Goal: Task Accomplishment & Management: Use online tool/utility

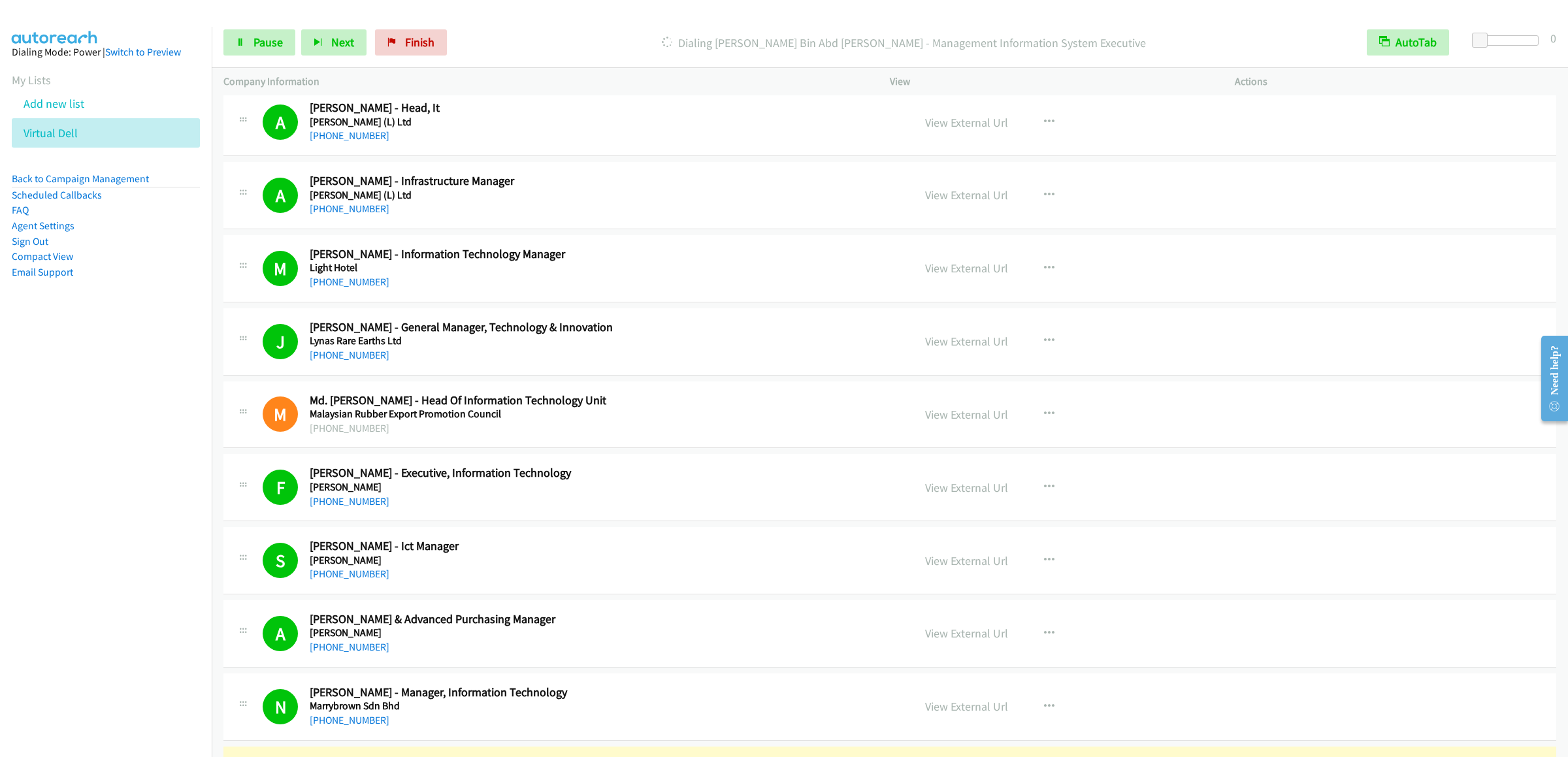
scroll to position [8463, 0]
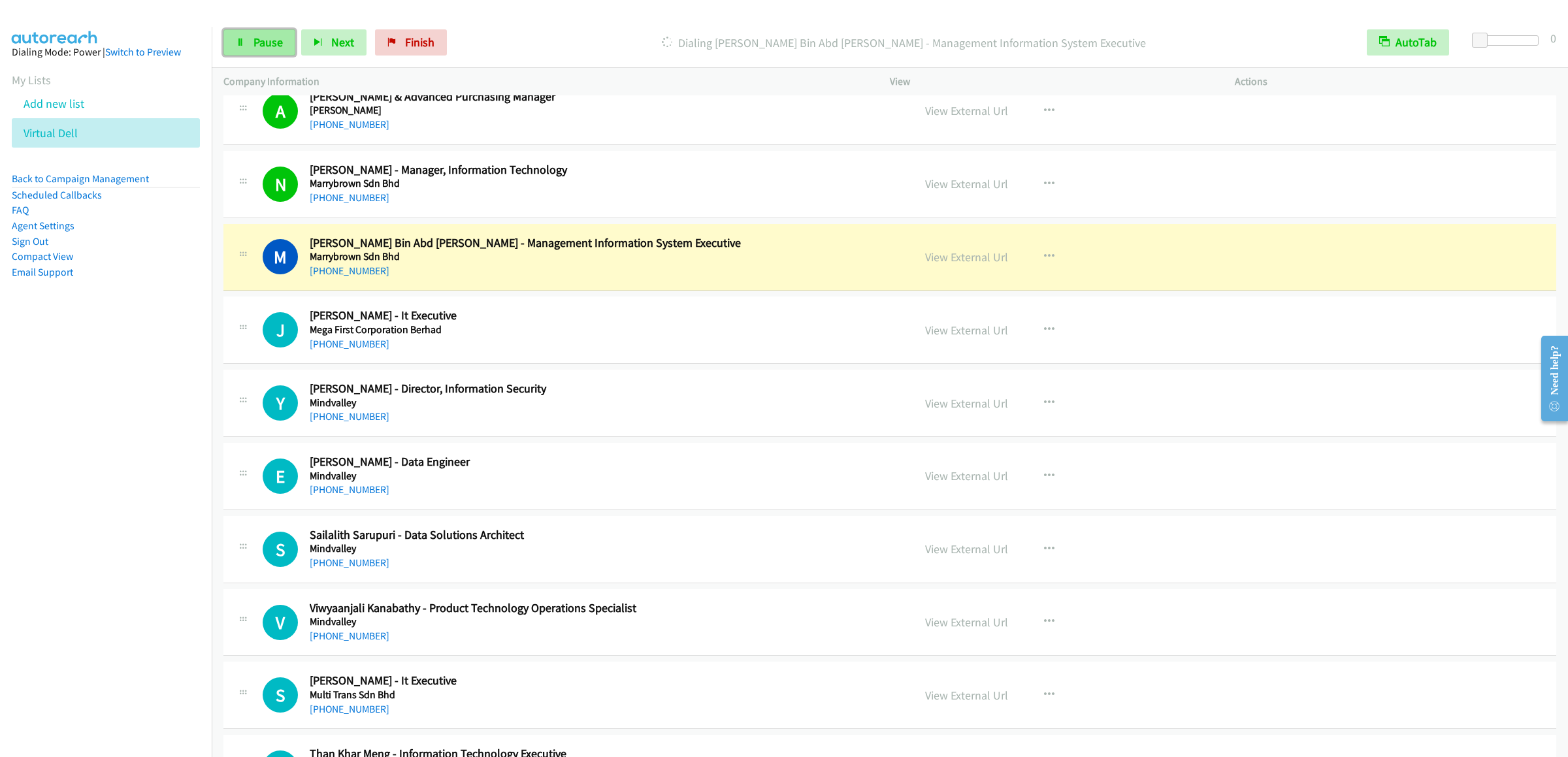
click at [257, 46] on span "Pause" at bounding box center [268, 42] width 29 height 15
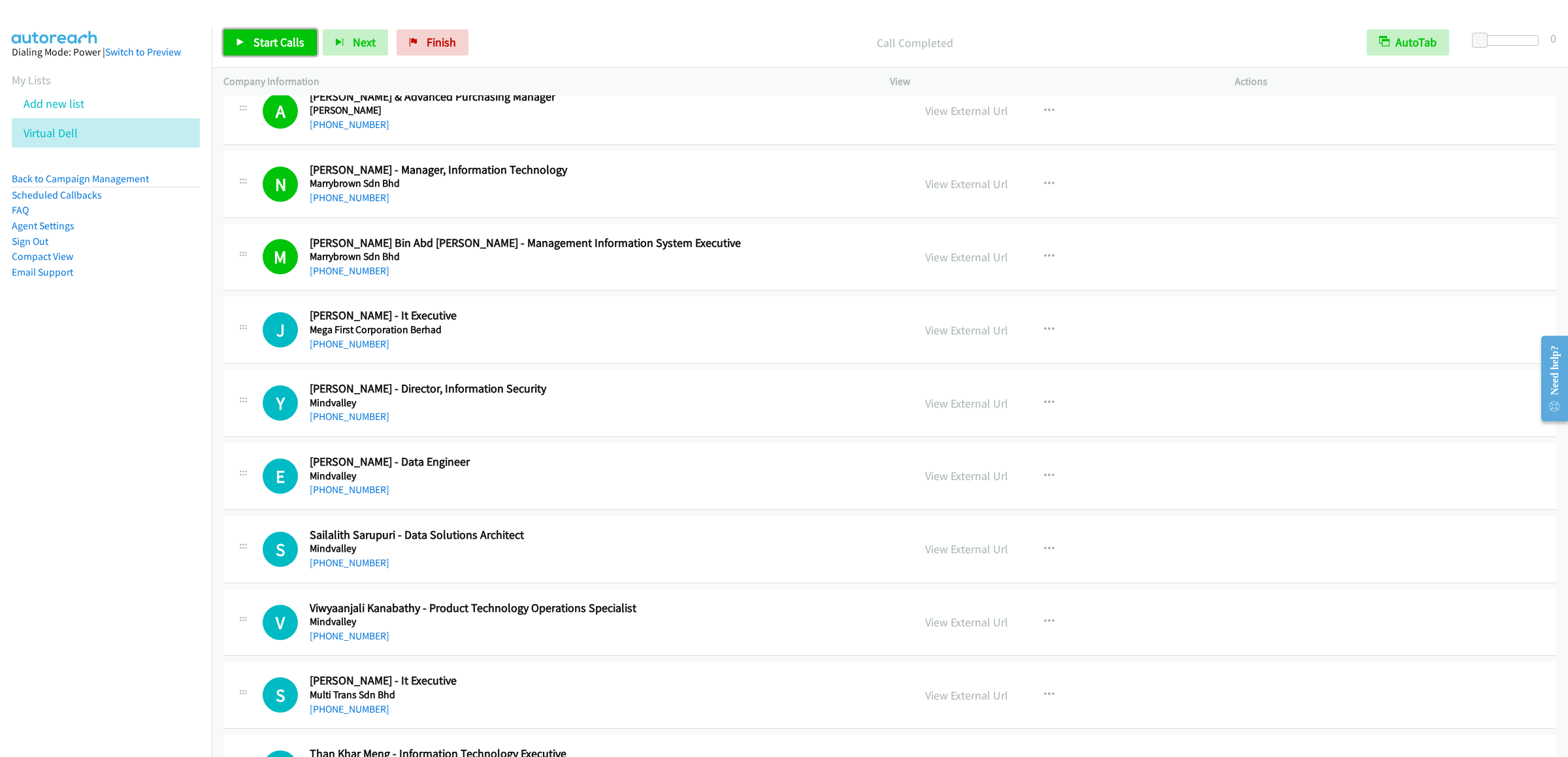
click at [275, 38] on span "Start Calls" at bounding box center [279, 42] width 51 height 15
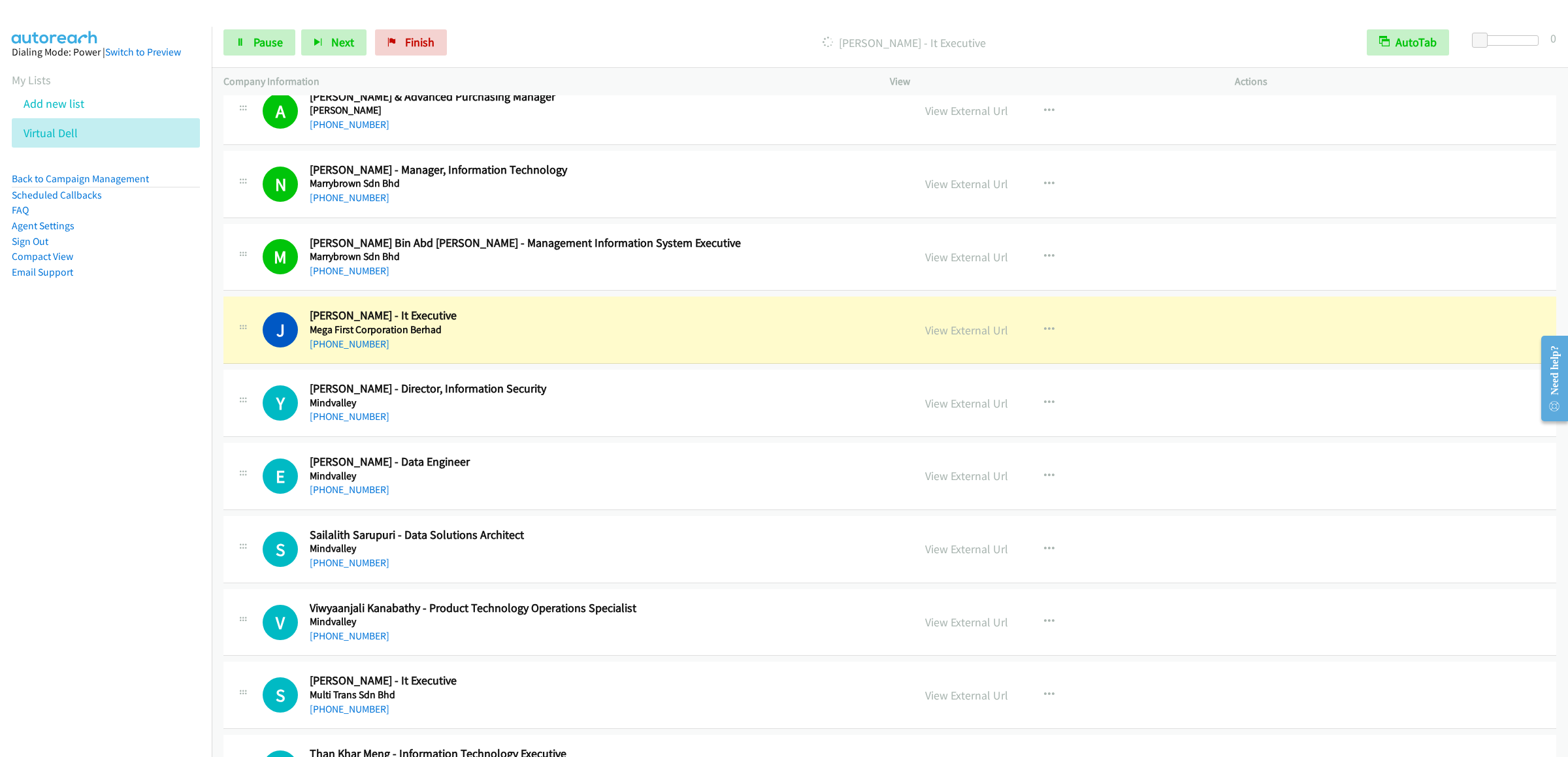
scroll to position [8593, 0]
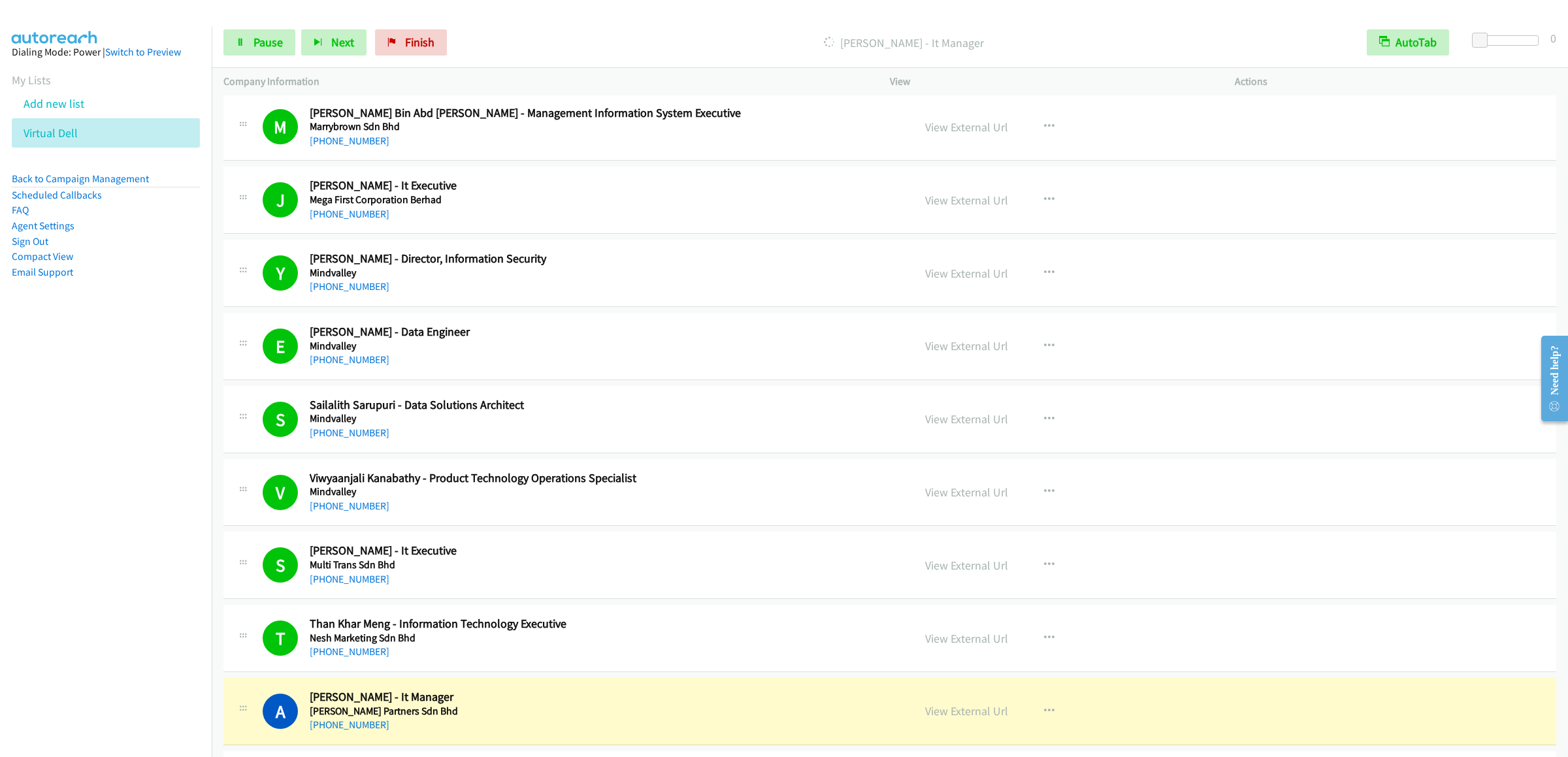
click at [232, 58] on div "Start Calls Pause Next Finish Dialing Amad Yusof - It Manager AutoTab AutoTab 0" at bounding box center [890, 43] width 1356 height 50
click at [236, 46] on icon at bounding box center [241, 43] width 9 height 9
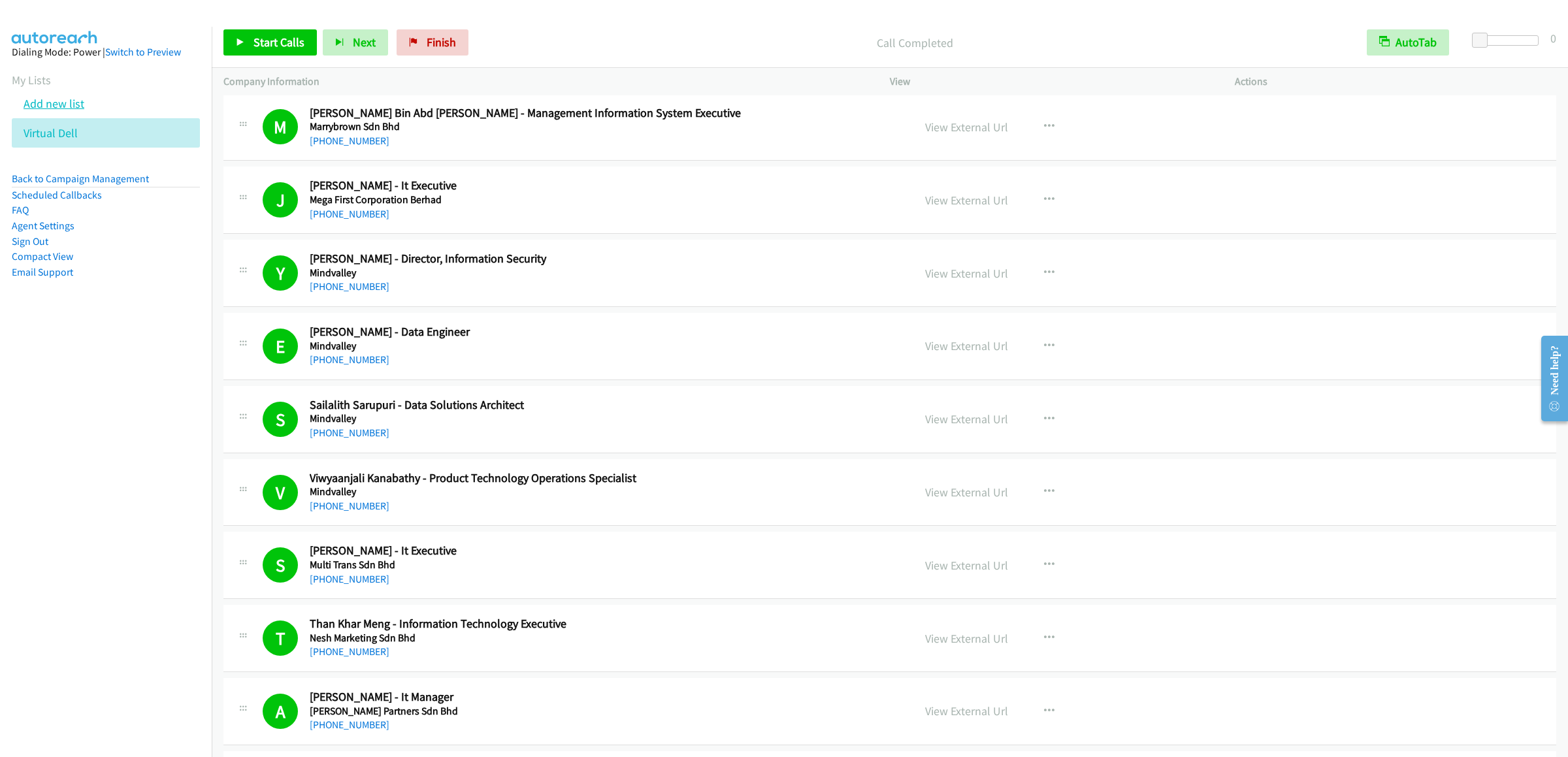
click at [39, 111] on link "Add new list" at bounding box center [54, 104] width 61 height 15
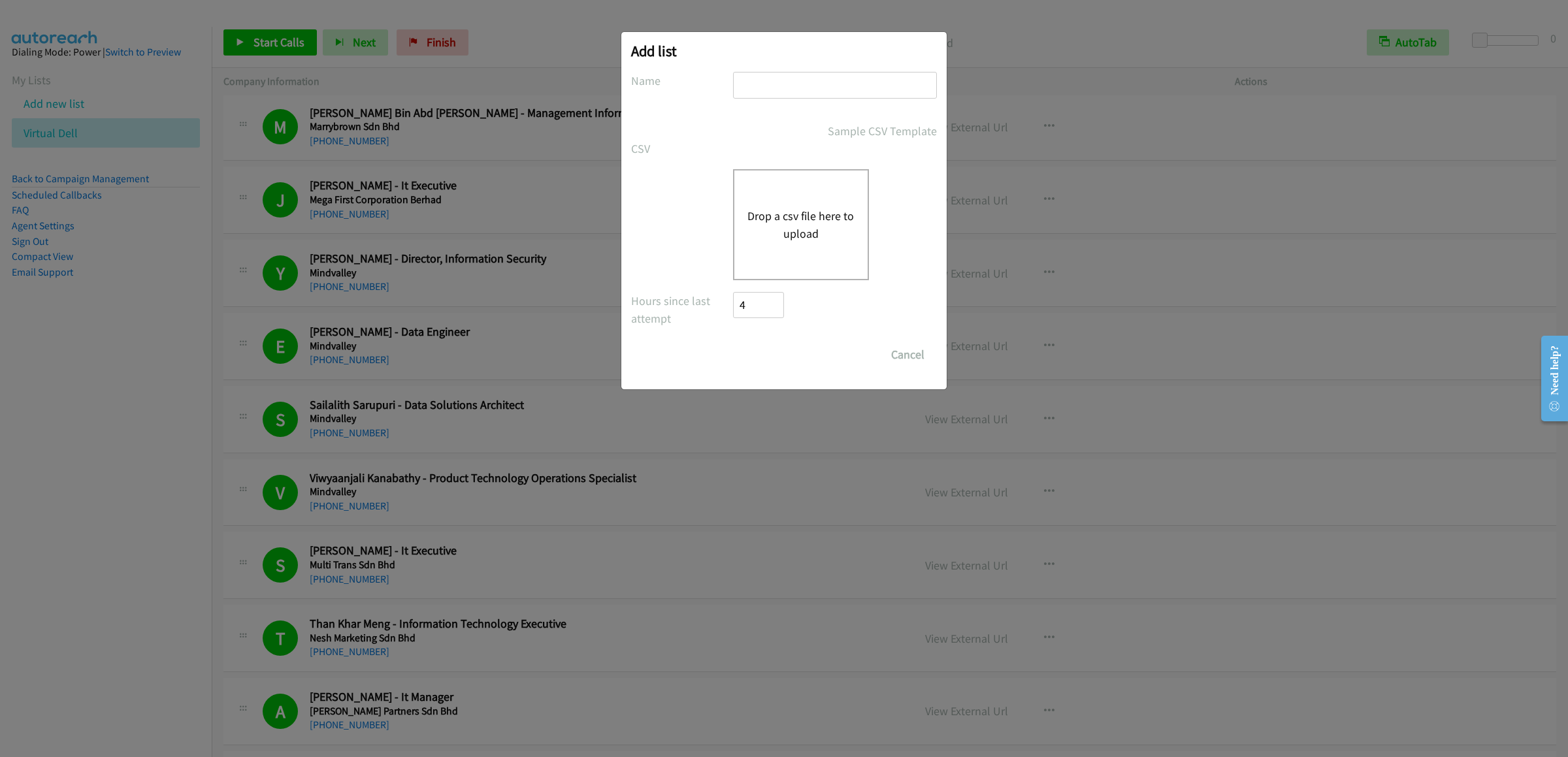
click at [812, 92] on input "text" at bounding box center [835, 85] width 204 height 27
type input "novdell"
click at [777, 243] on div "Drop a csv file here to upload" at bounding box center [801, 225] width 136 height 111
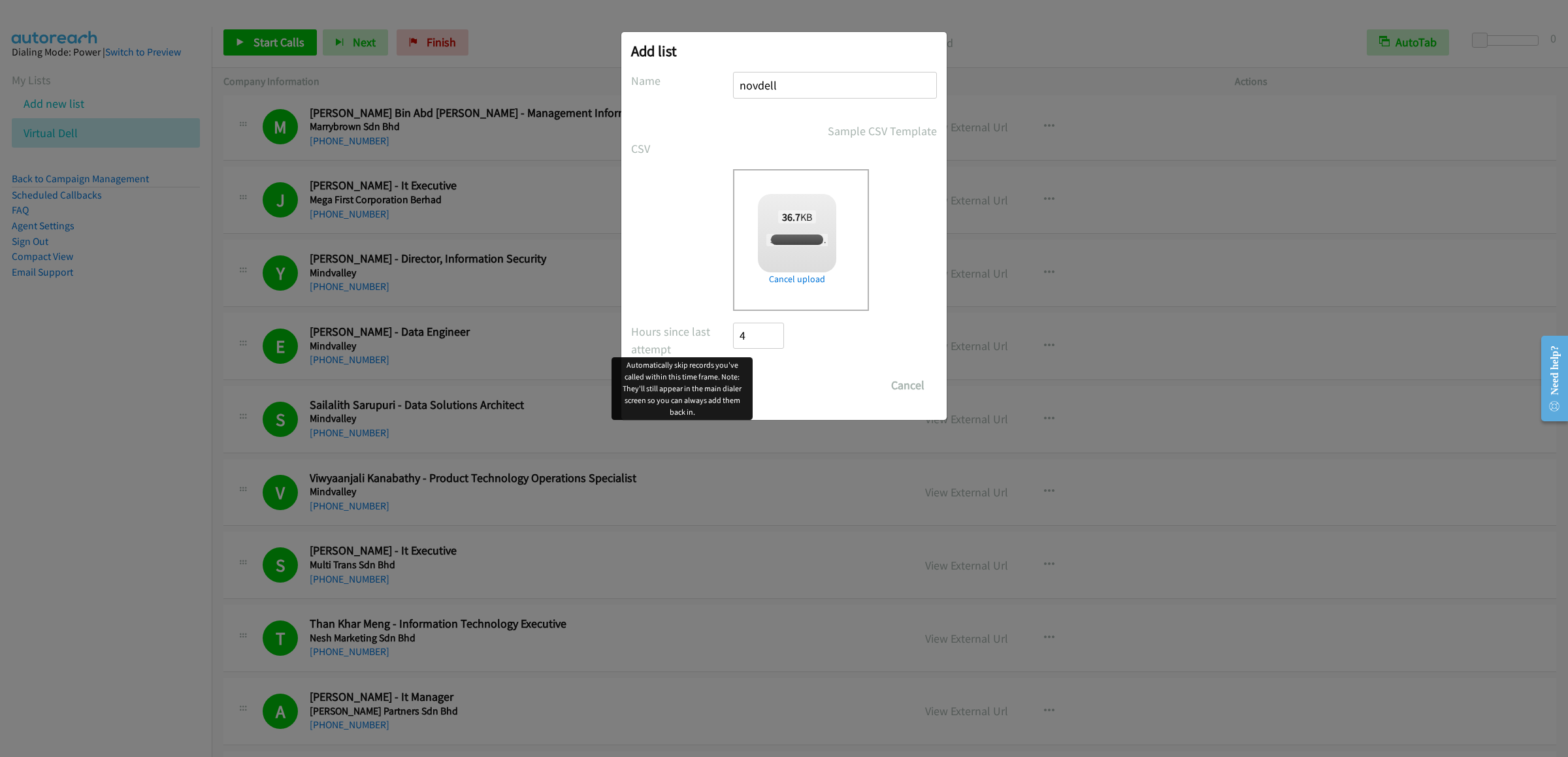
checkbox input "true"
click at [779, 394] on input "Save List" at bounding box center [767, 385] width 68 height 26
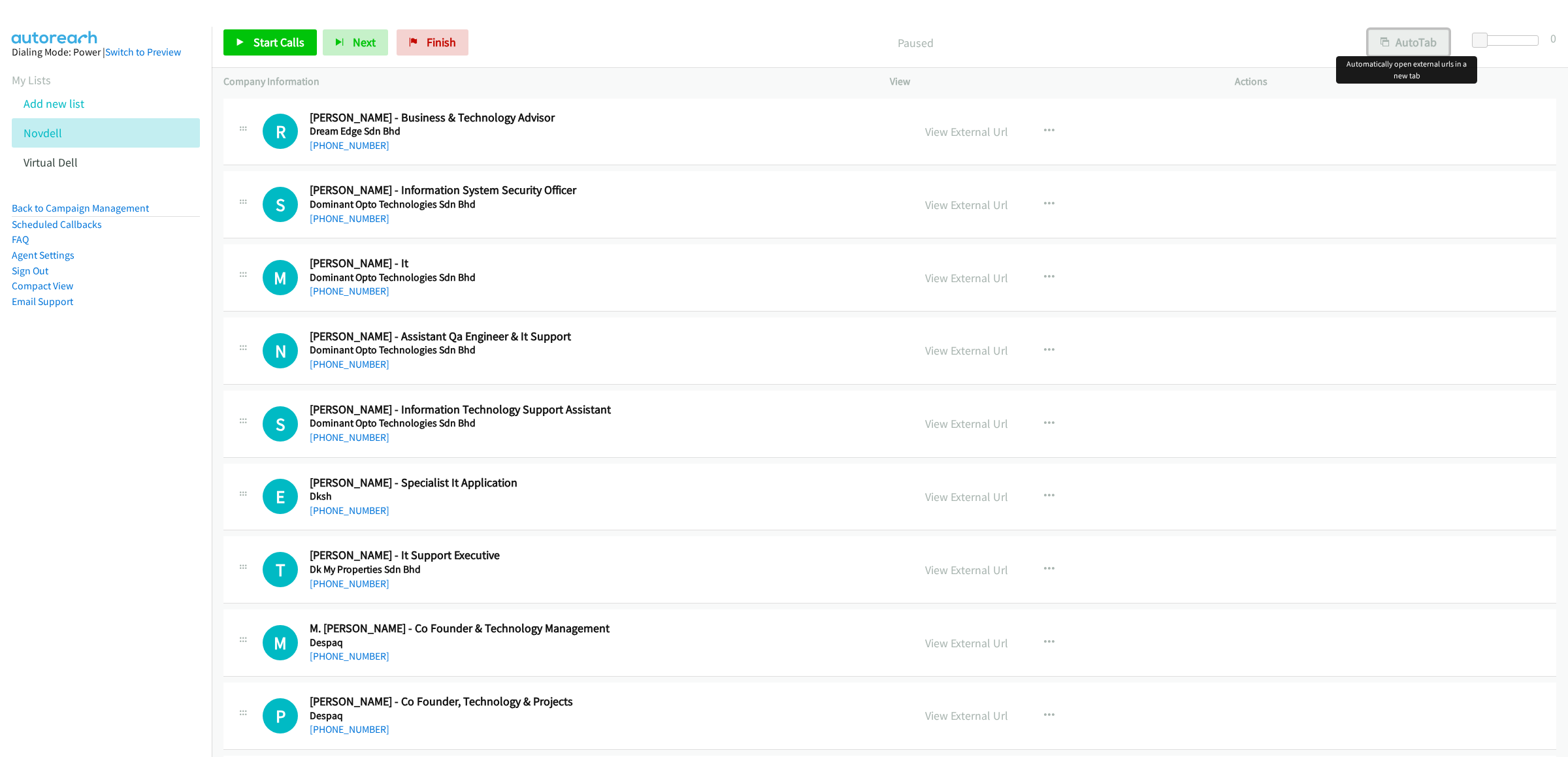
click at [1380, 49] on button "AutoTab" at bounding box center [1408, 42] width 81 height 26
click at [269, 38] on span "Start Calls" at bounding box center [279, 42] width 51 height 15
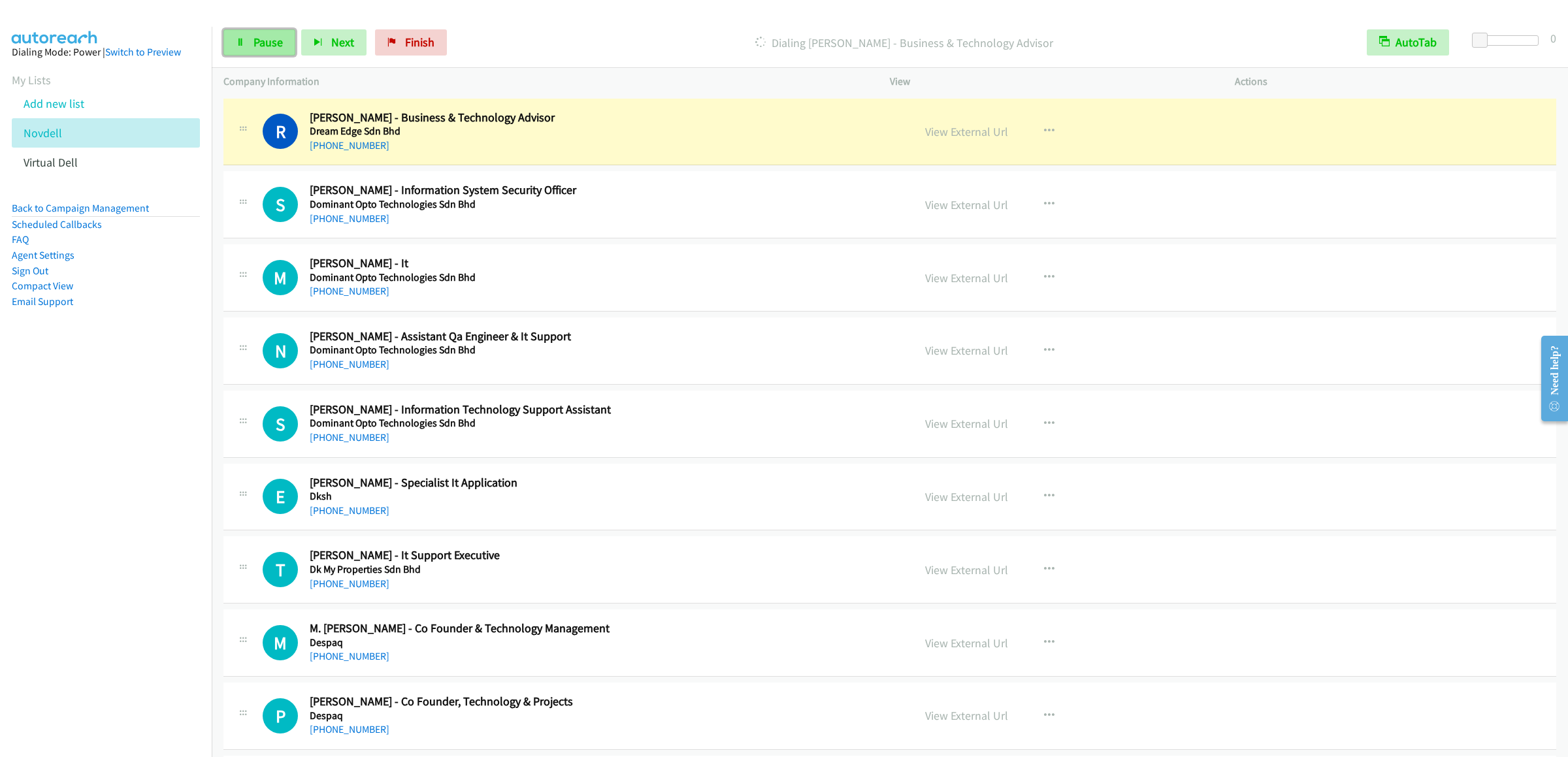
click at [254, 41] on span "Pause" at bounding box center [268, 42] width 29 height 15
click at [263, 34] on link "Start Calls" at bounding box center [270, 42] width 93 height 26
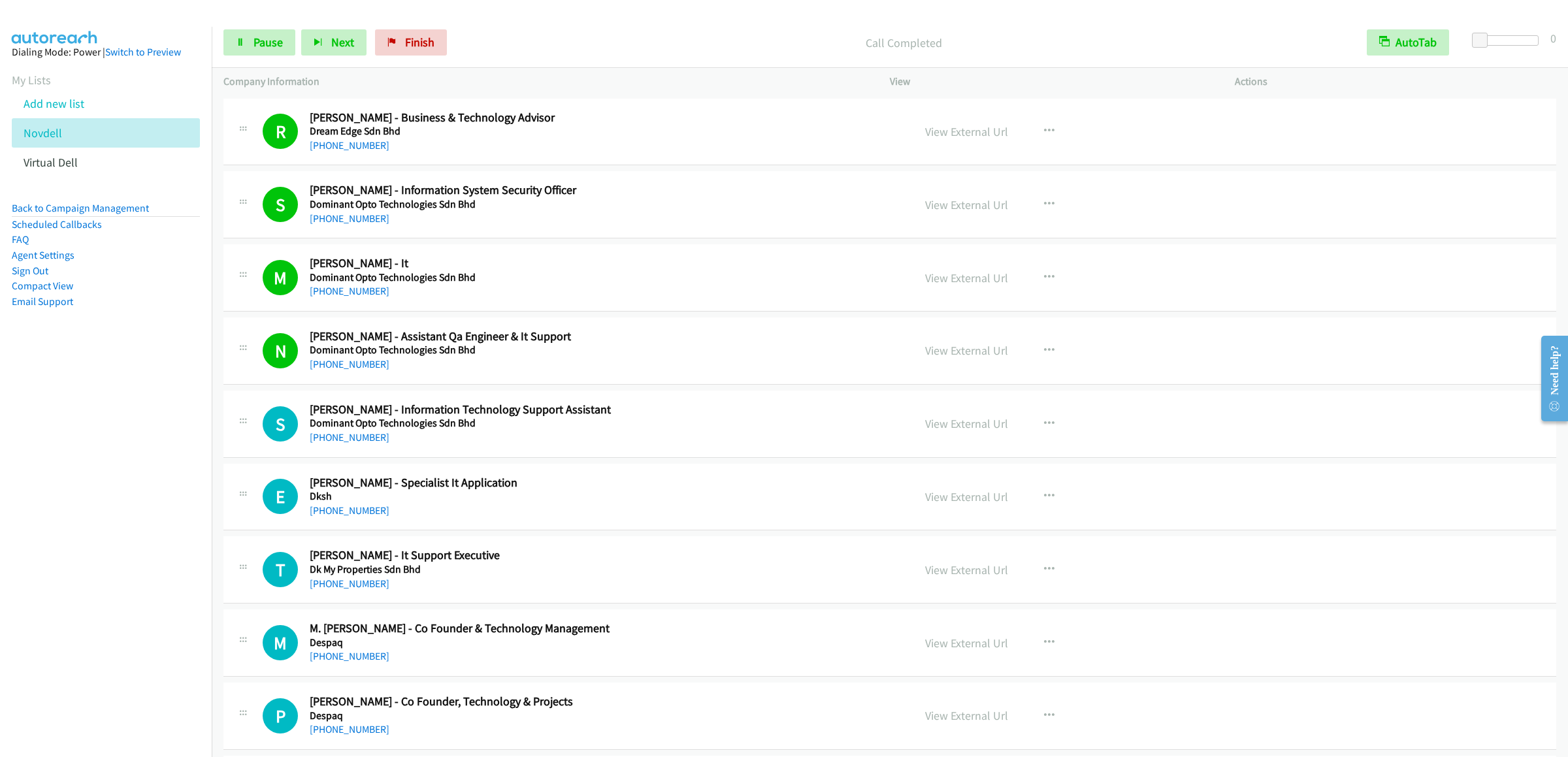
scroll to position [261, 0]
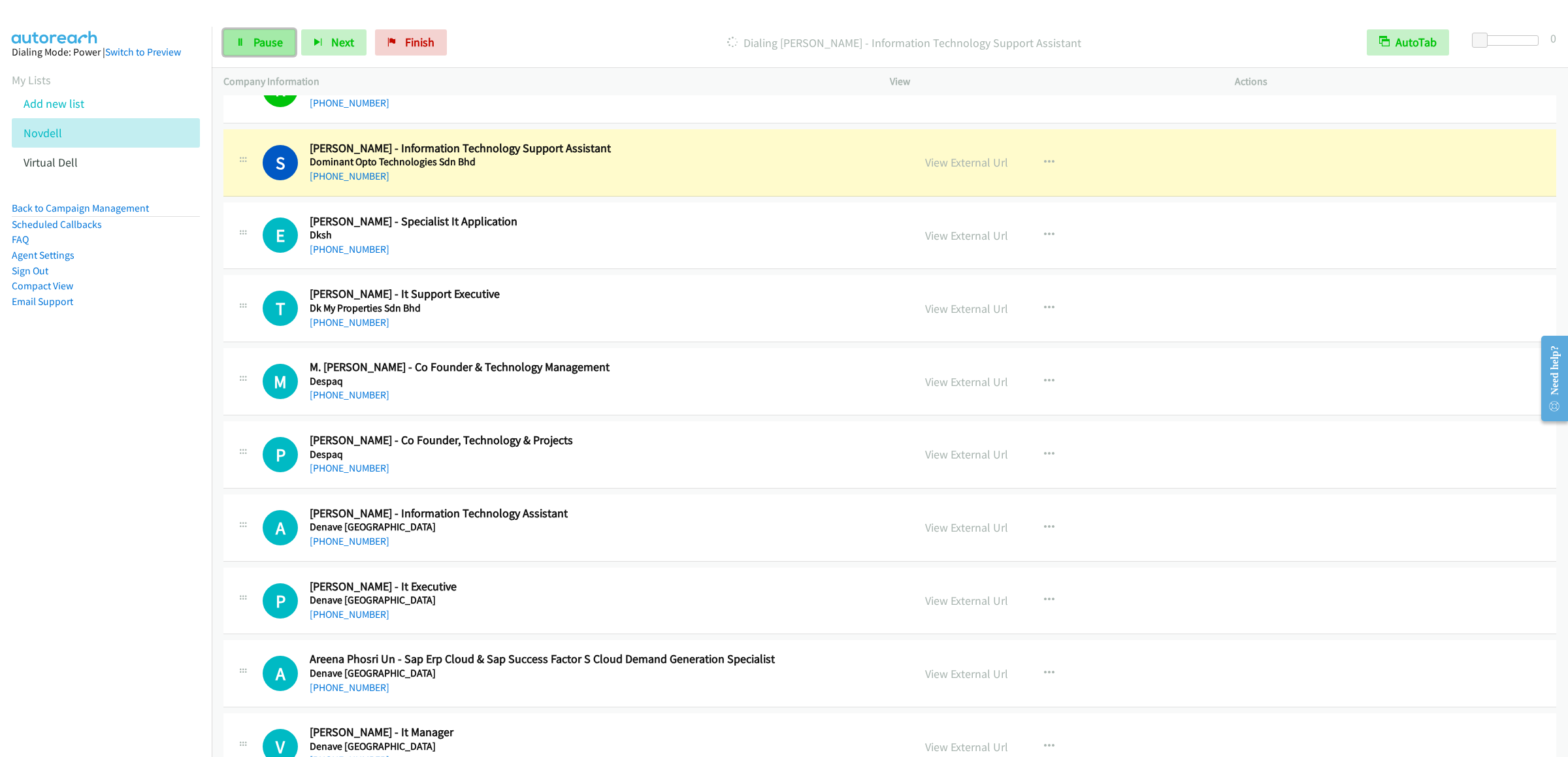
click at [260, 46] on span "Pause" at bounding box center [268, 42] width 29 height 15
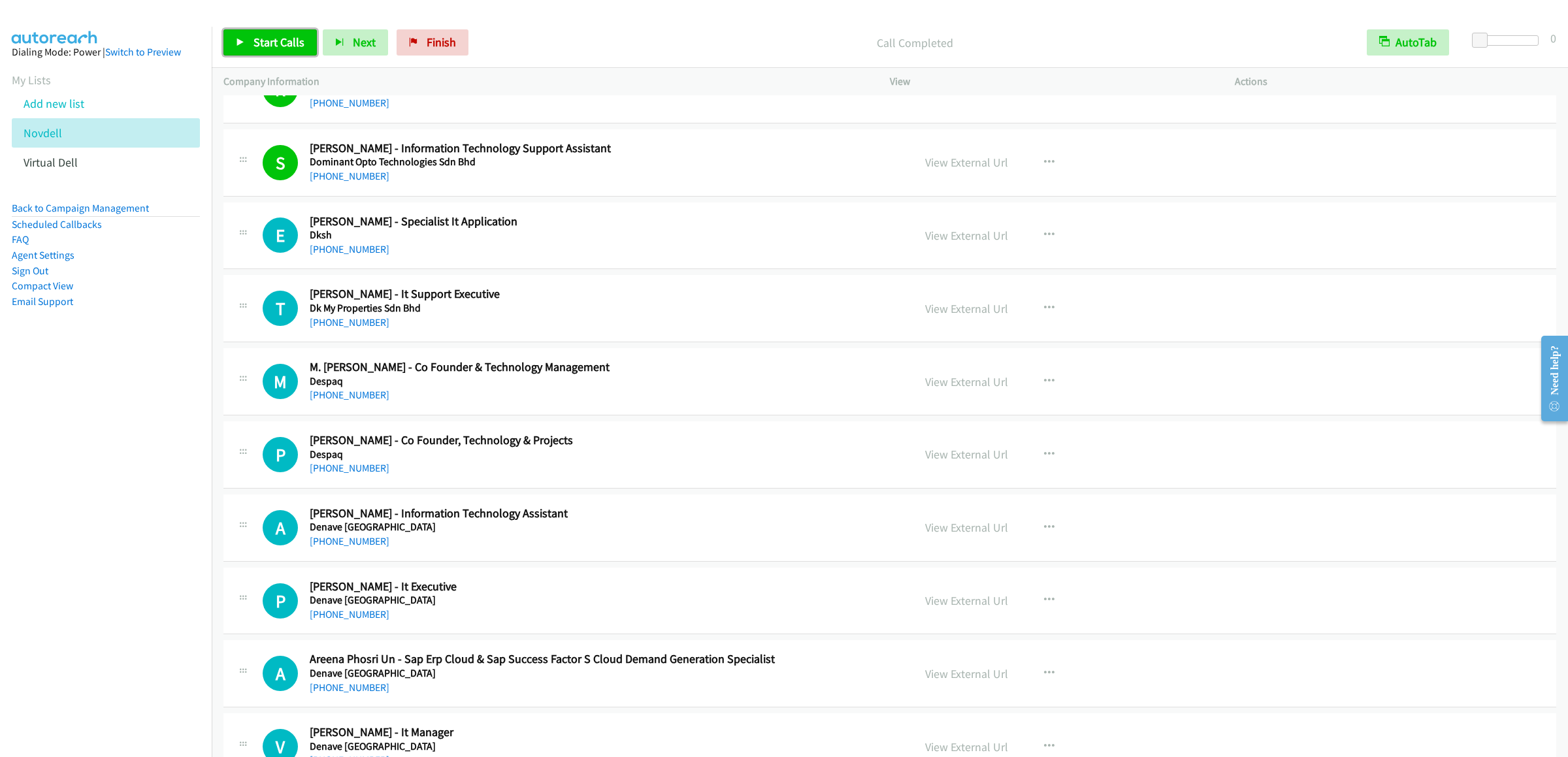
click at [277, 45] on span "Start Calls" at bounding box center [279, 42] width 51 height 15
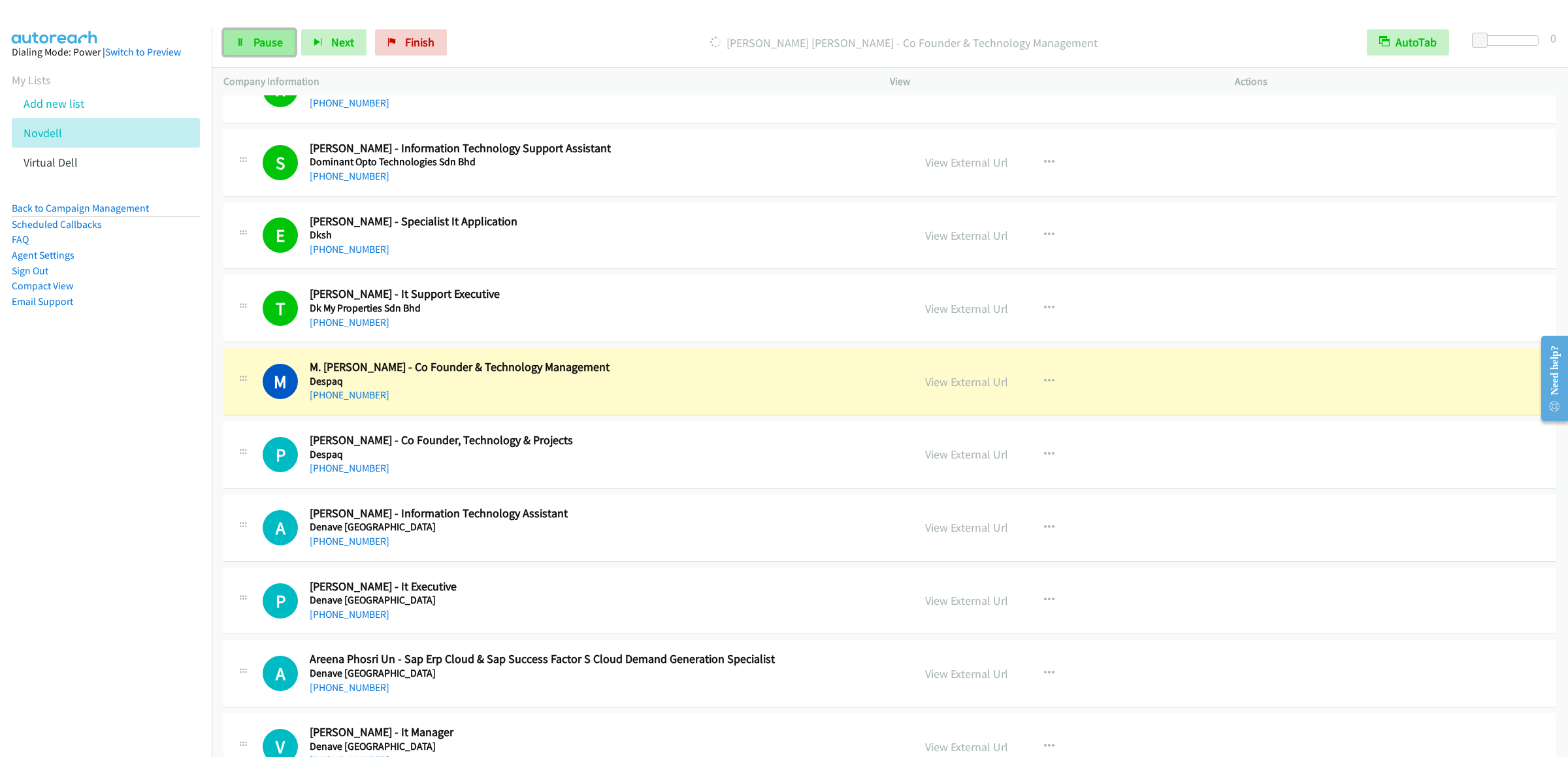
click at [244, 39] on icon at bounding box center [241, 43] width 9 height 9
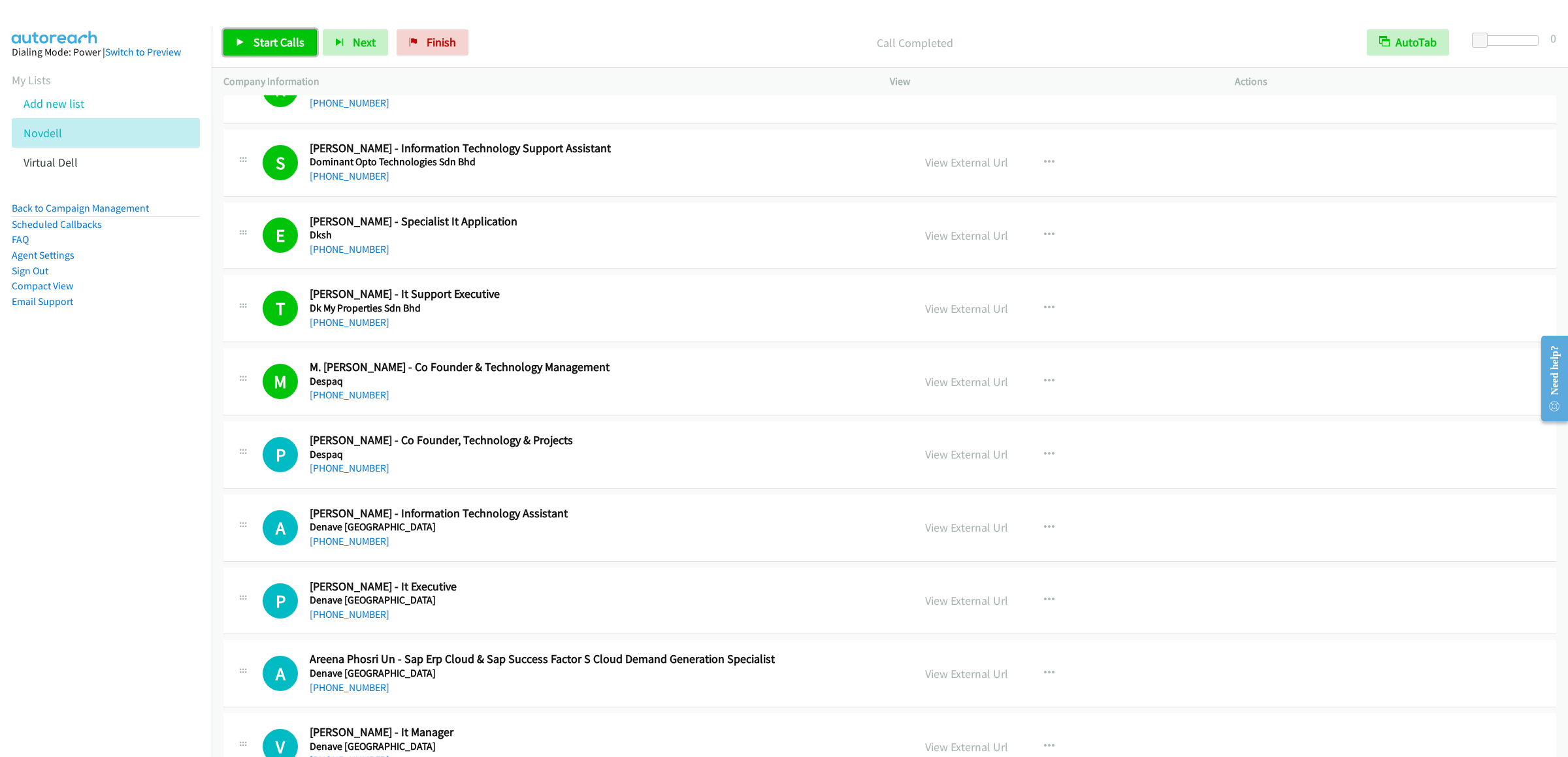
click at [247, 49] on link "Start Calls" at bounding box center [270, 42] width 93 height 26
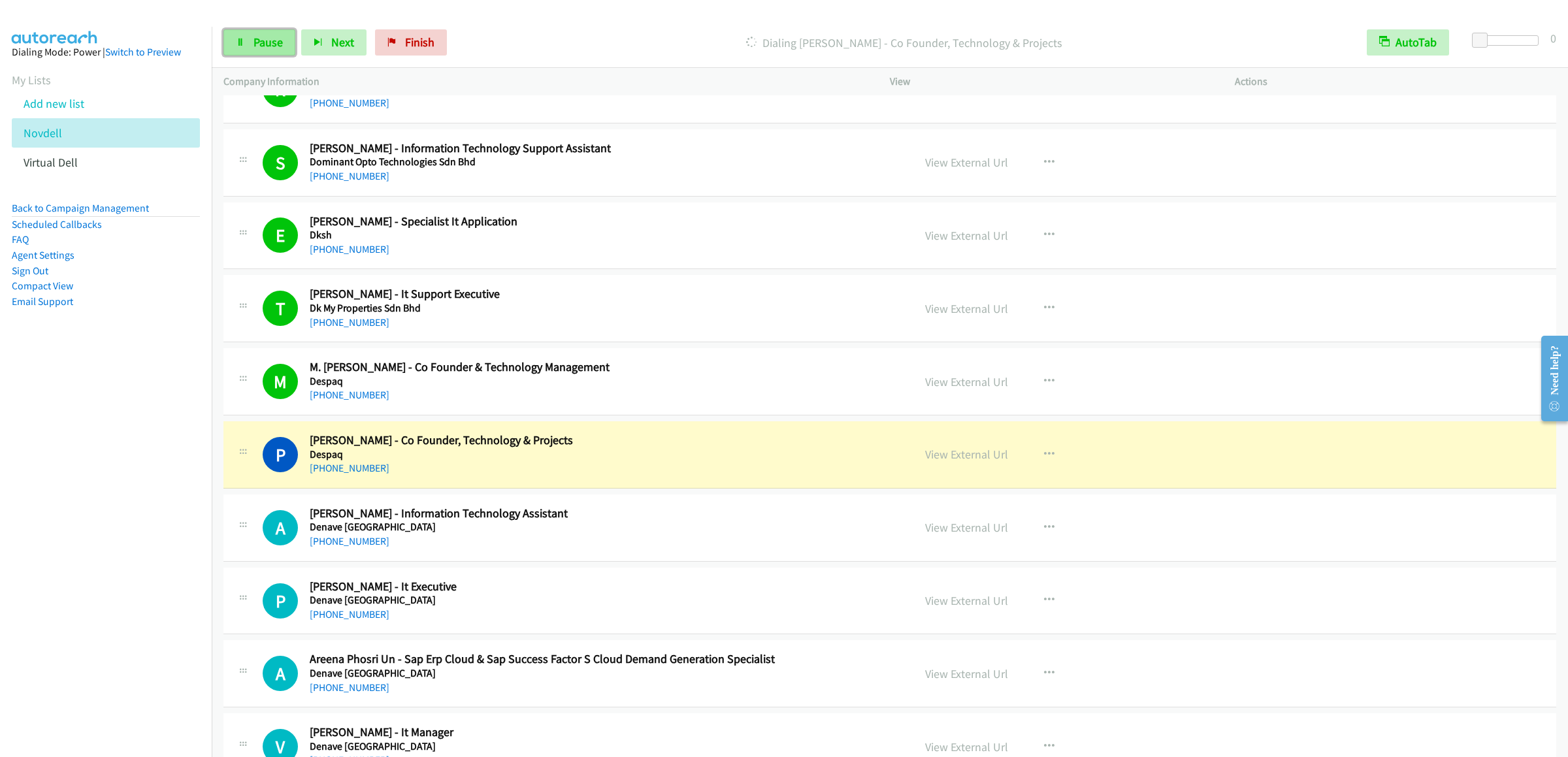
click at [259, 38] on span "Pause" at bounding box center [268, 42] width 29 height 15
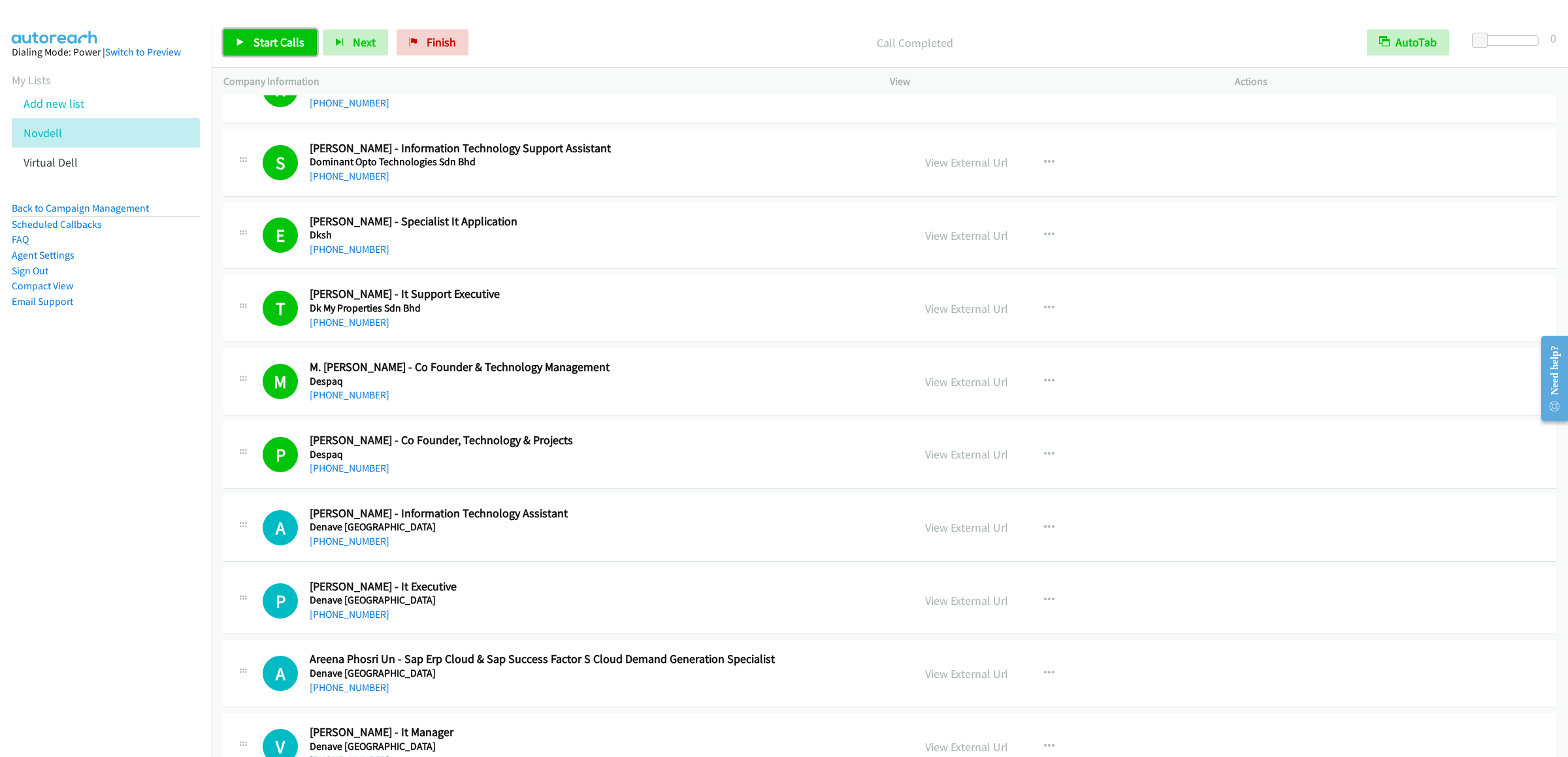
click at [287, 34] on link "Start Calls" at bounding box center [270, 42] width 93 height 26
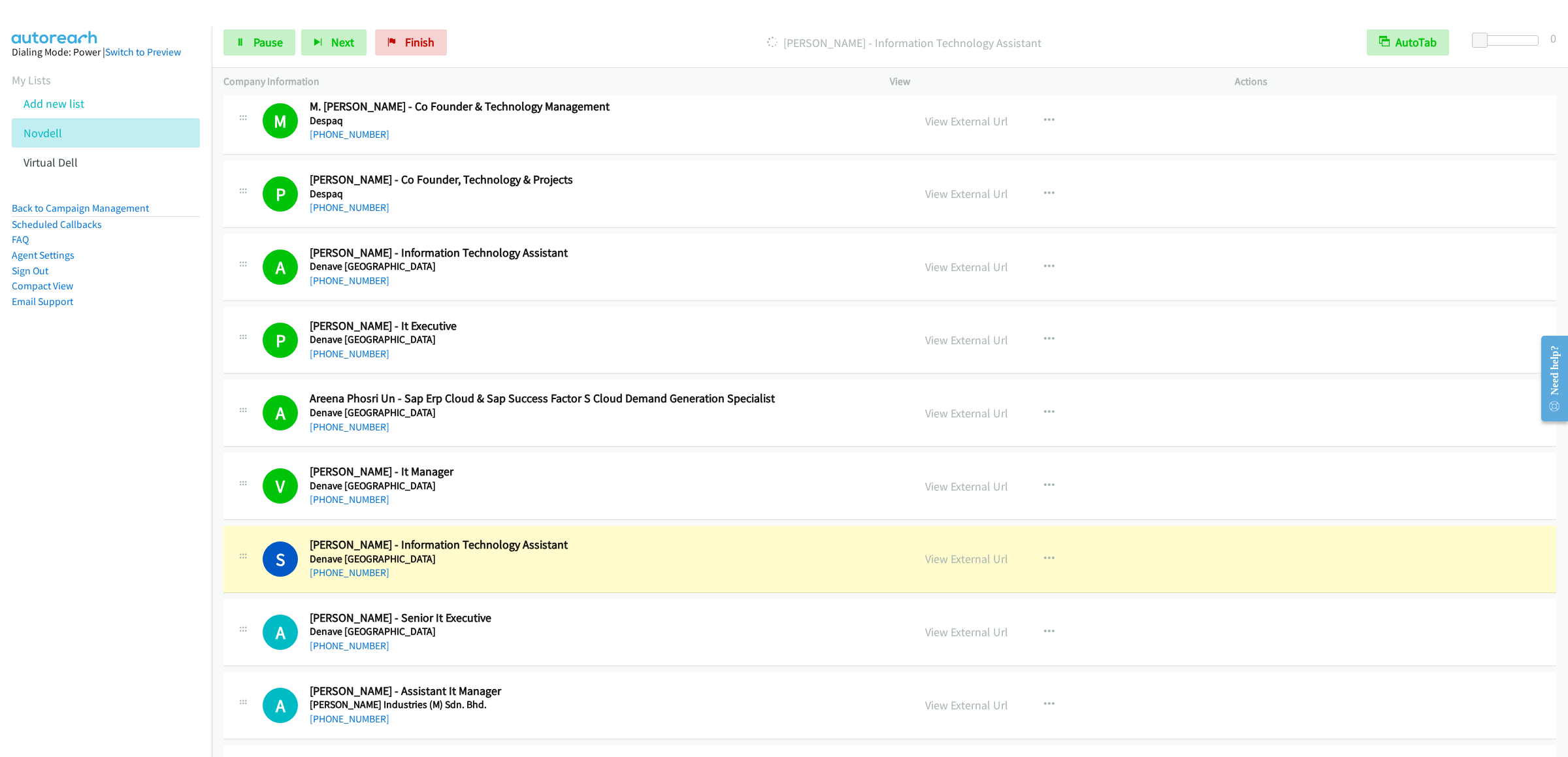
scroll to position [784, 0]
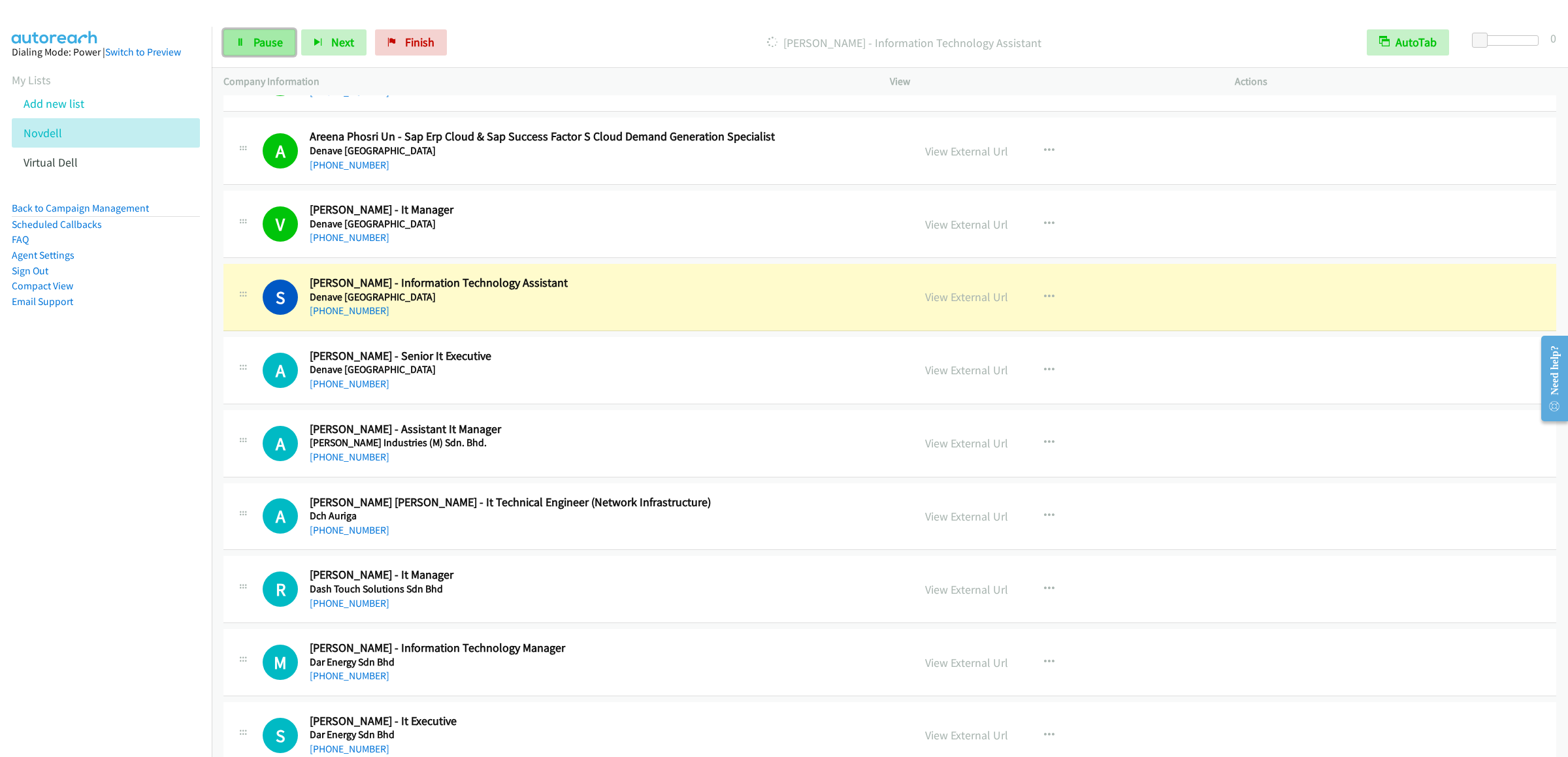
click at [247, 47] on link "Pause" at bounding box center [259, 42] width 72 height 26
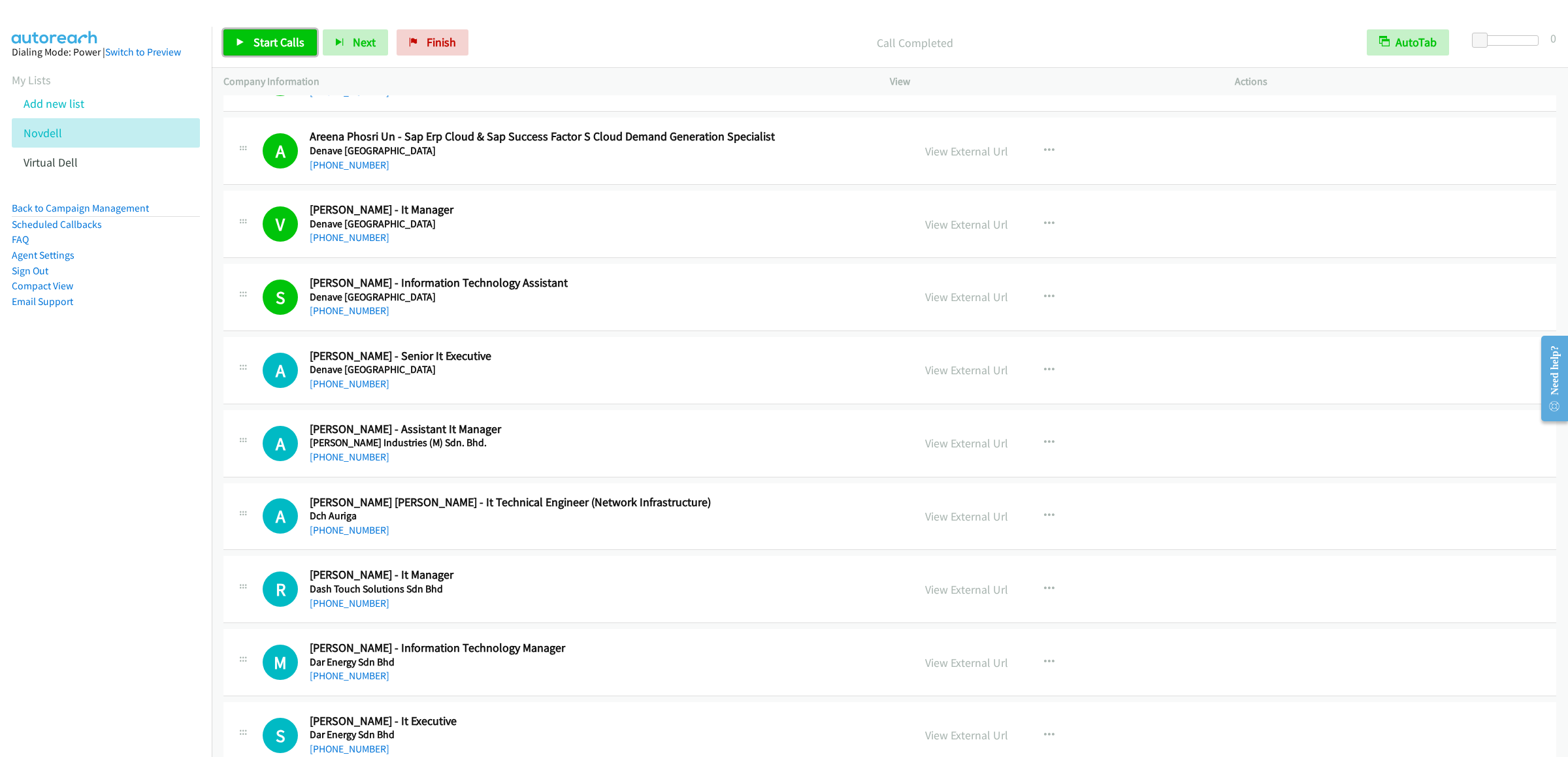
click at [248, 55] on link "Start Calls" at bounding box center [270, 42] width 93 height 26
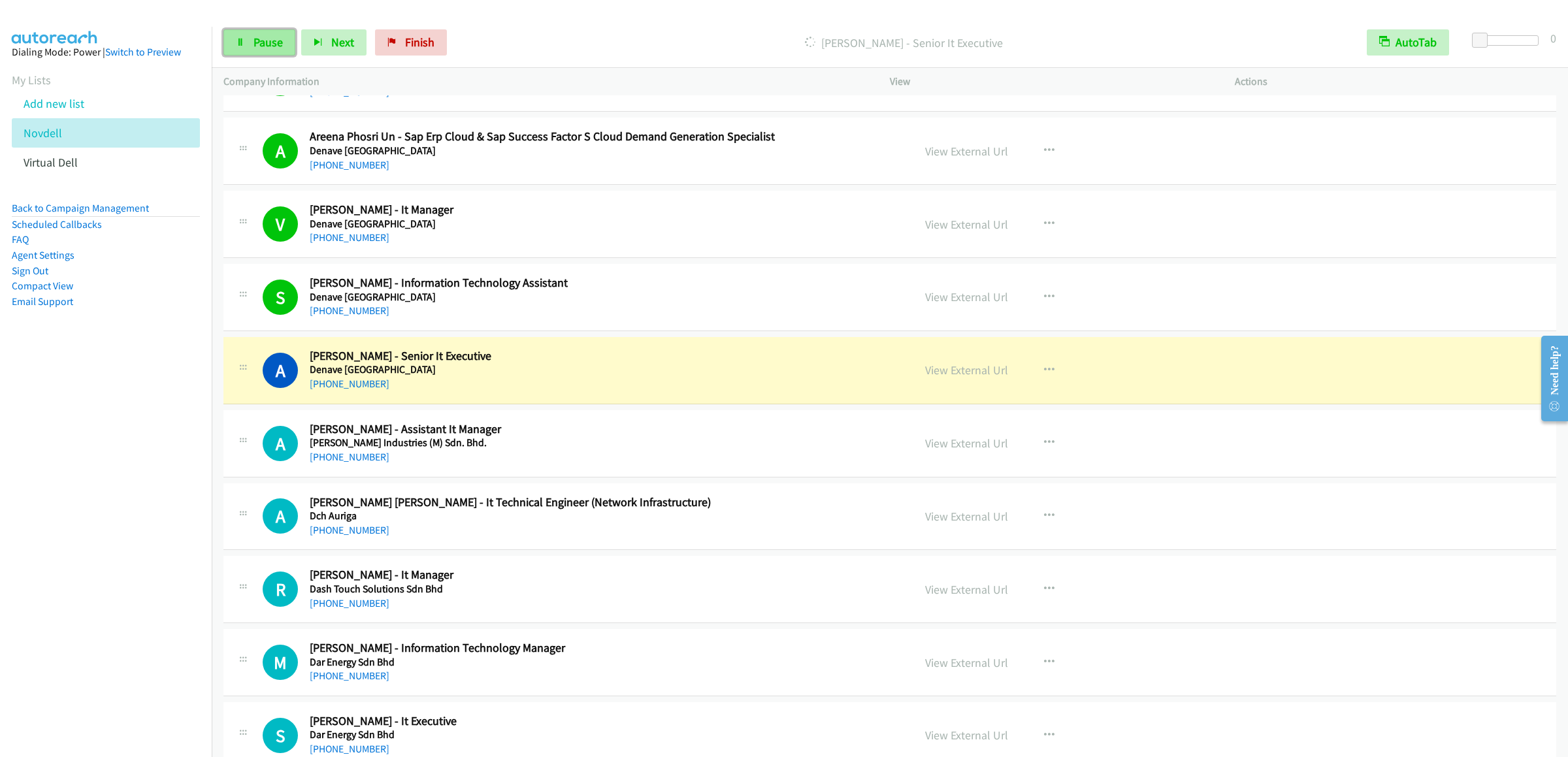
click at [275, 37] on span "Pause" at bounding box center [268, 42] width 29 height 15
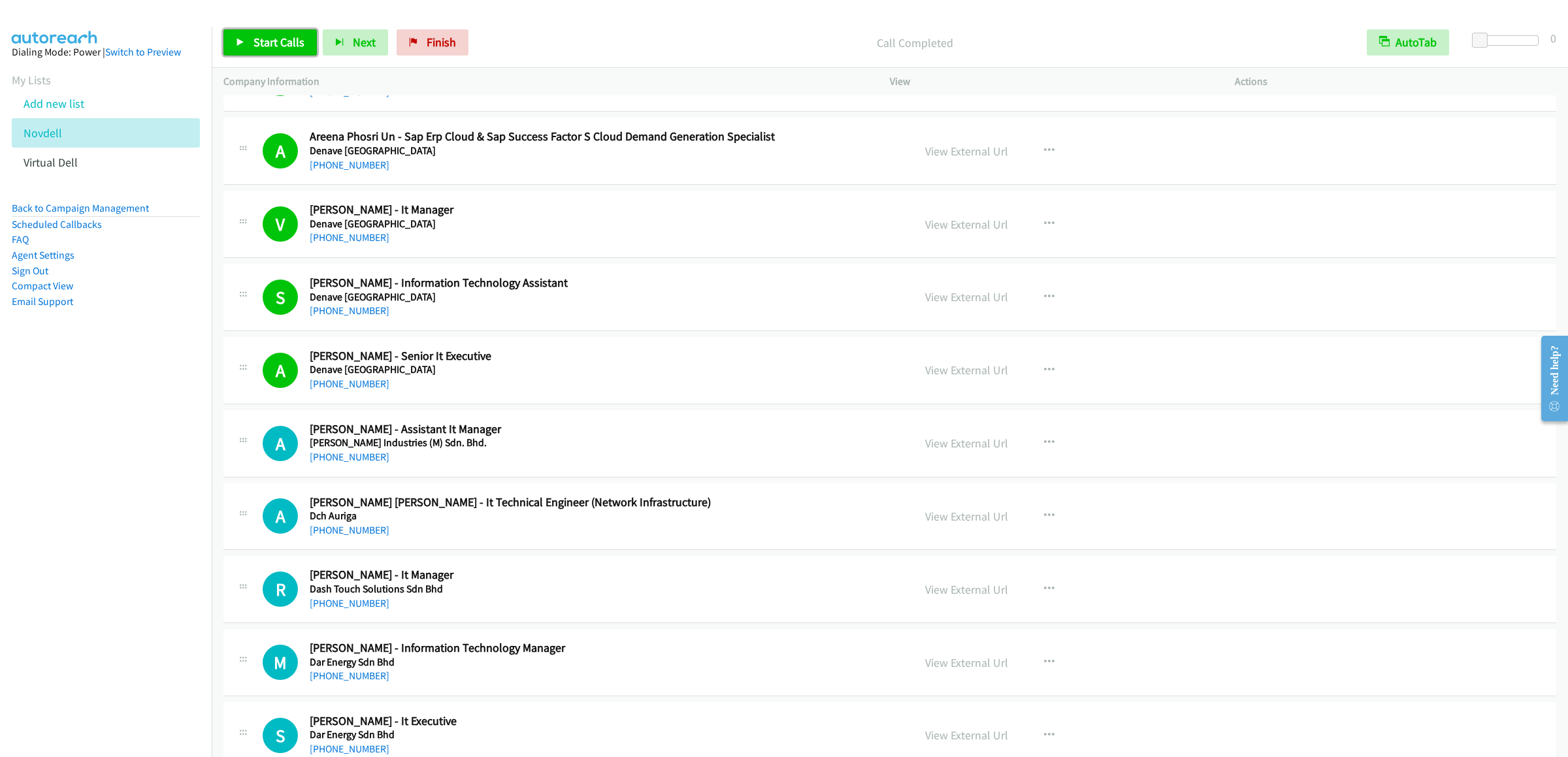
click at [278, 45] on span "Start Calls" at bounding box center [279, 42] width 51 height 15
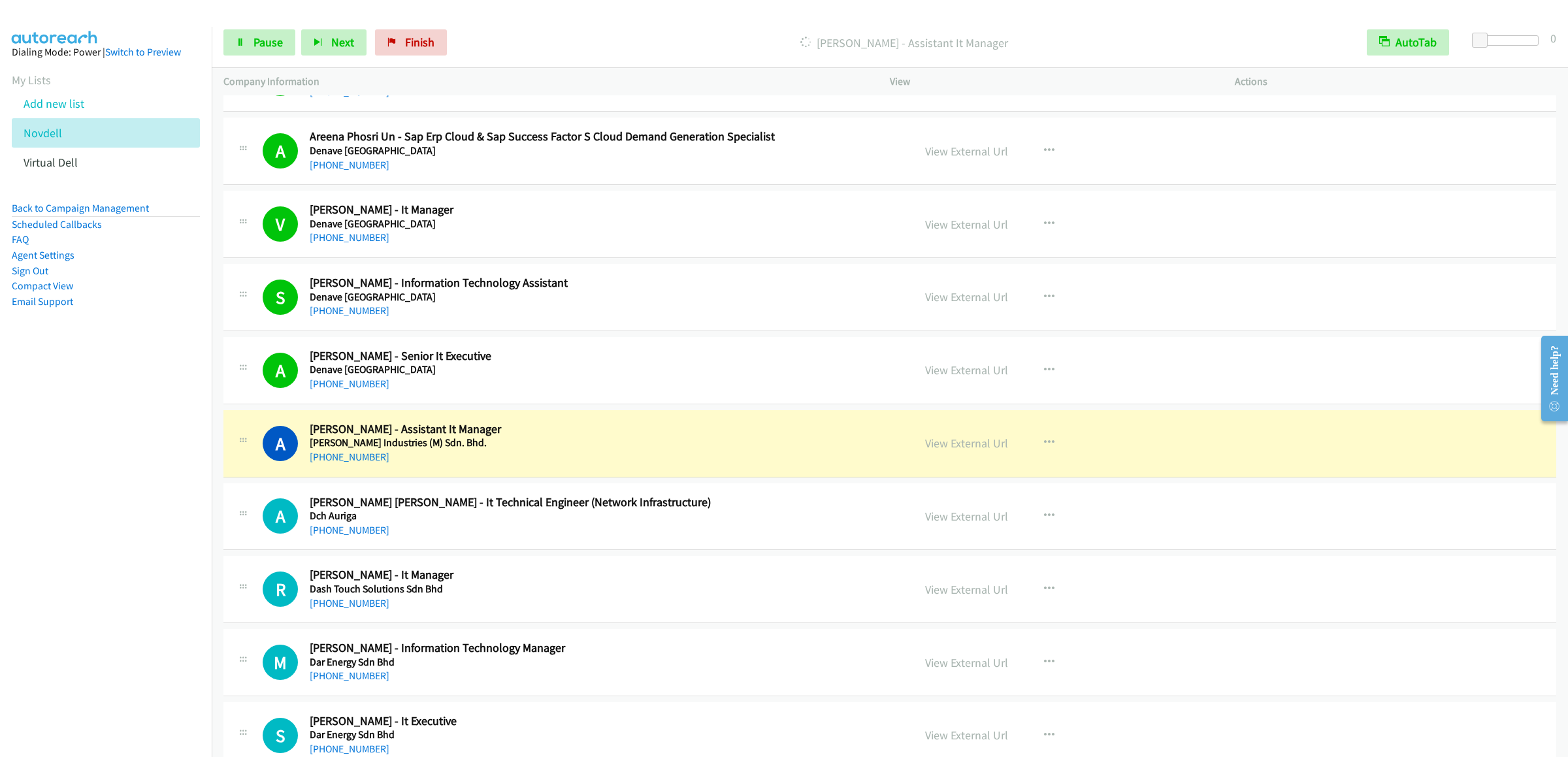
scroll to position [914, 0]
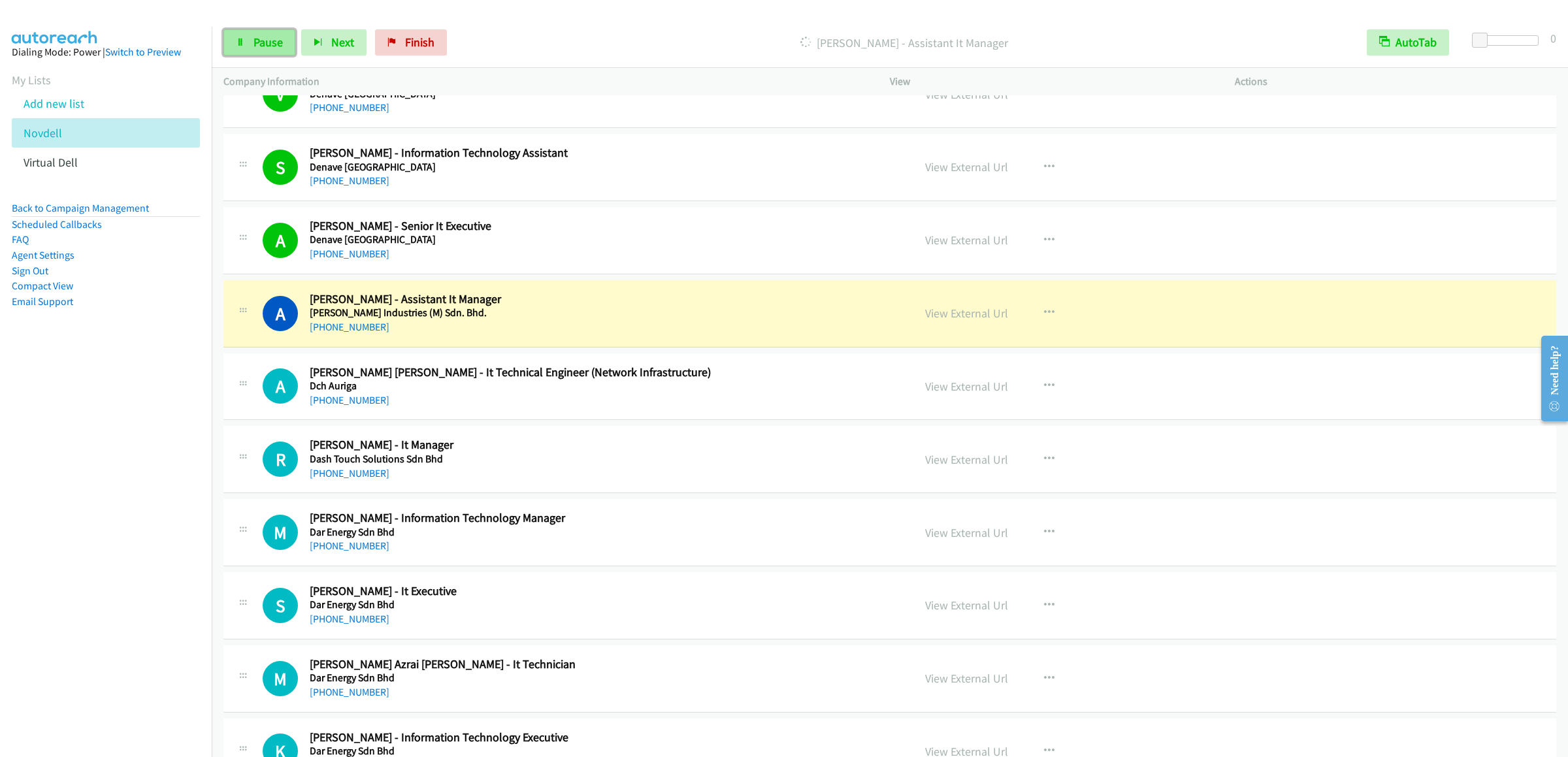
click at [234, 44] on link "Pause" at bounding box center [259, 42] width 72 height 26
click at [281, 40] on span "Start Calls" at bounding box center [279, 42] width 51 height 15
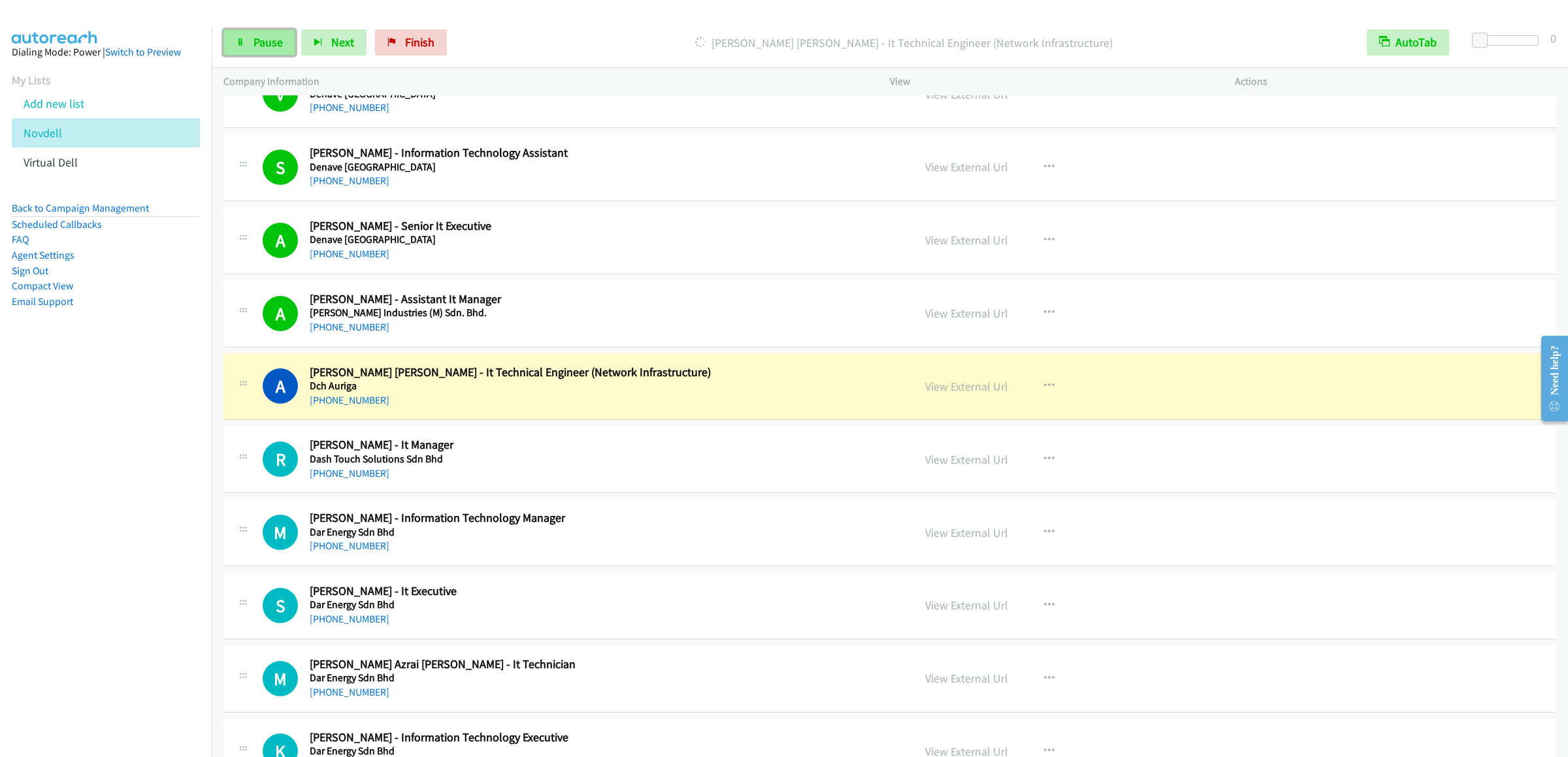
click at [259, 47] on span "Pause" at bounding box center [268, 42] width 29 height 15
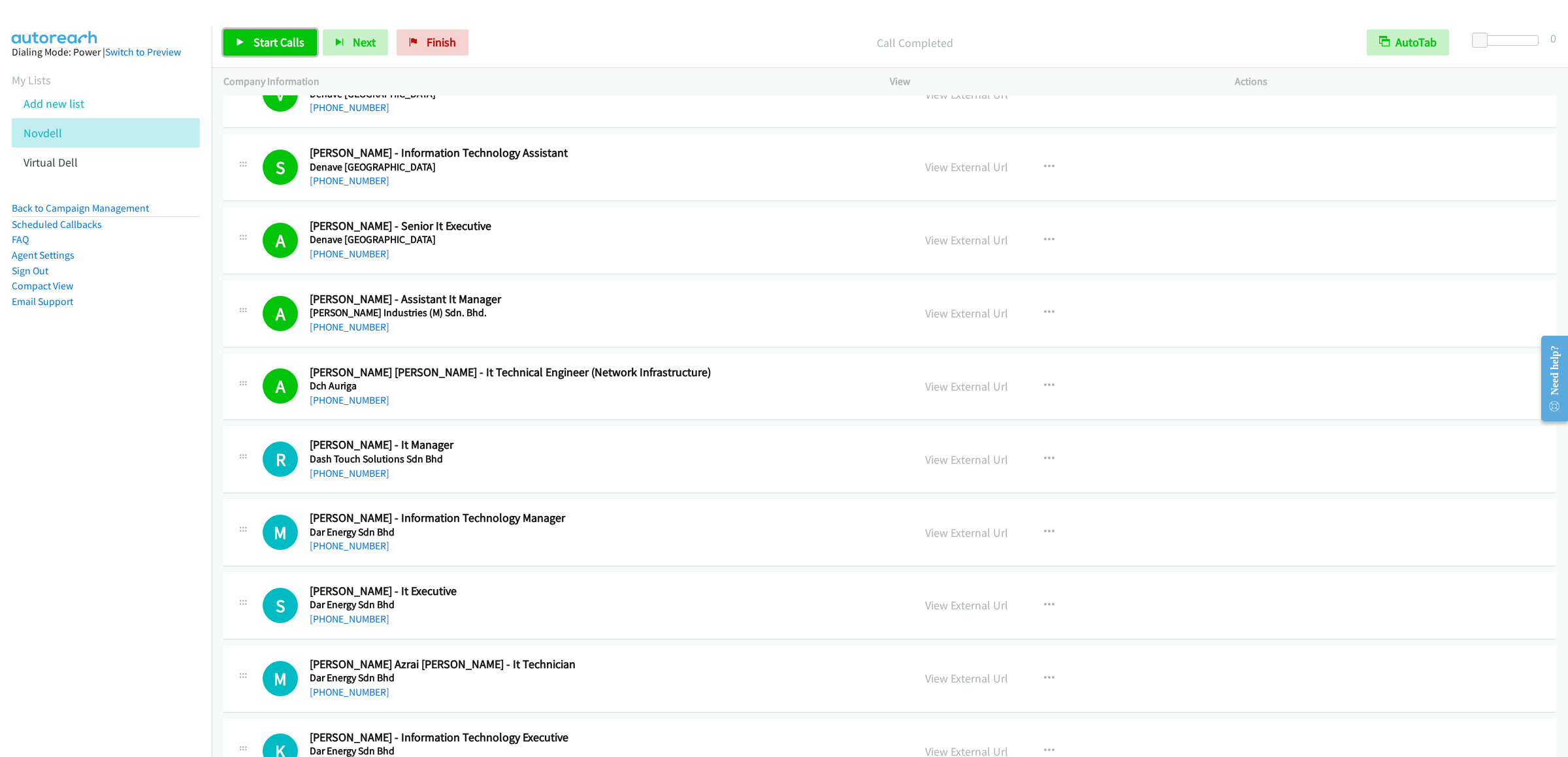
click at [254, 32] on link "Start Calls" at bounding box center [270, 42] width 93 height 26
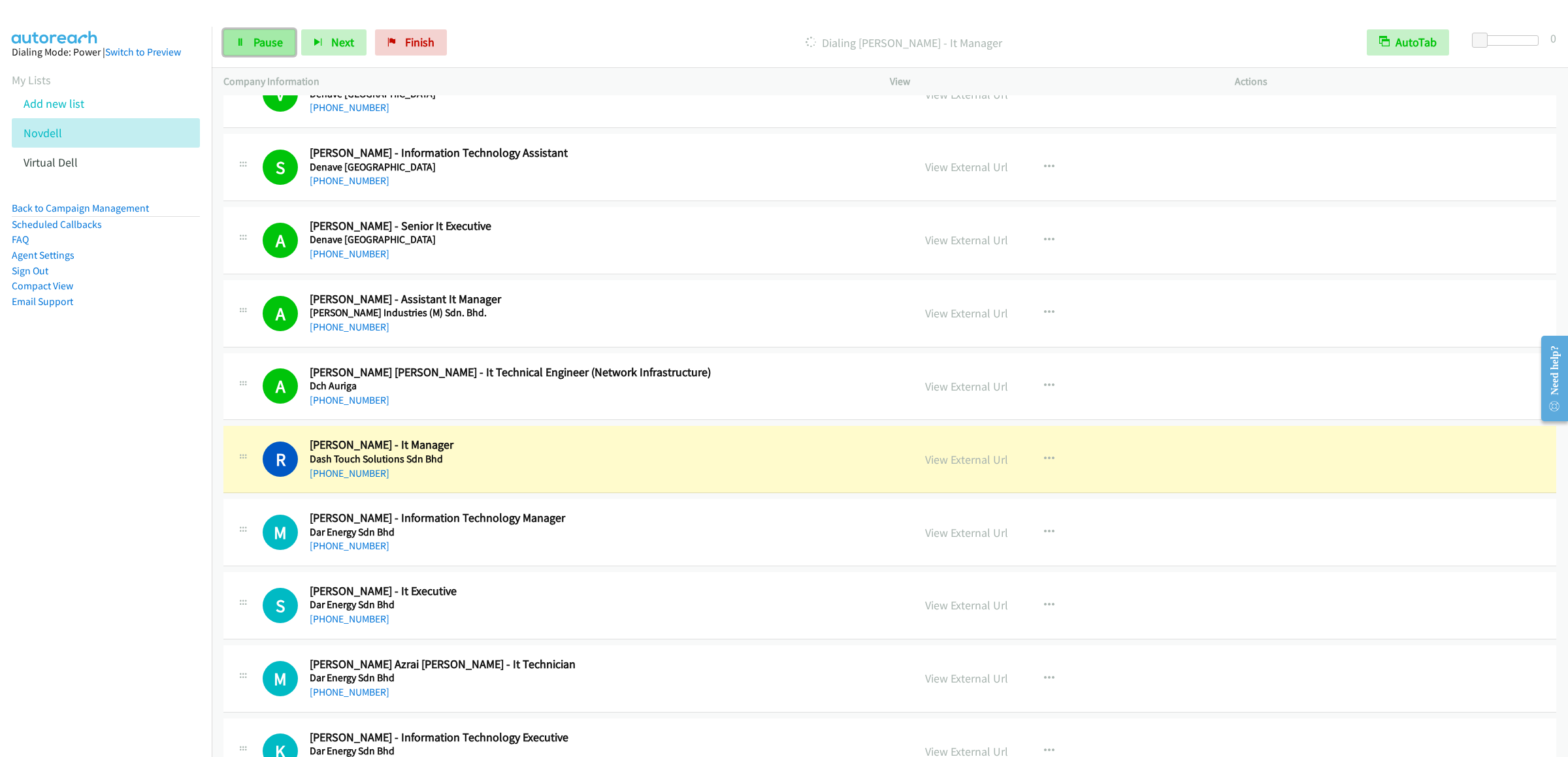
click at [264, 45] on span "Pause" at bounding box center [268, 42] width 29 height 15
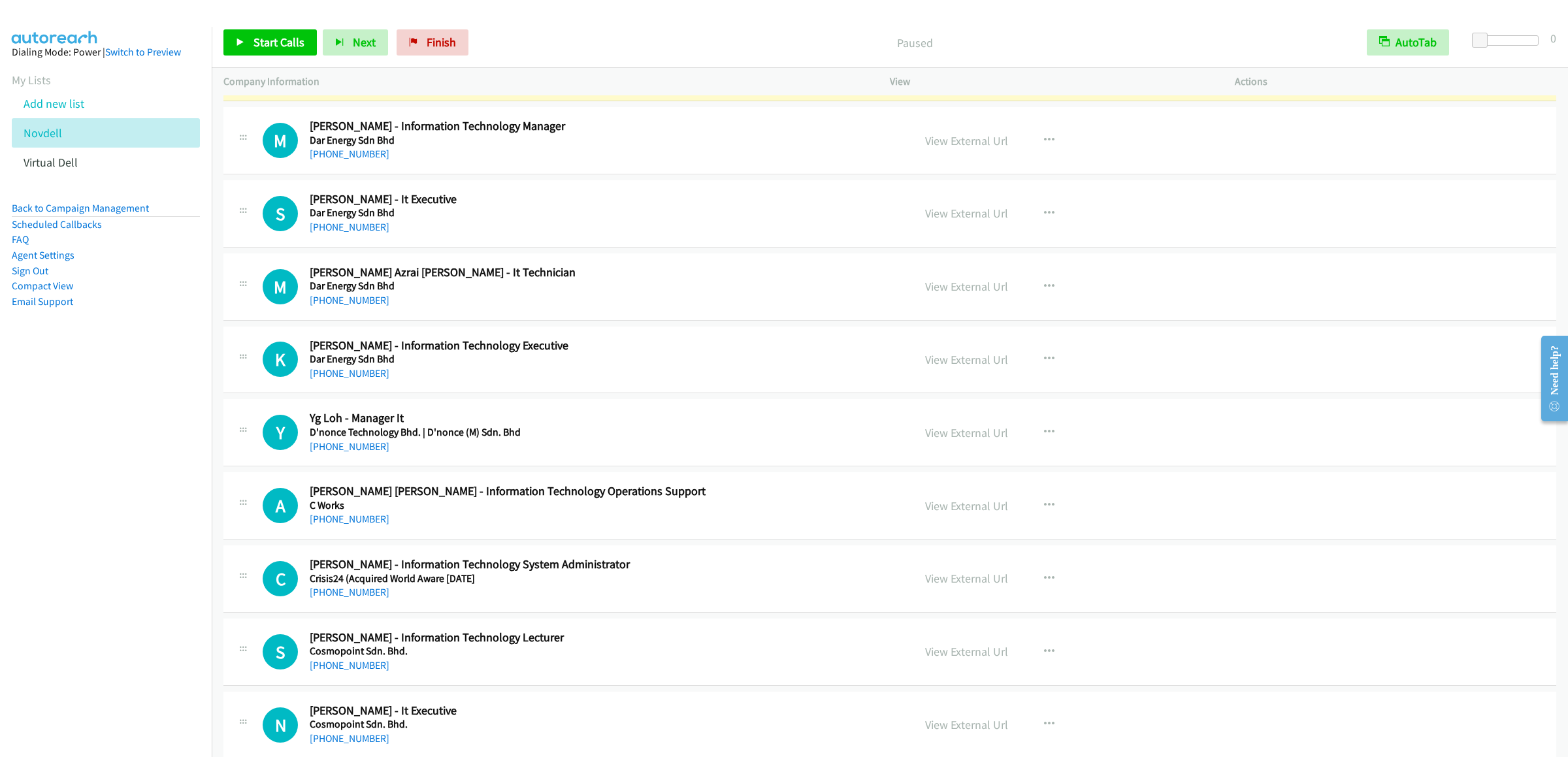
scroll to position [1176, 0]
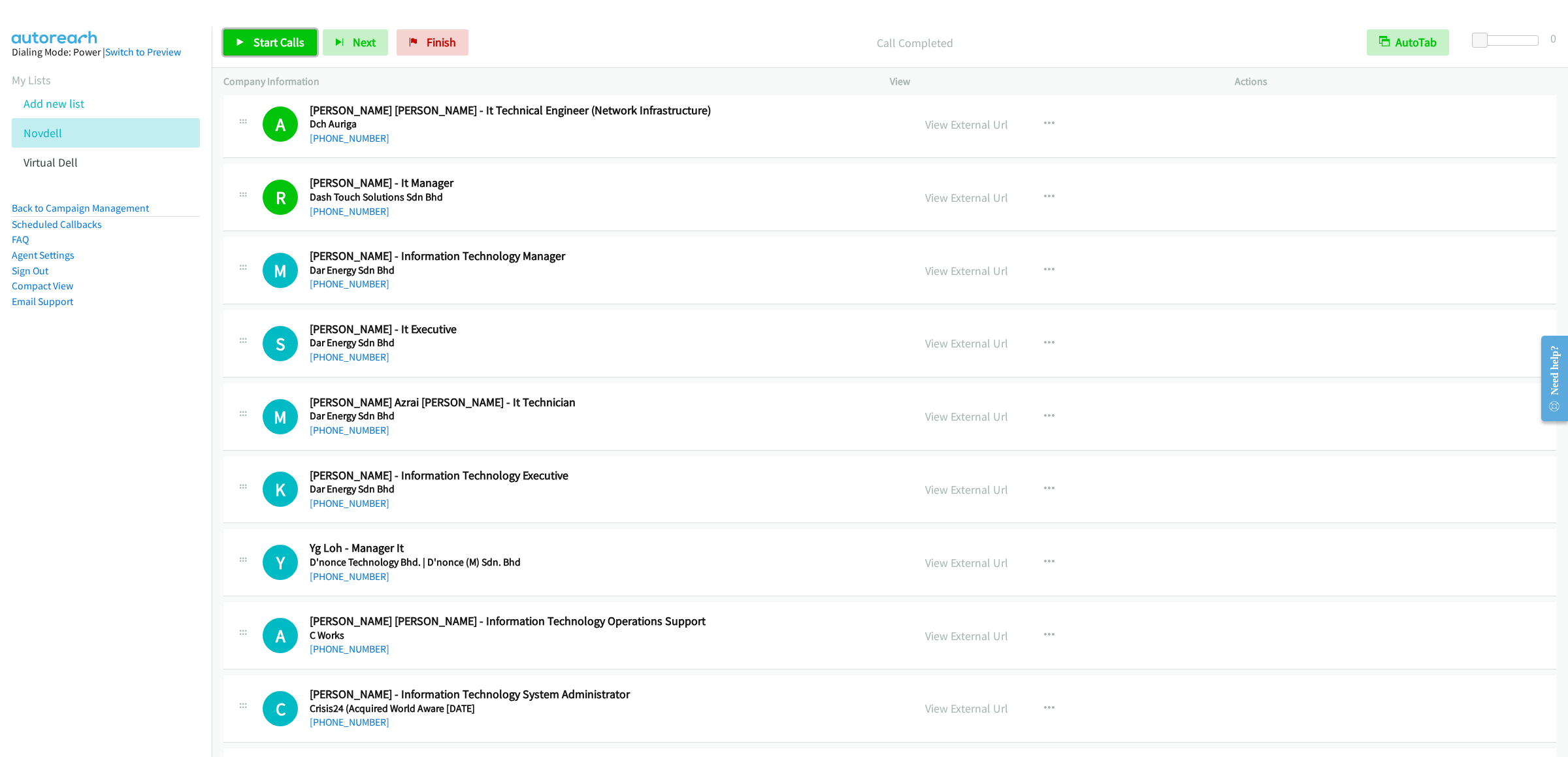
click at [245, 35] on link "Start Calls" at bounding box center [270, 42] width 93 height 26
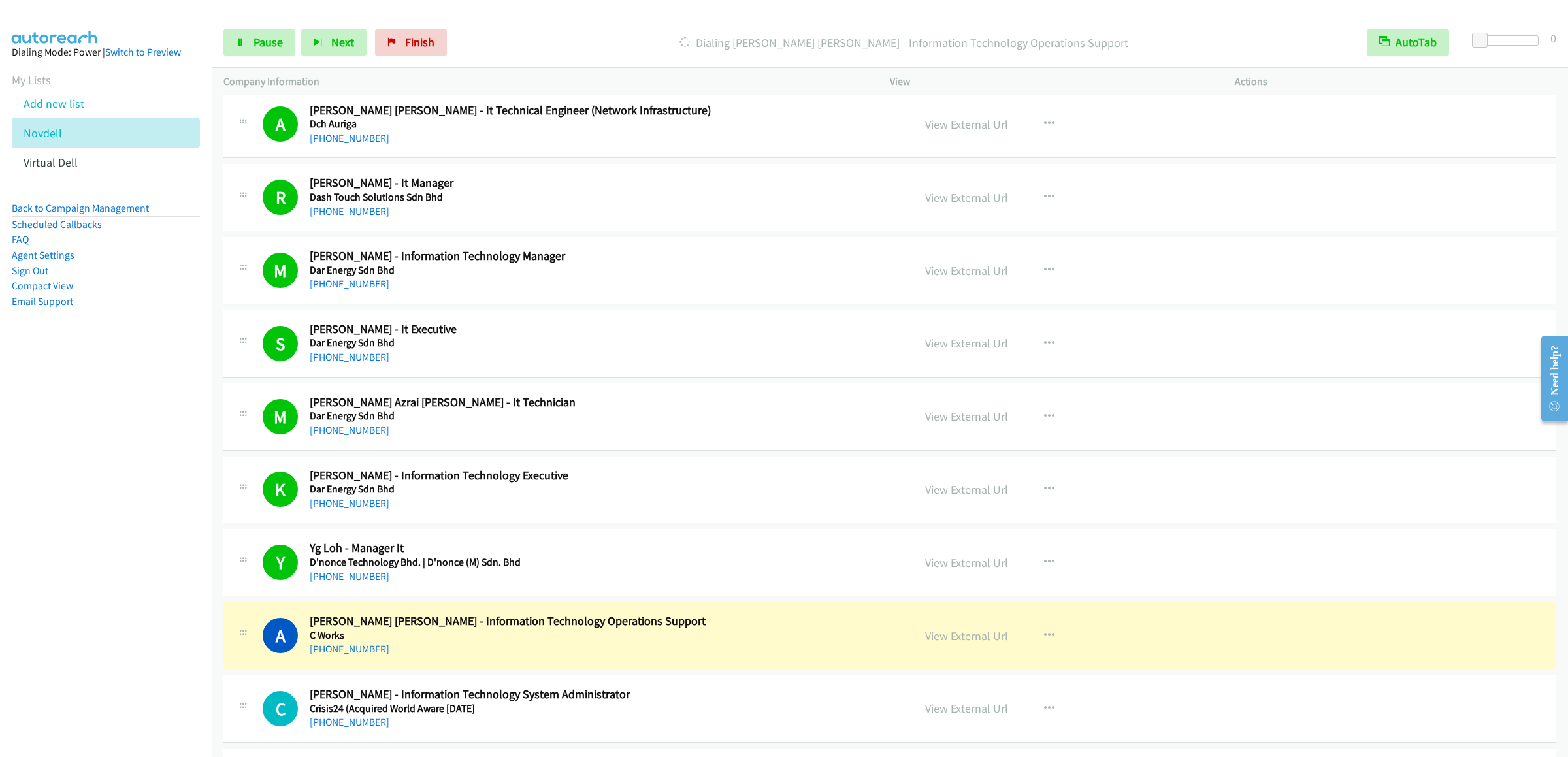
scroll to position [1438, 0]
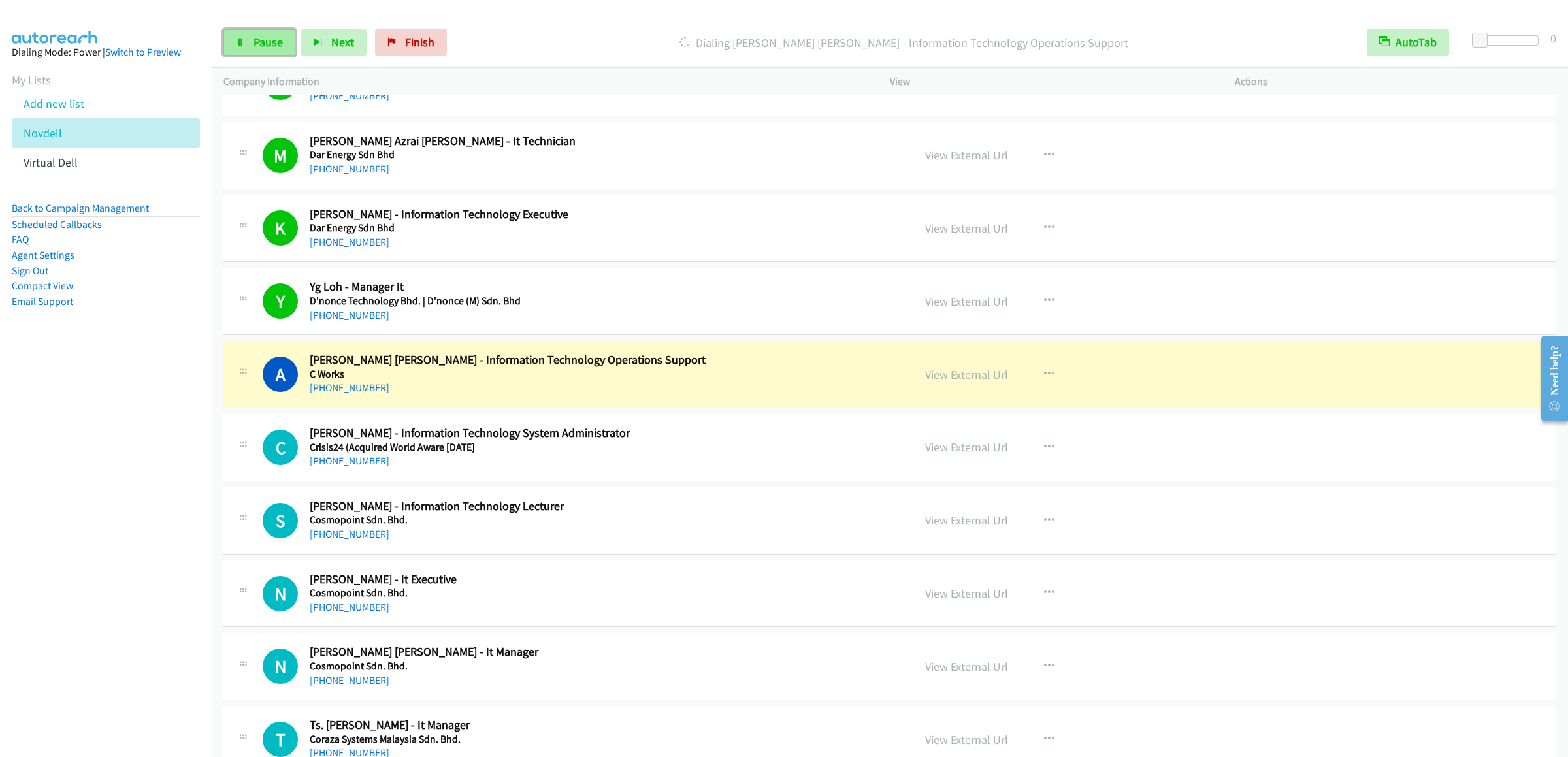
click at [247, 51] on link "Pause" at bounding box center [259, 42] width 72 height 26
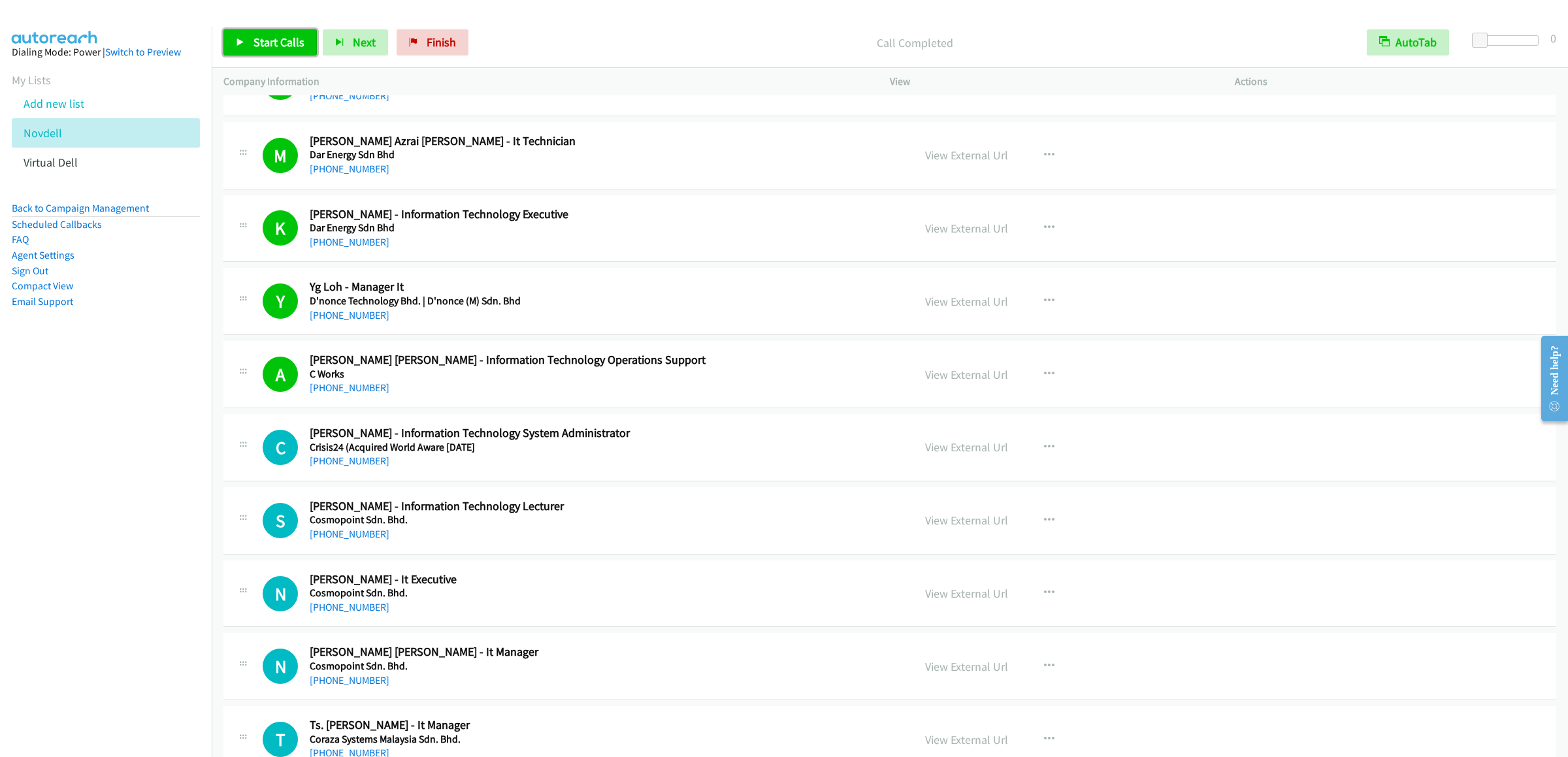
drag, startPoint x: 244, startPoint y: 49, endPoint x: 244, endPoint y: 41, distance: 8.0
click at [244, 47] on link "Start Calls" at bounding box center [270, 42] width 93 height 26
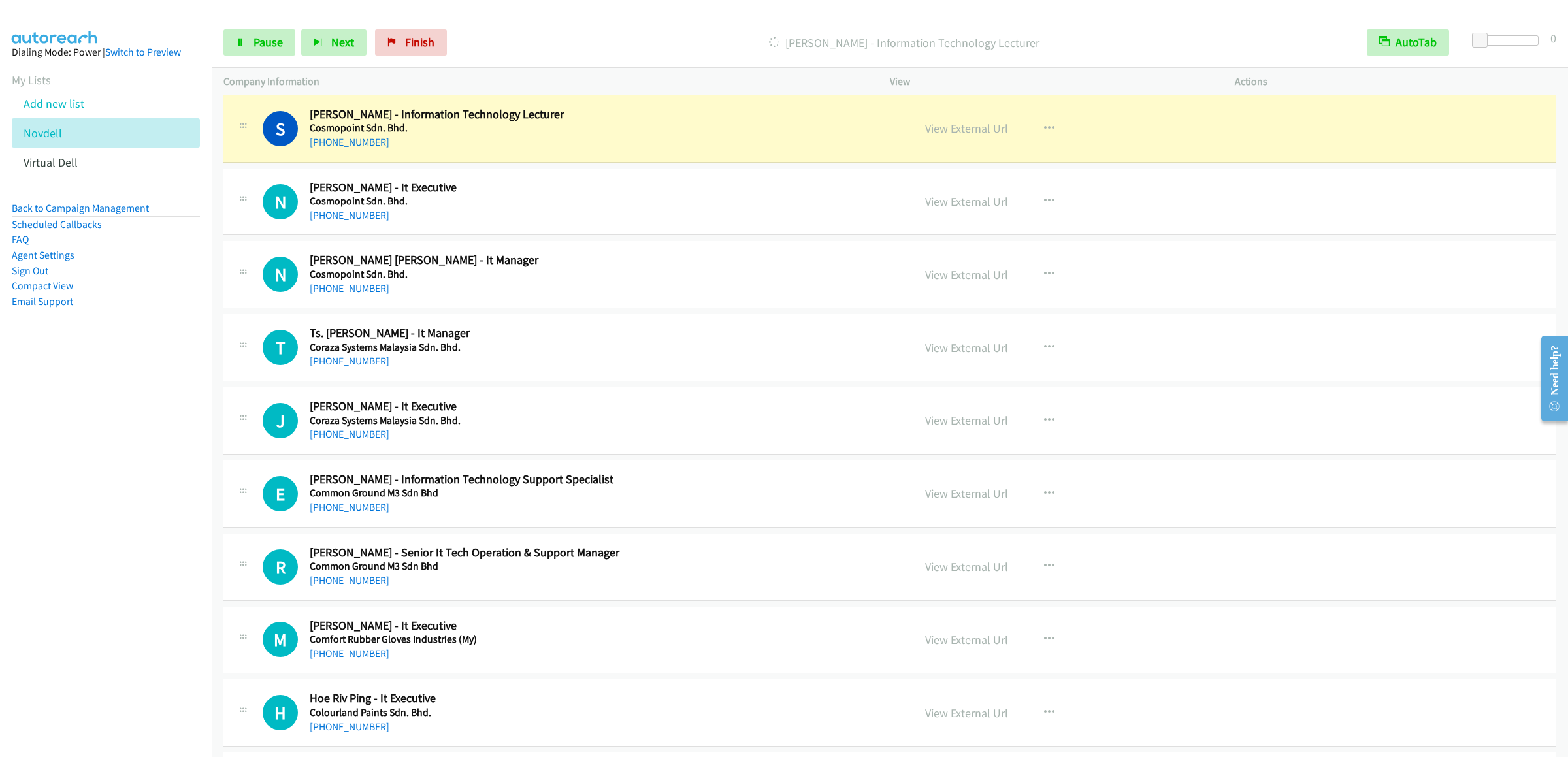
scroll to position [1698, 0]
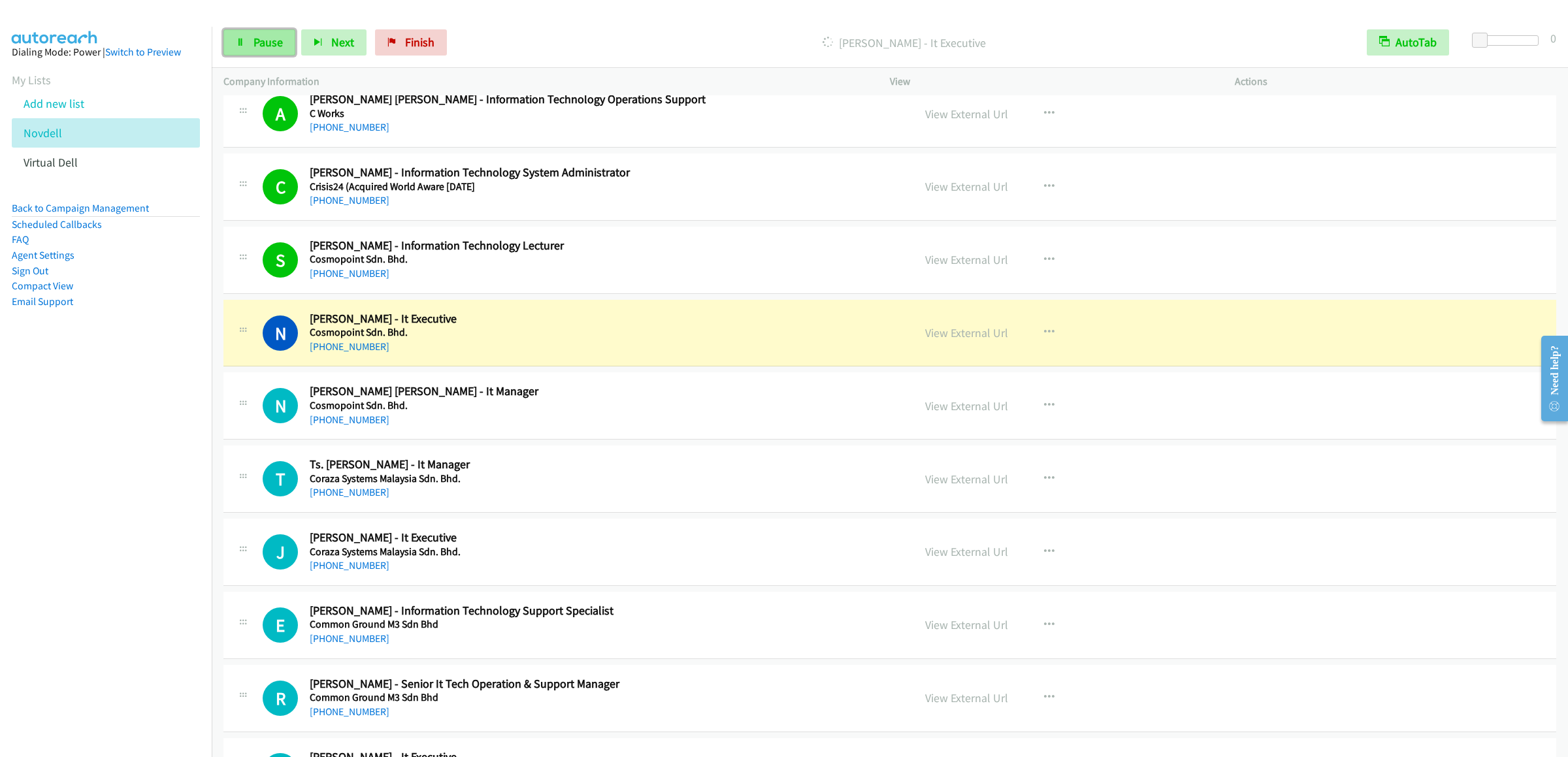
click at [282, 40] on link "Pause" at bounding box center [259, 42] width 72 height 26
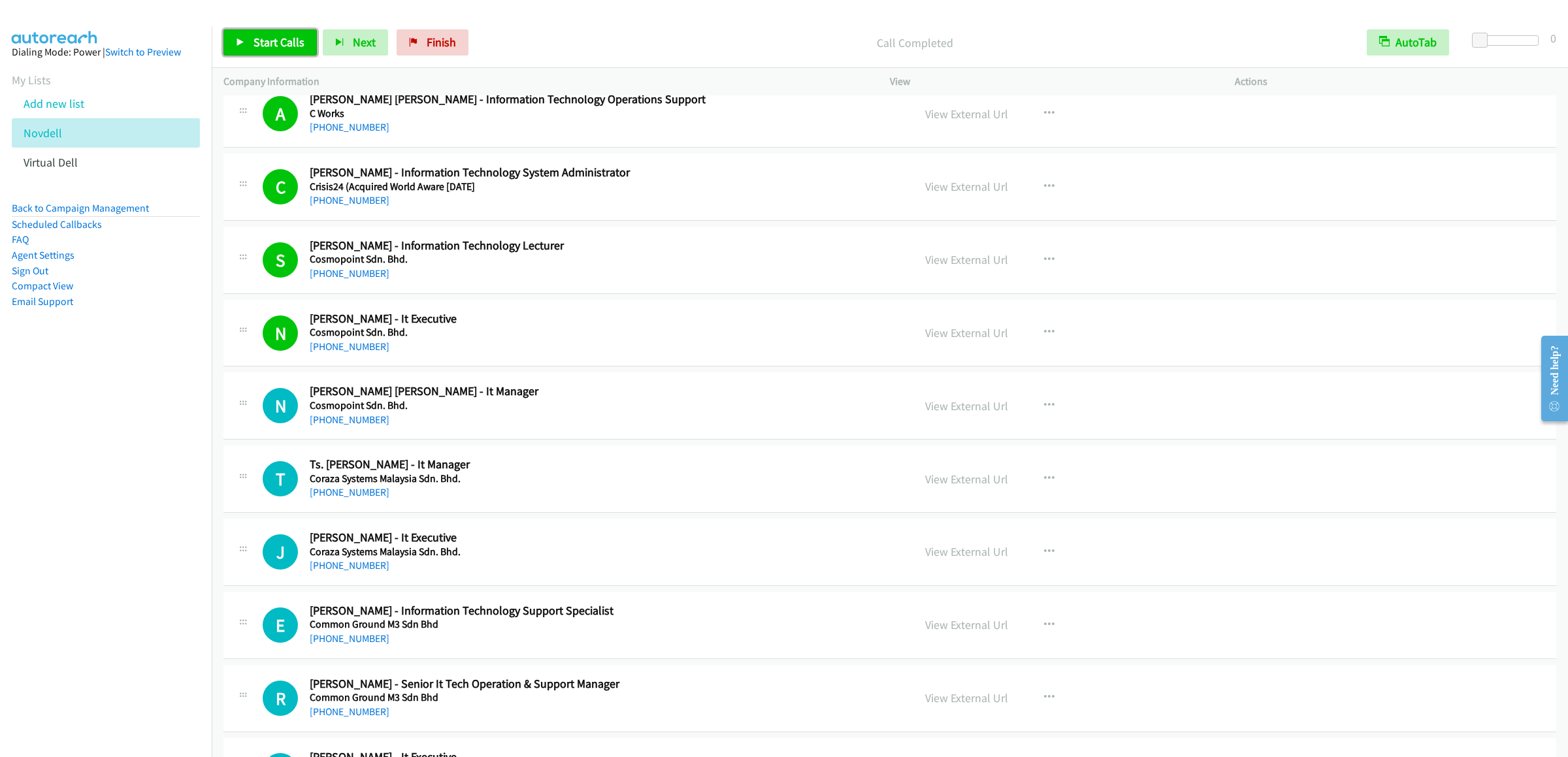
click at [280, 40] on span "Start Calls" at bounding box center [279, 42] width 51 height 15
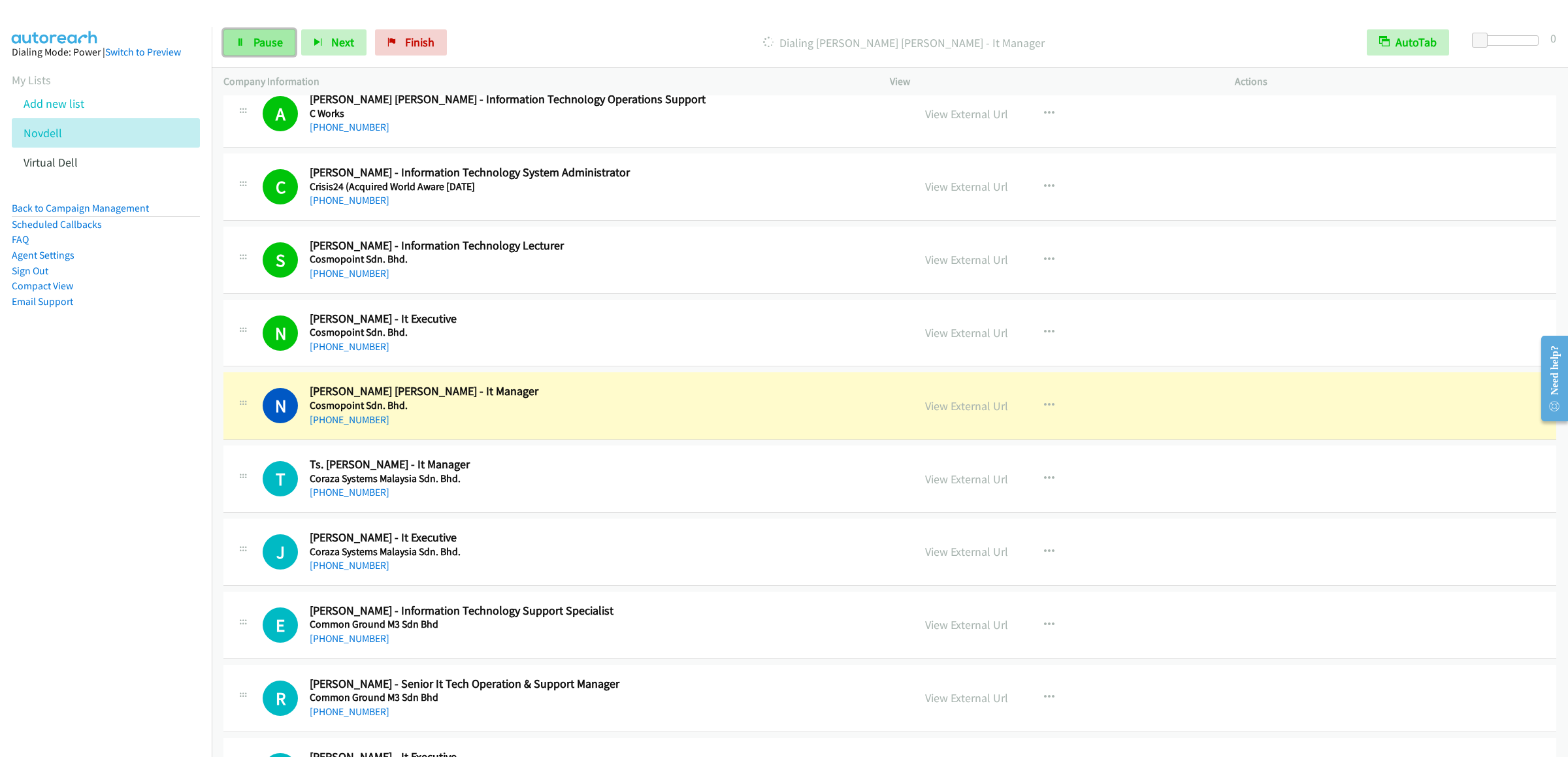
click at [260, 39] on span "Pause" at bounding box center [268, 42] width 29 height 15
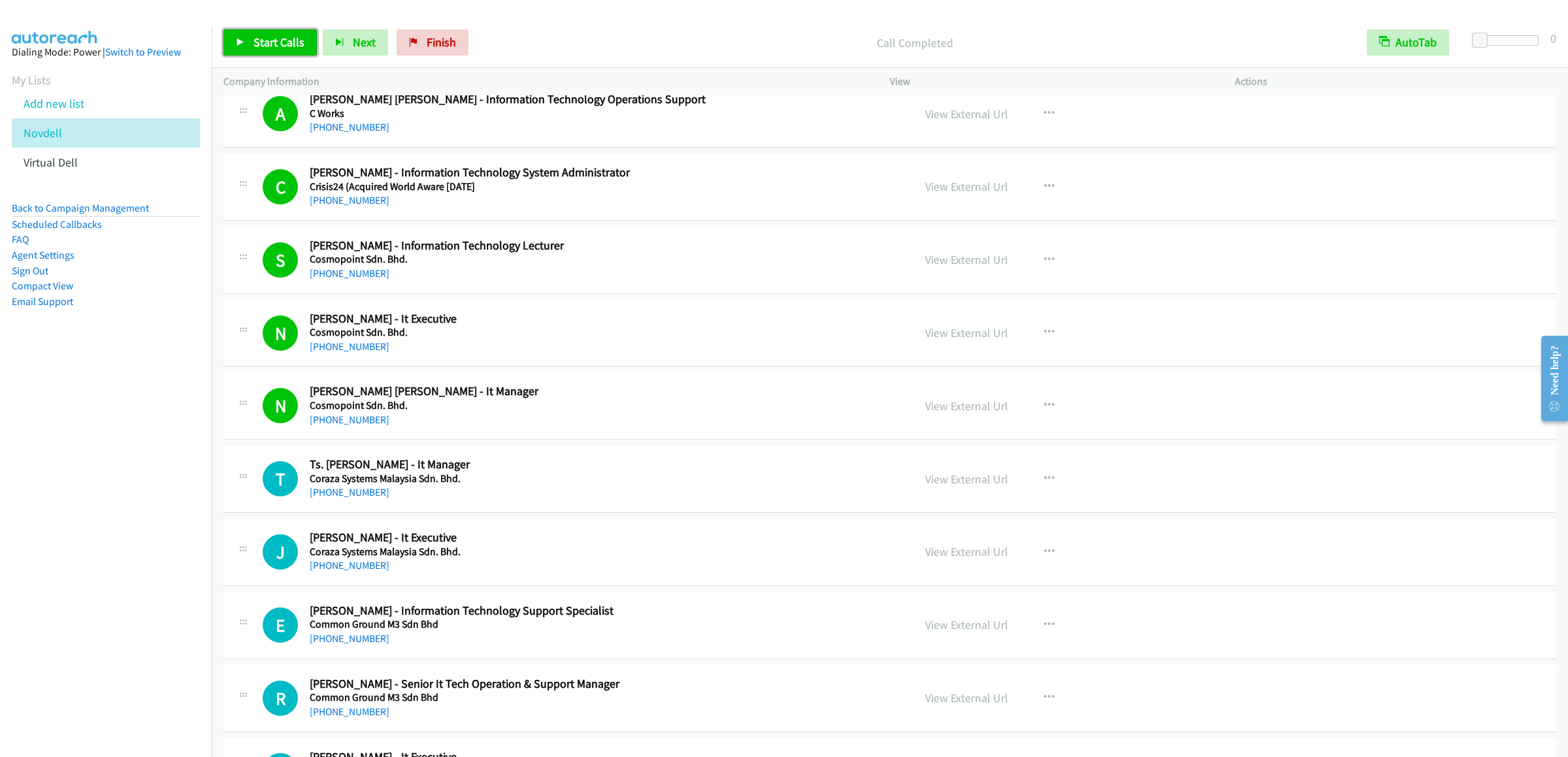
click at [275, 39] on span "Start Calls" at bounding box center [279, 42] width 51 height 15
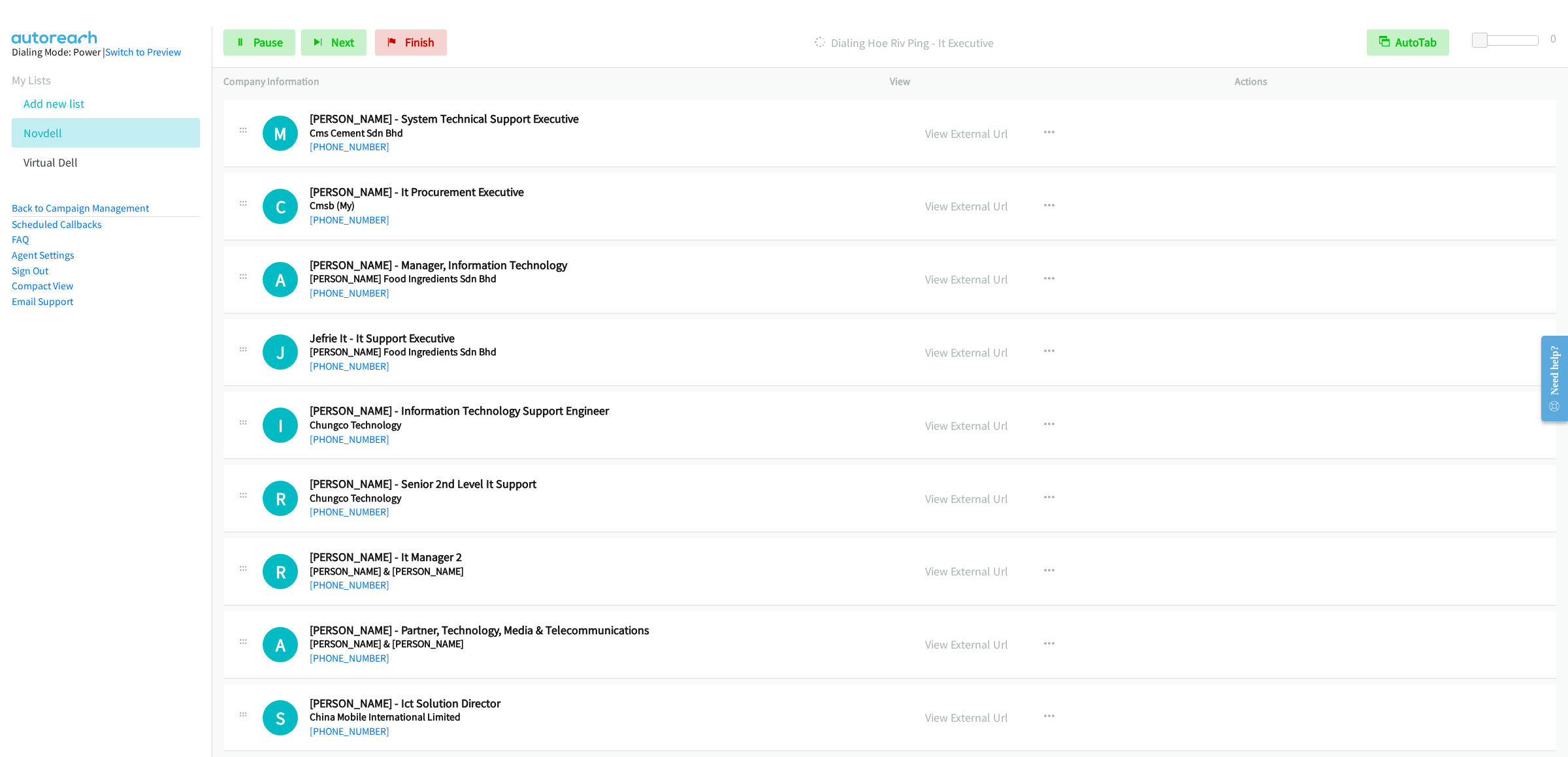
scroll to position [2352, 0]
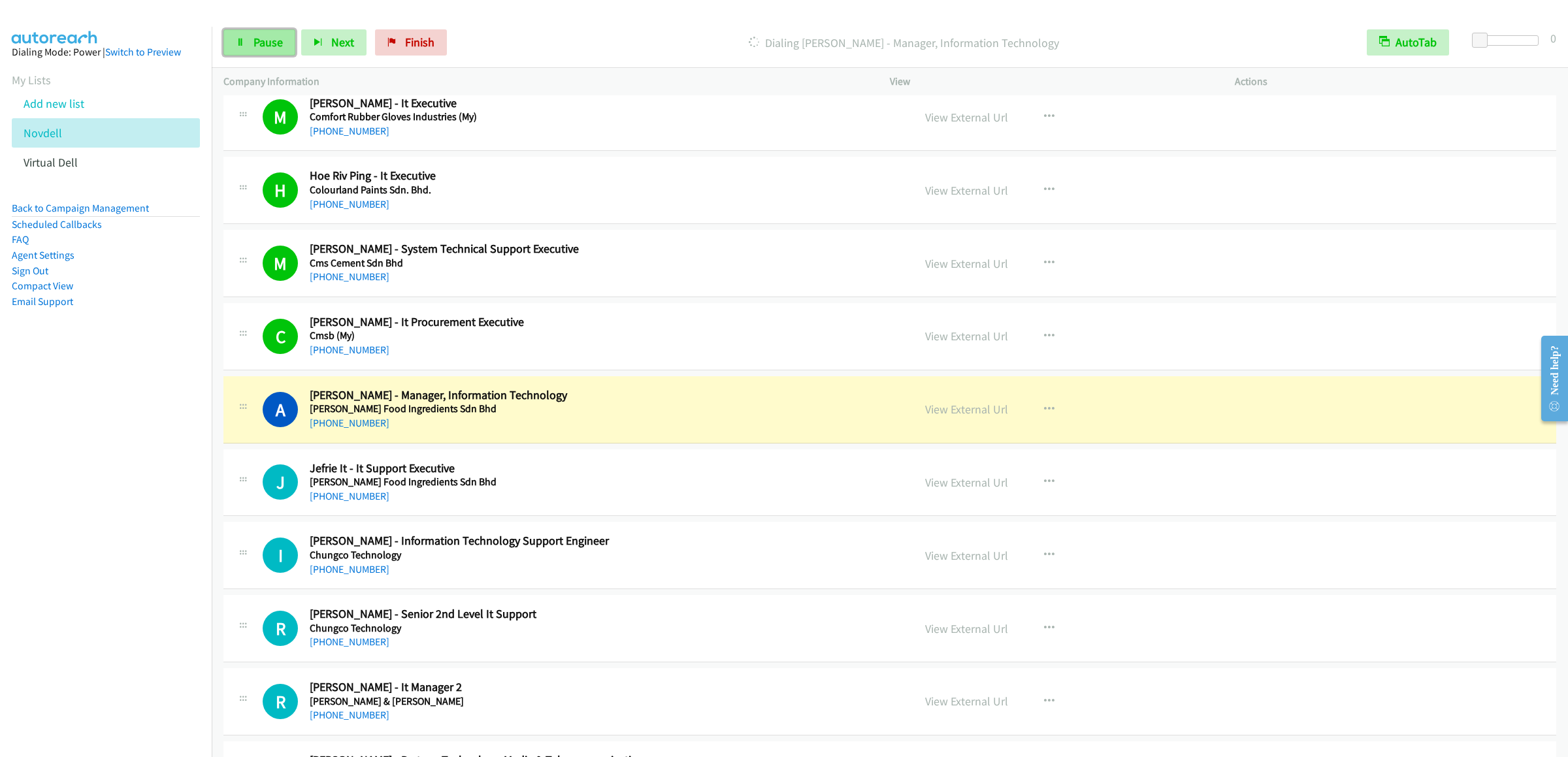
click at [247, 35] on link "Pause" at bounding box center [259, 42] width 72 height 26
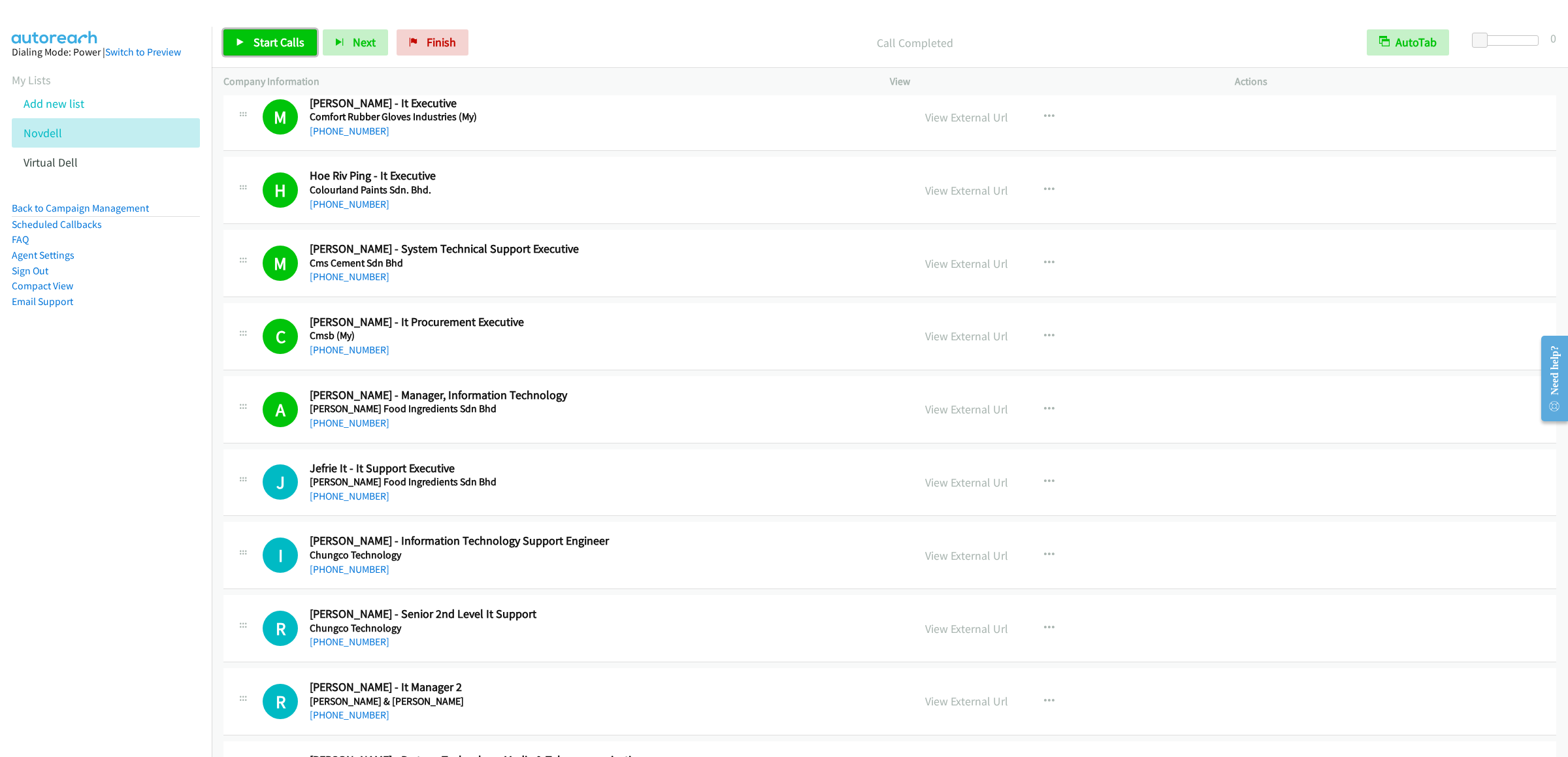
click at [279, 44] on span "Start Calls" at bounding box center [279, 42] width 51 height 15
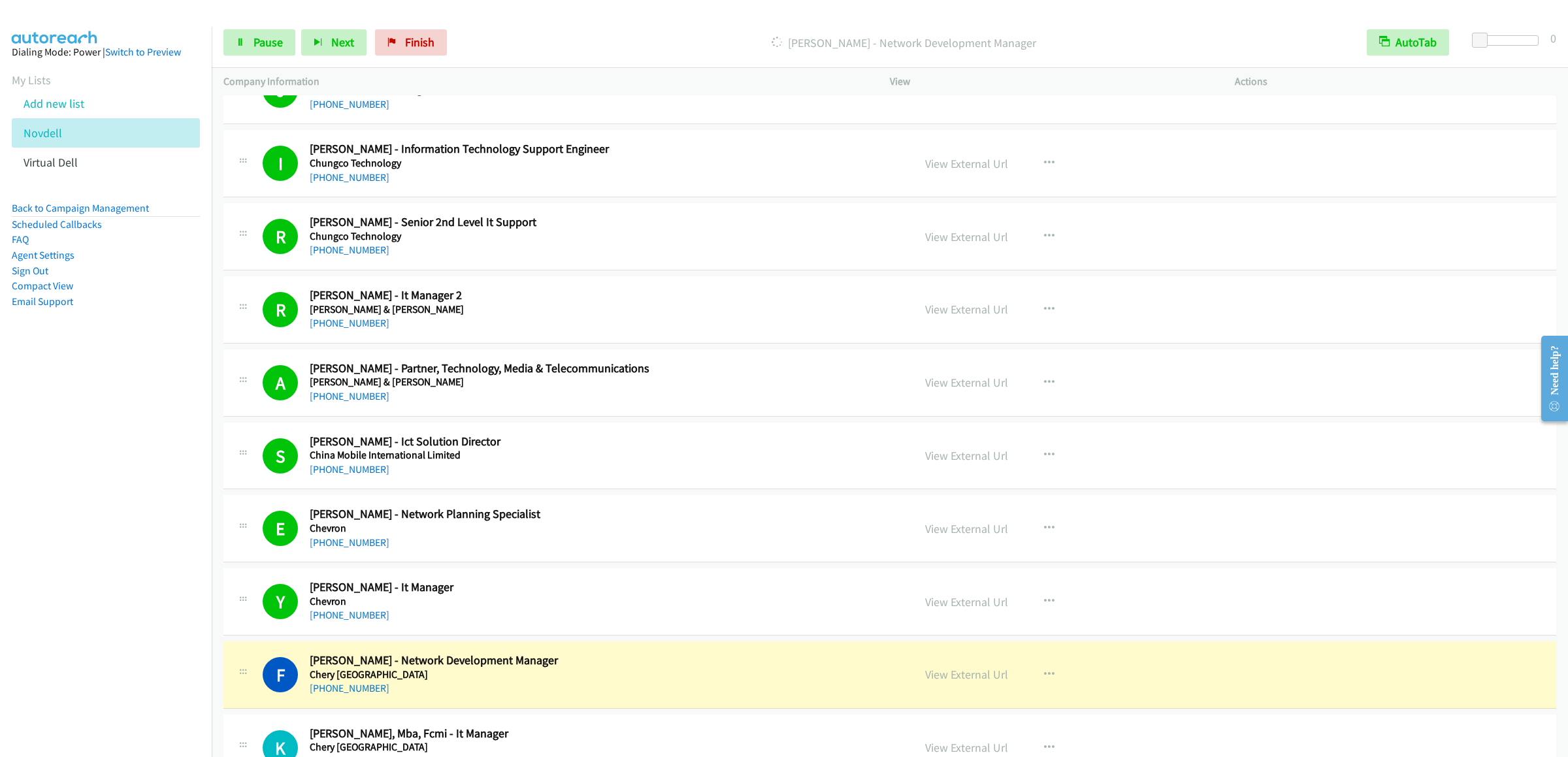
scroll to position [3265, 0]
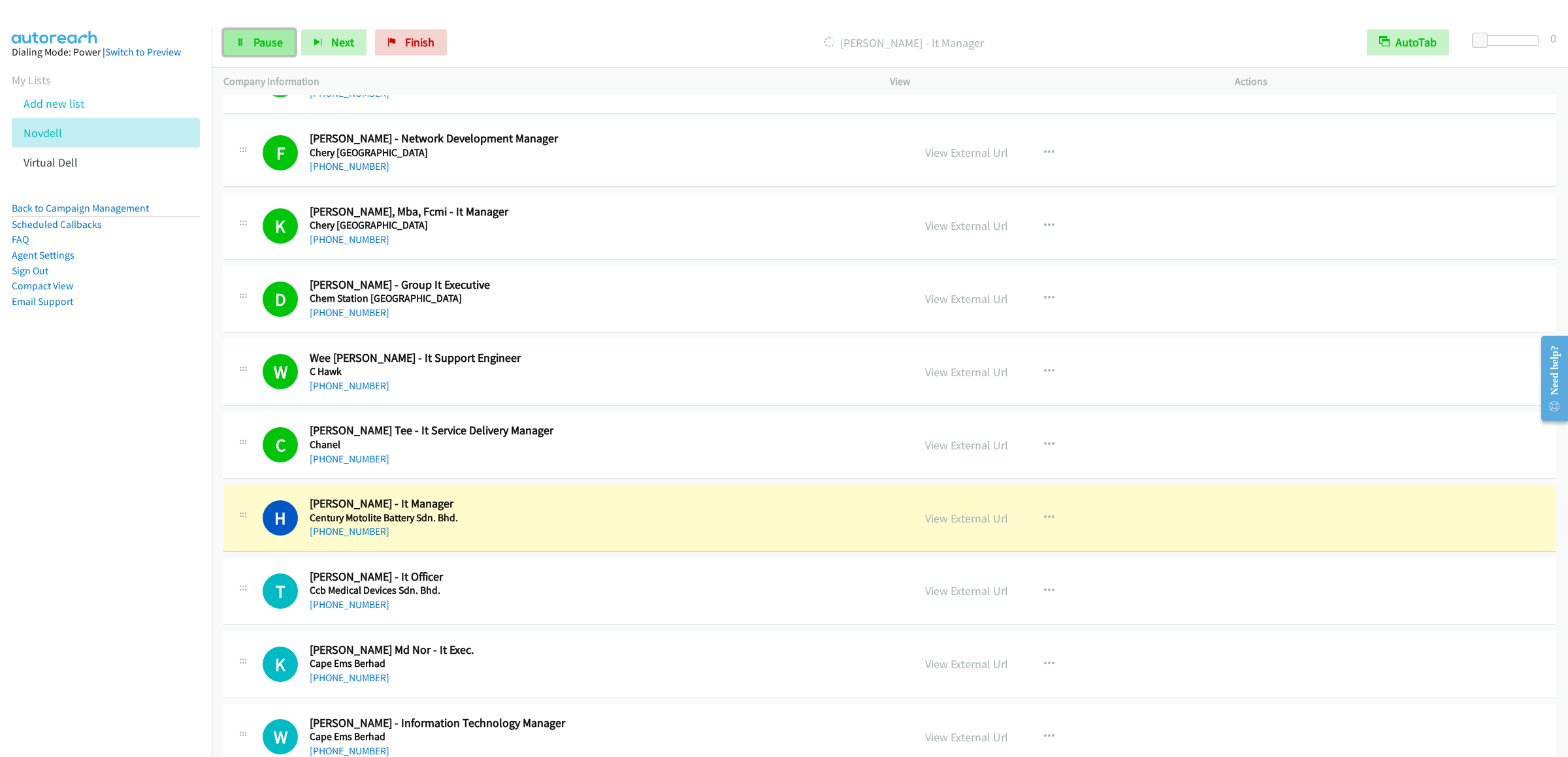
click at [255, 34] on link "Pause" at bounding box center [259, 42] width 72 height 26
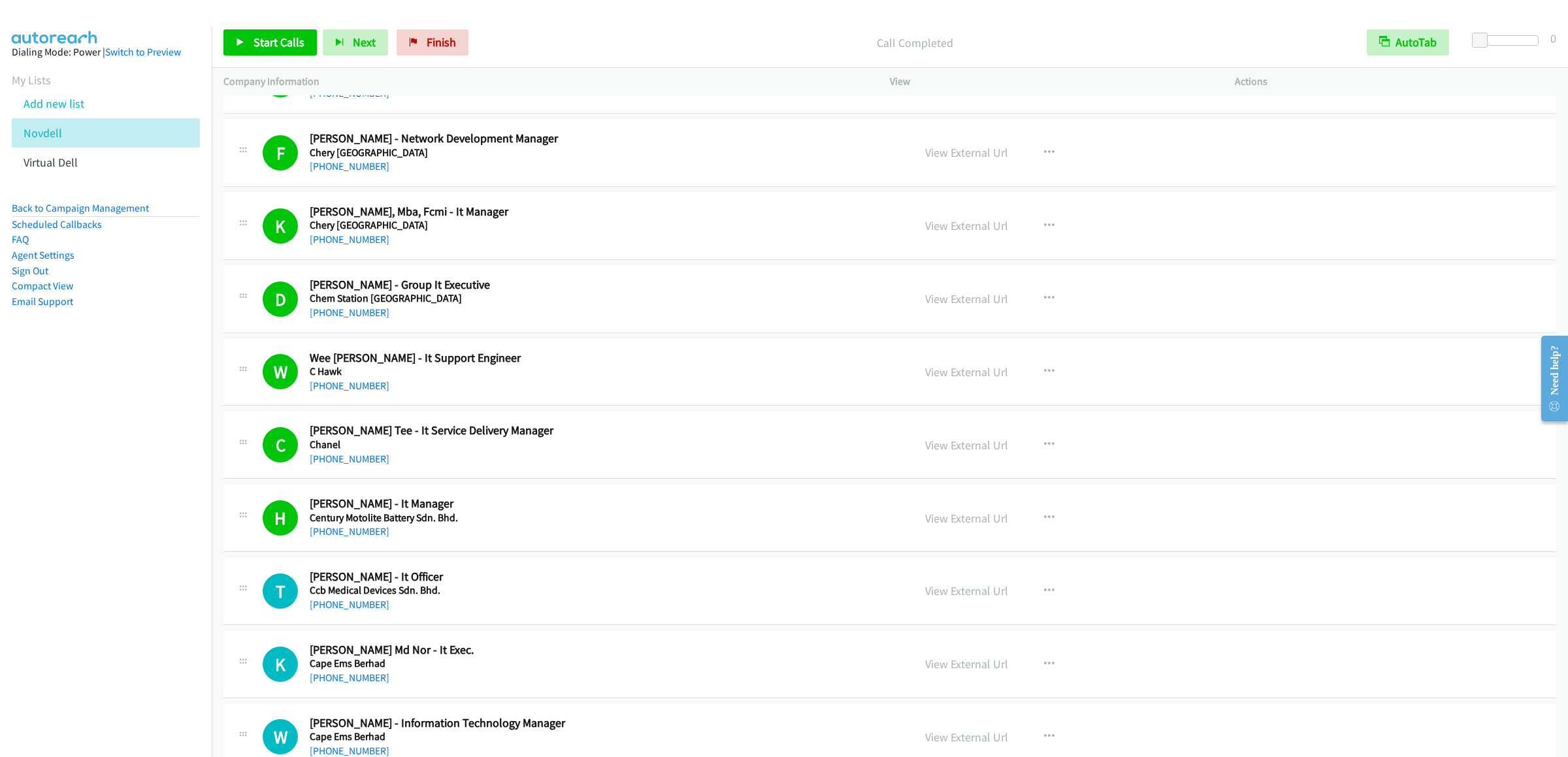
click at [258, 28] on div "Start Calls Pause Next Finish Call Completed AutoTab AutoTab 0" at bounding box center [890, 43] width 1356 height 50
click at [257, 34] on link "Start Calls" at bounding box center [270, 42] width 93 height 26
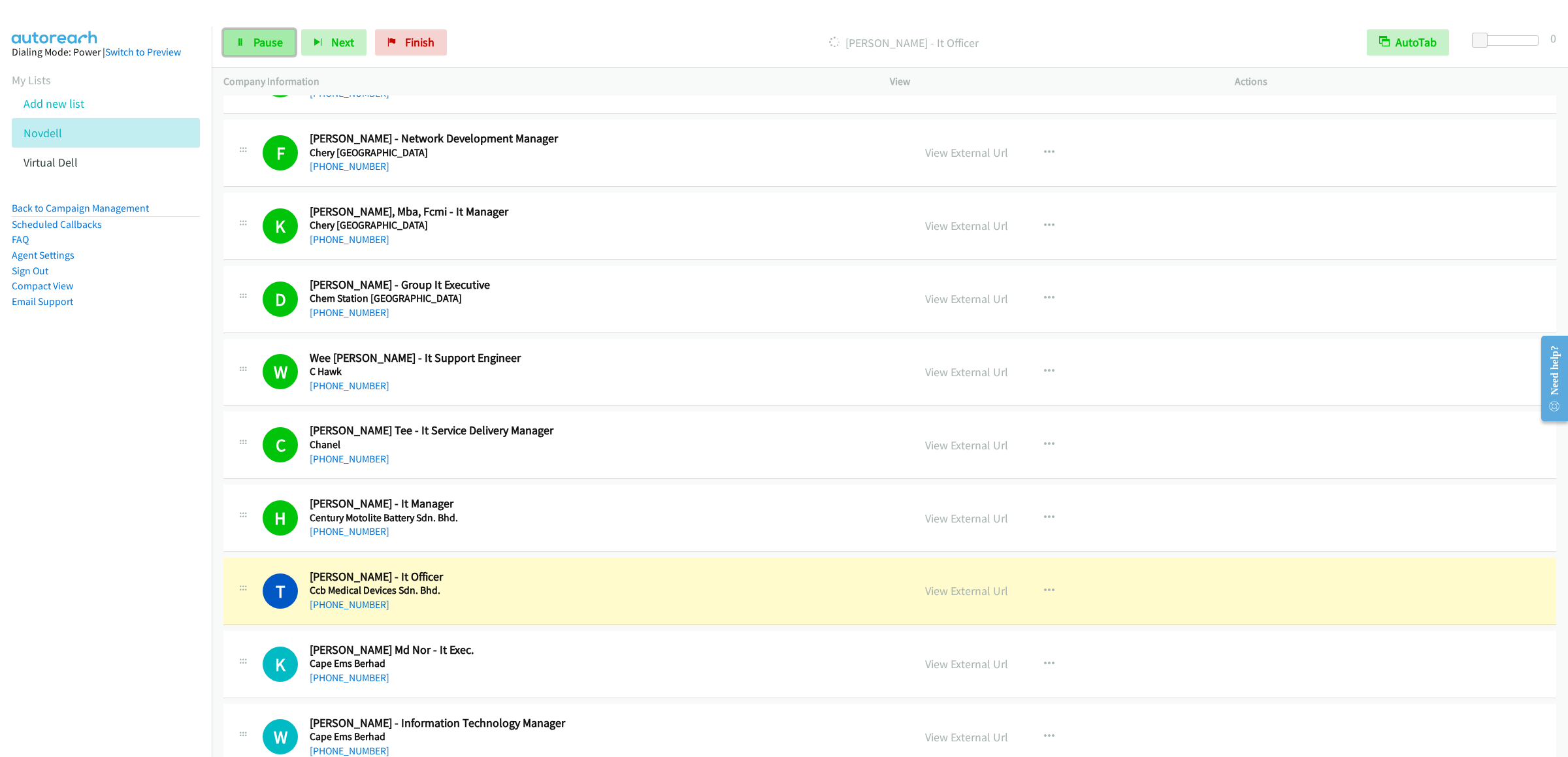
click at [250, 39] on link "Pause" at bounding box center [259, 42] width 72 height 26
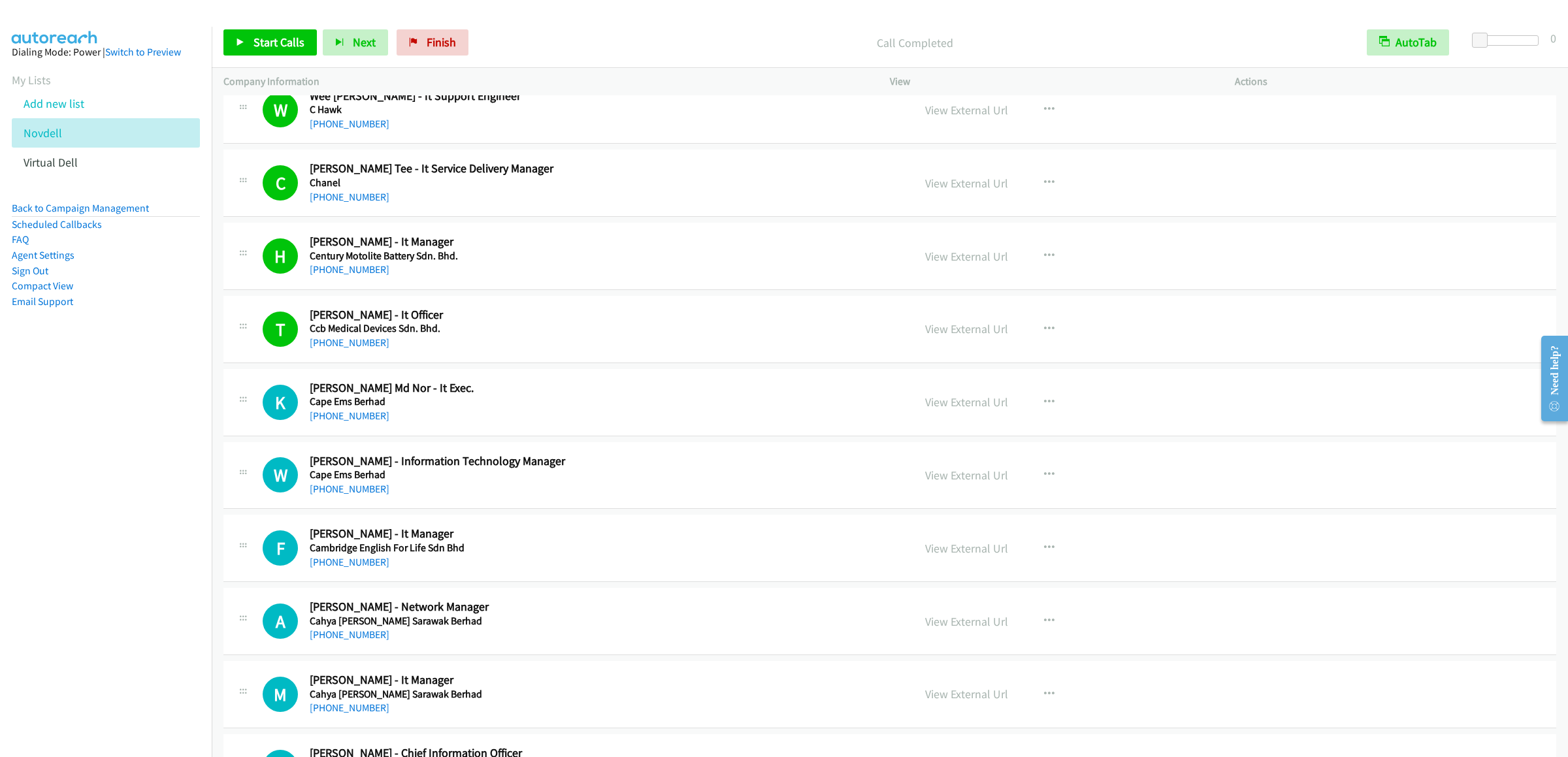
click at [282, 24] on div "Start Calls Pause Next Finish Call Completed AutoTab AutoTab 0" at bounding box center [890, 43] width 1356 height 50
click at [273, 41] on span "Start Calls" at bounding box center [279, 42] width 51 height 15
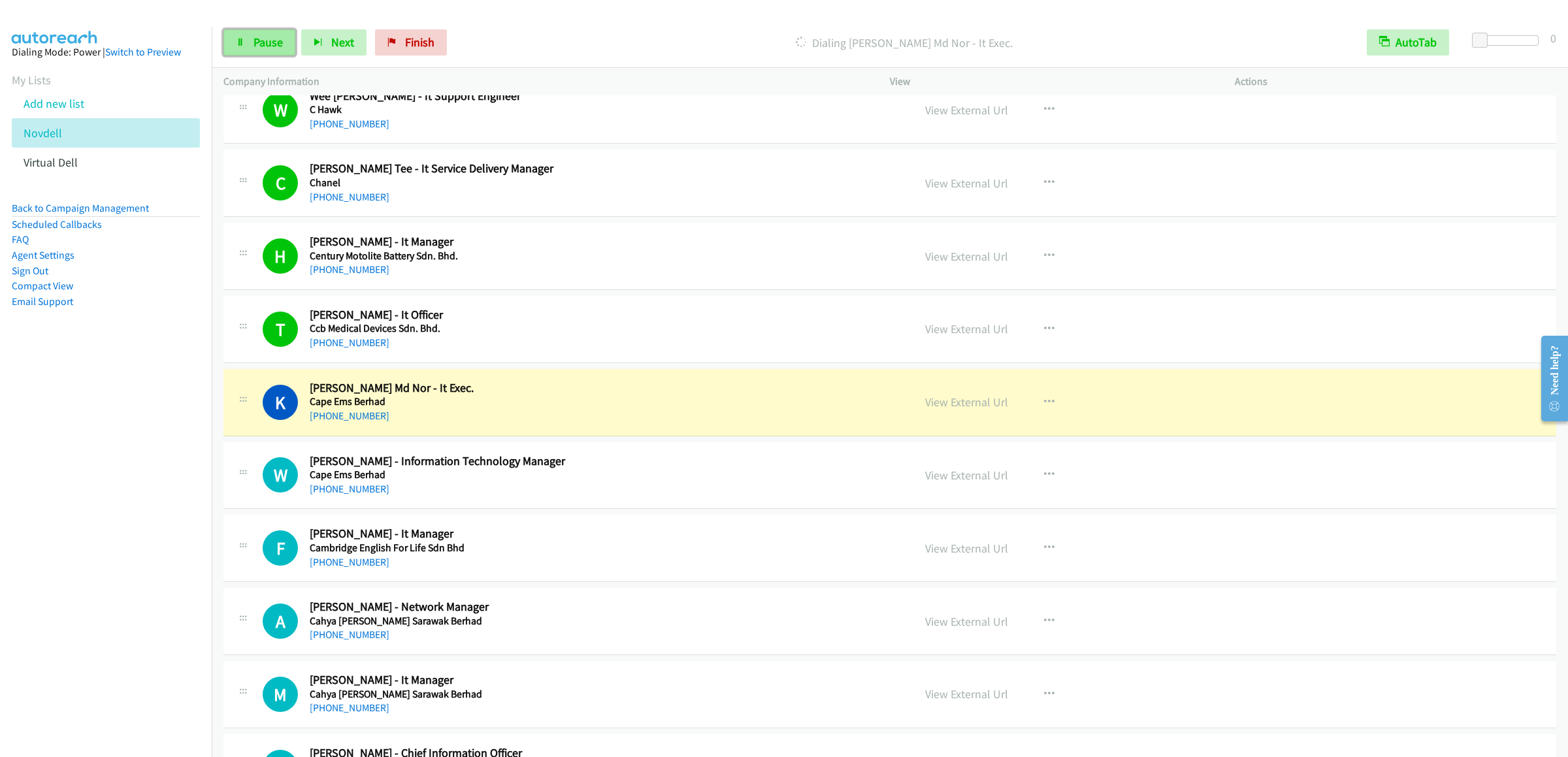
click at [256, 35] on span "Pause" at bounding box center [268, 42] width 29 height 15
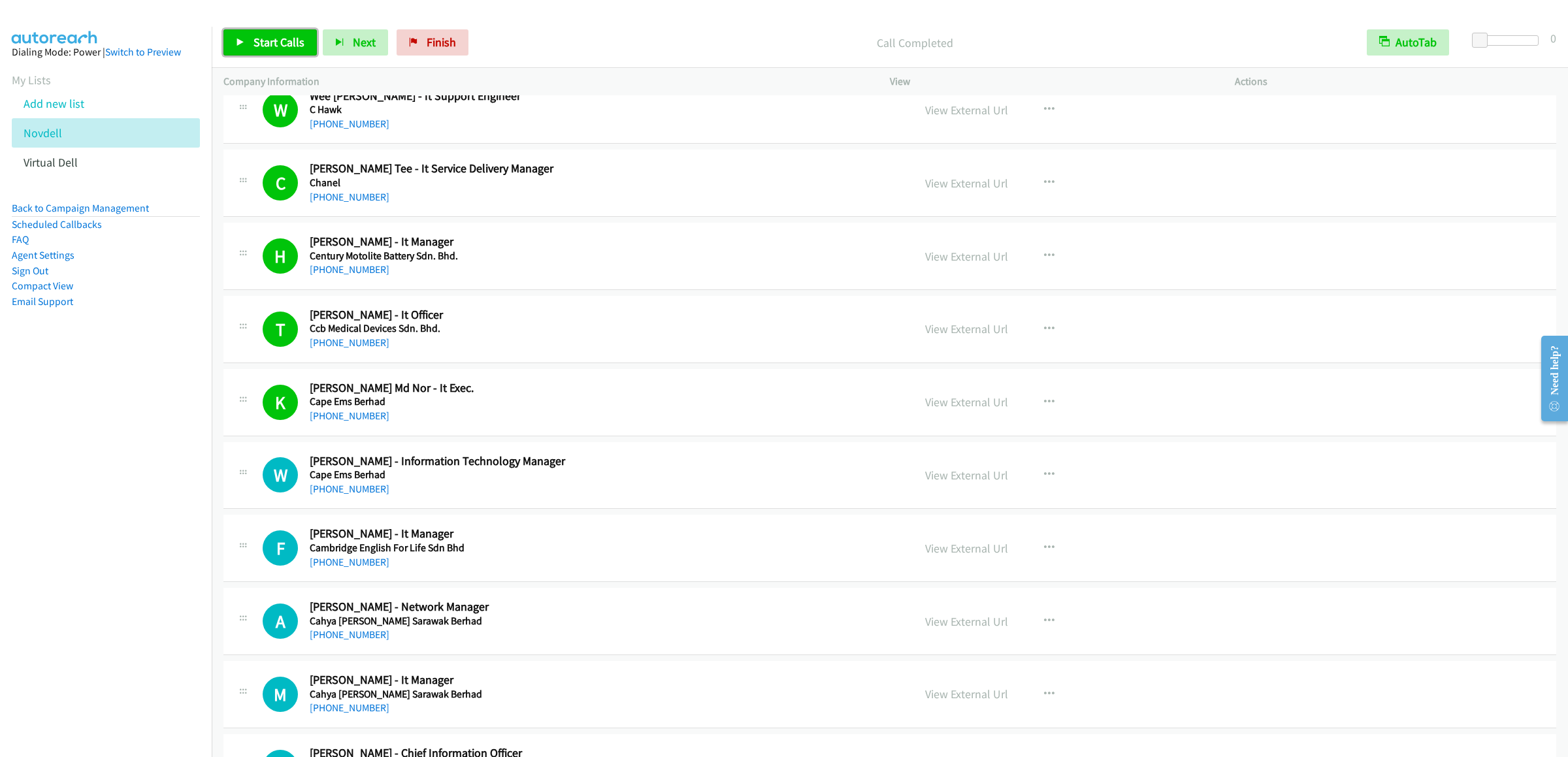
click at [265, 49] on span "Start Calls" at bounding box center [279, 42] width 51 height 15
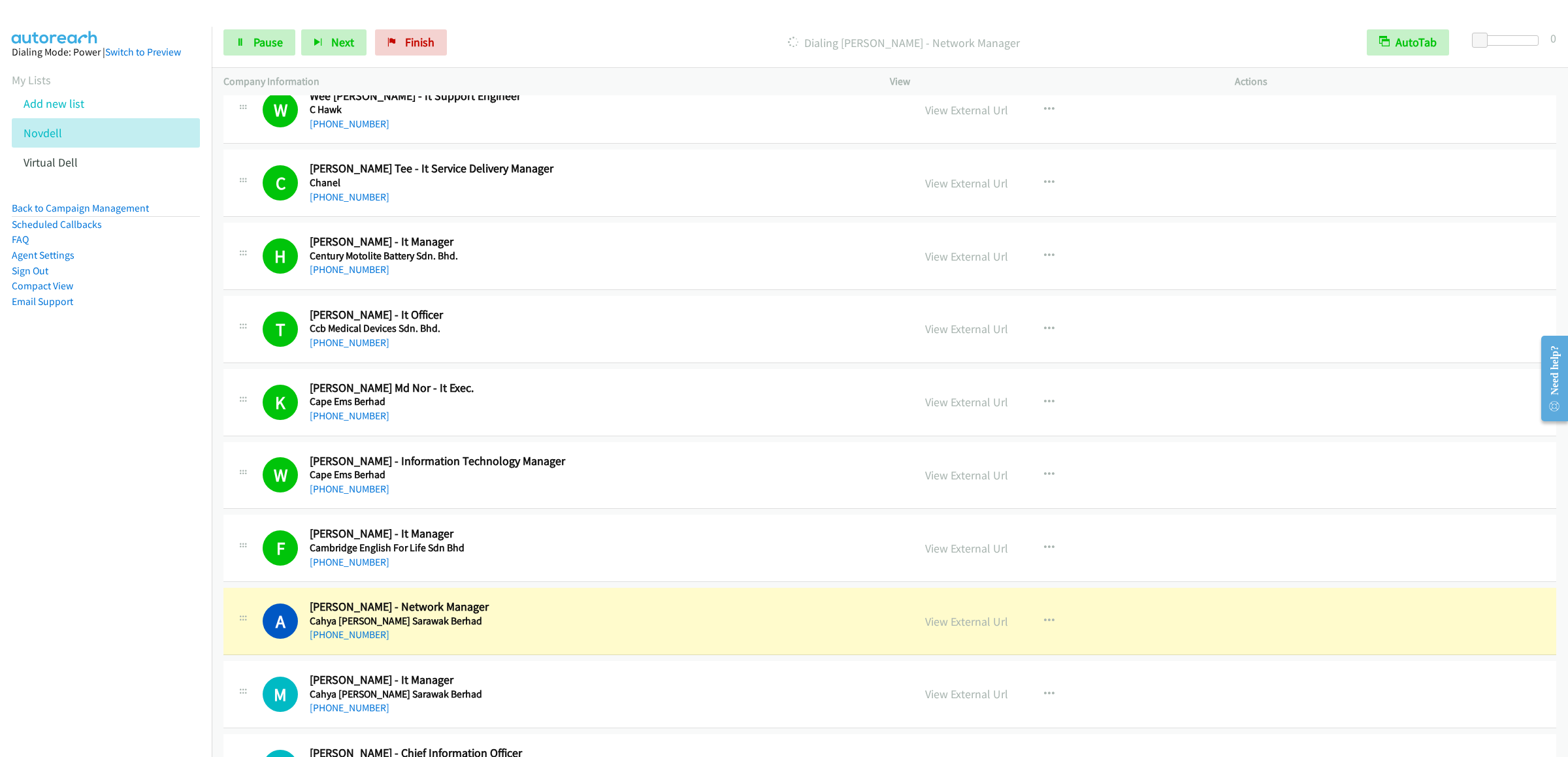
scroll to position [4050, 0]
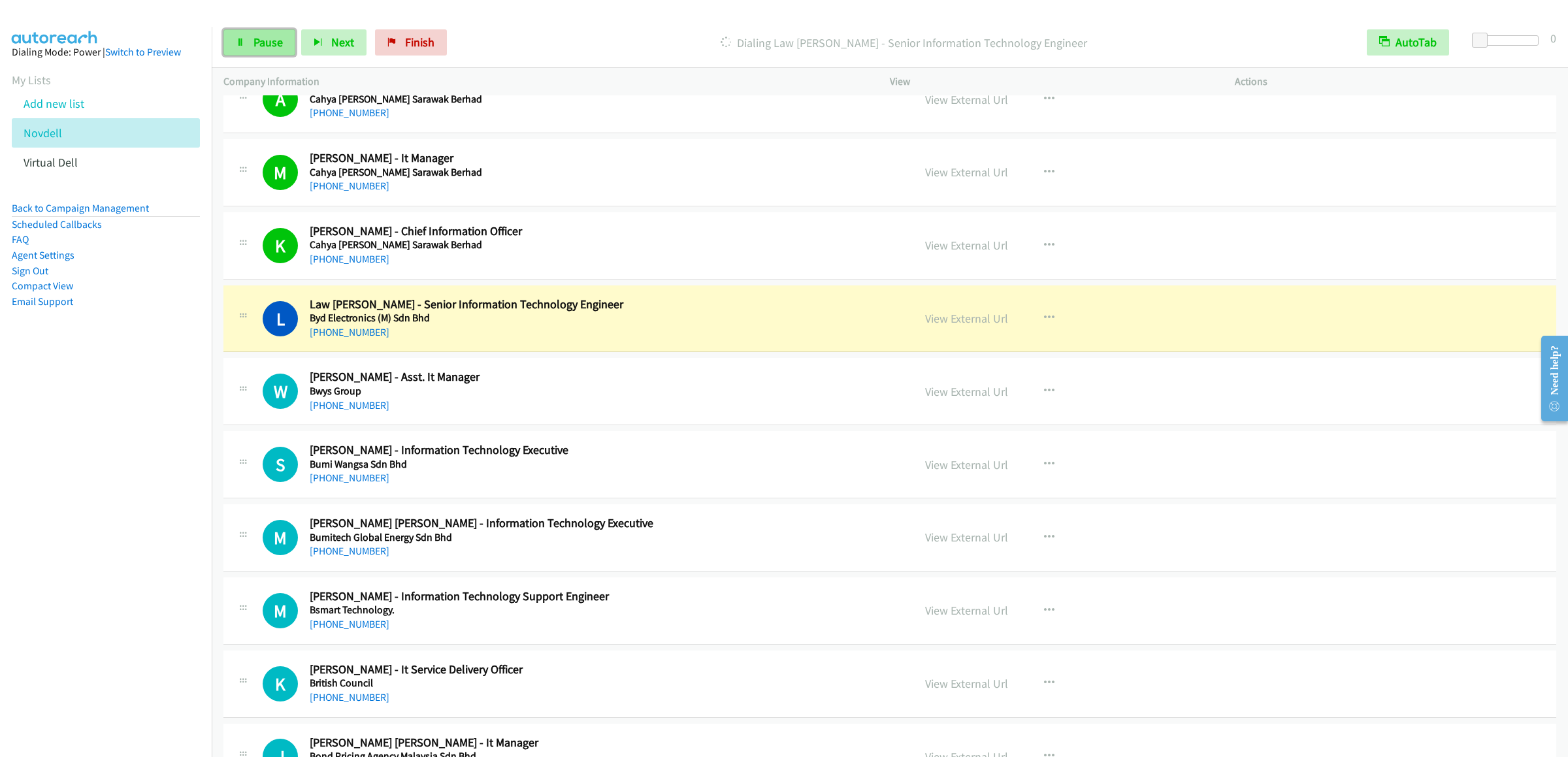
click at [256, 44] on span "Pause" at bounding box center [268, 42] width 29 height 15
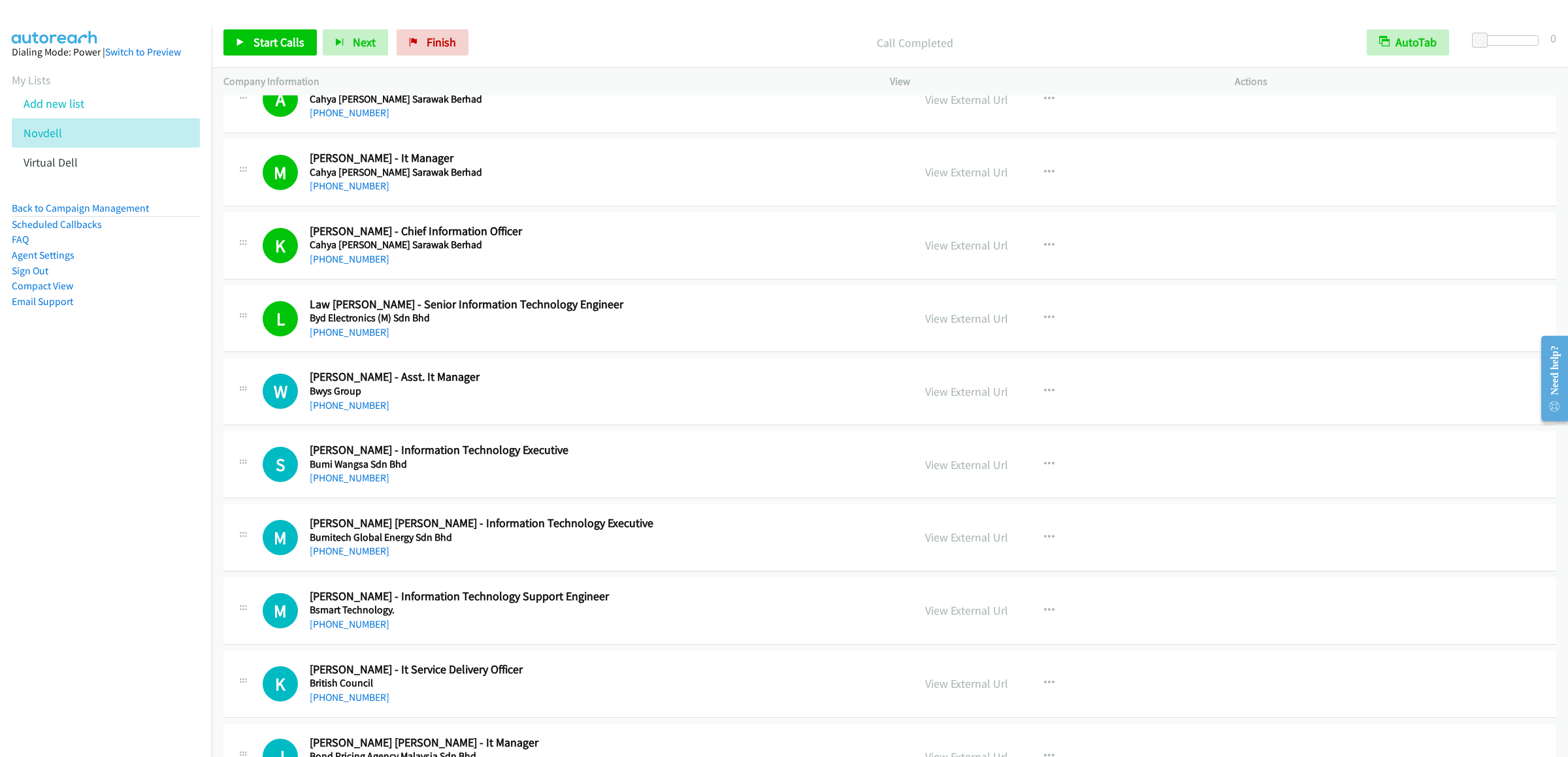
click at [237, 28] on div "Start Calls Pause Next Finish Call Completed AutoTab AutoTab 0" at bounding box center [890, 43] width 1356 height 50
click at [232, 32] on link "Start Calls" at bounding box center [270, 42] width 93 height 26
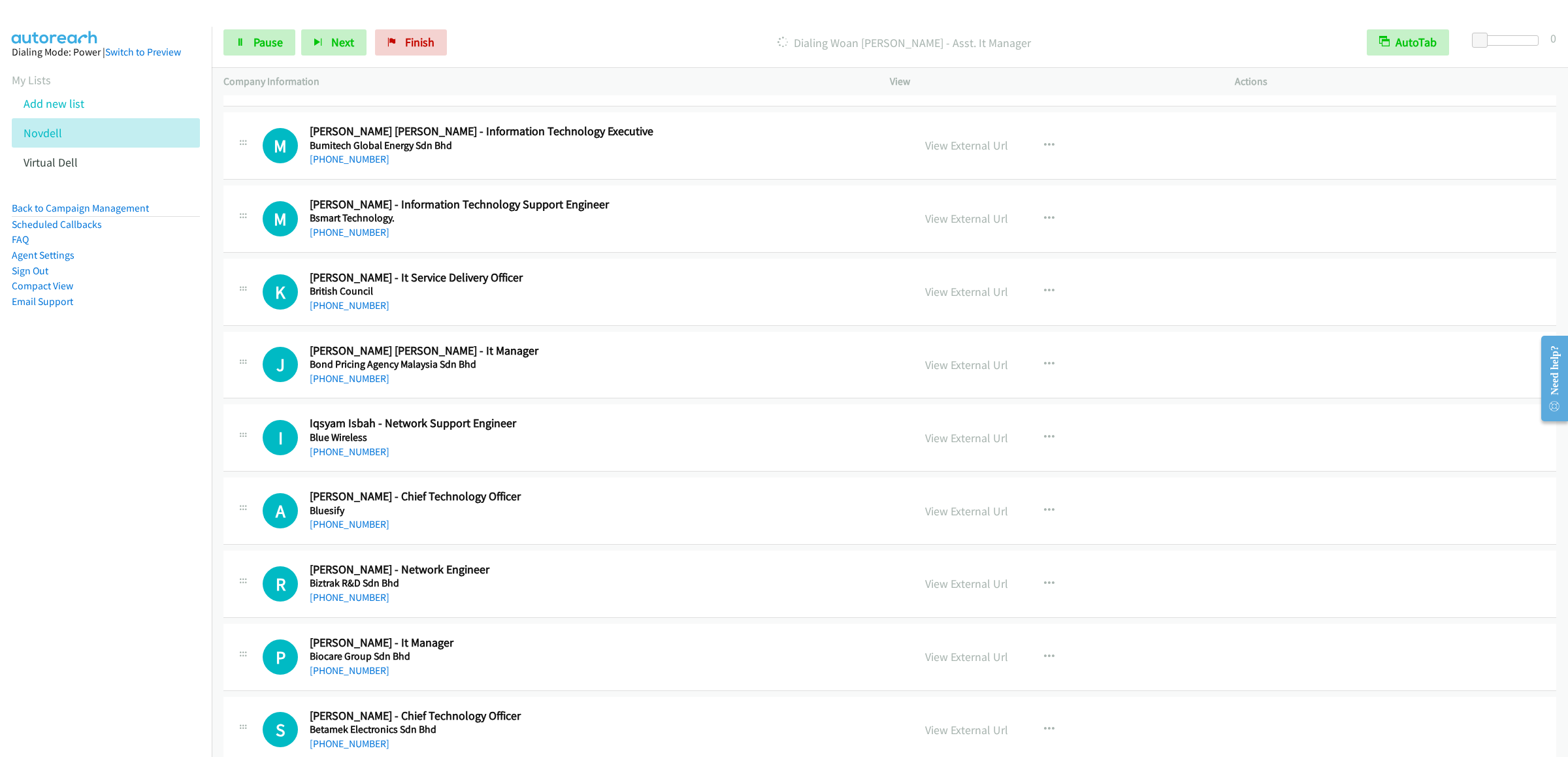
scroll to position [4312, 0]
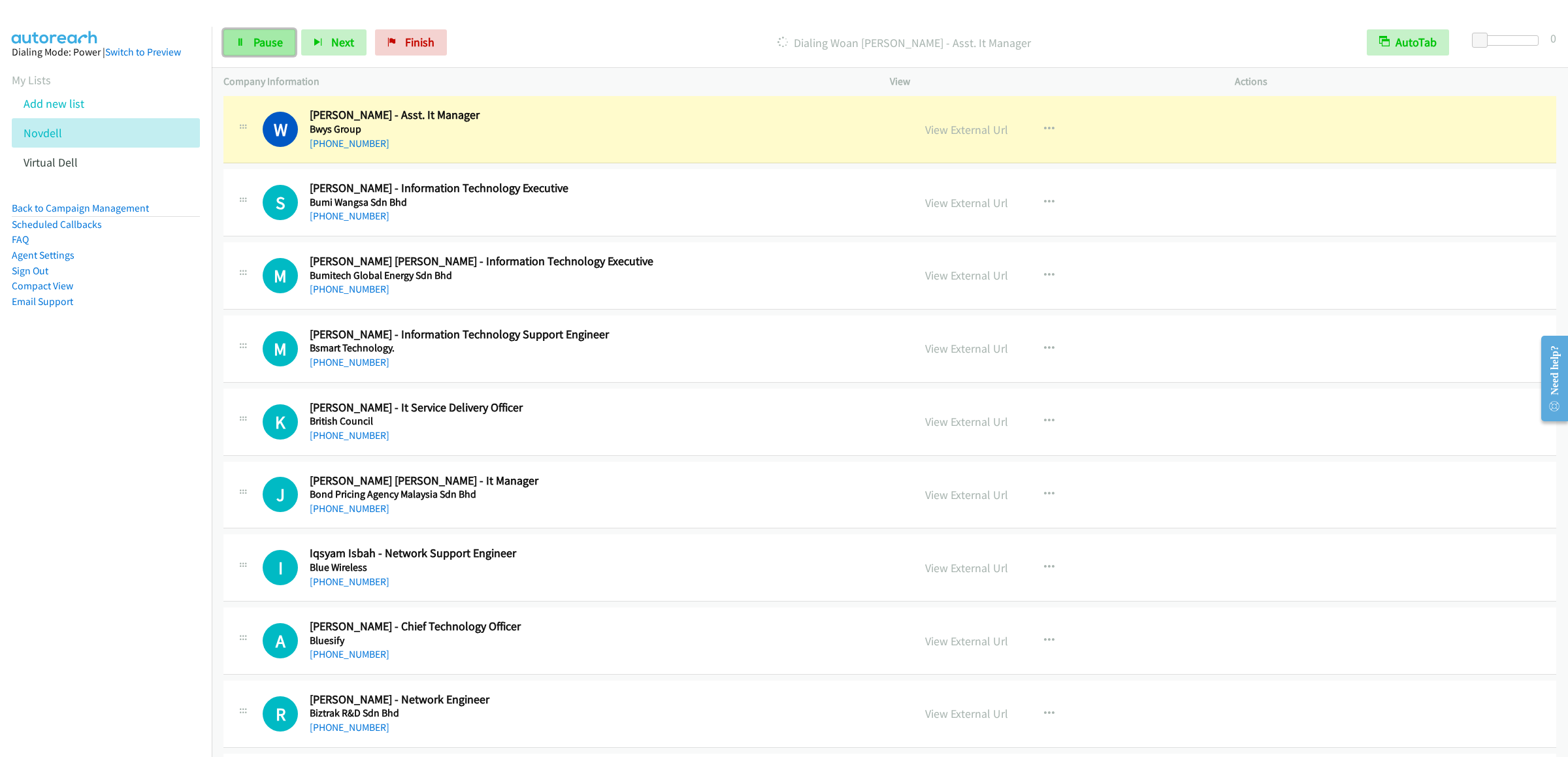
click at [258, 36] on span "Pause" at bounding box center [268, 42] width 29 height 15
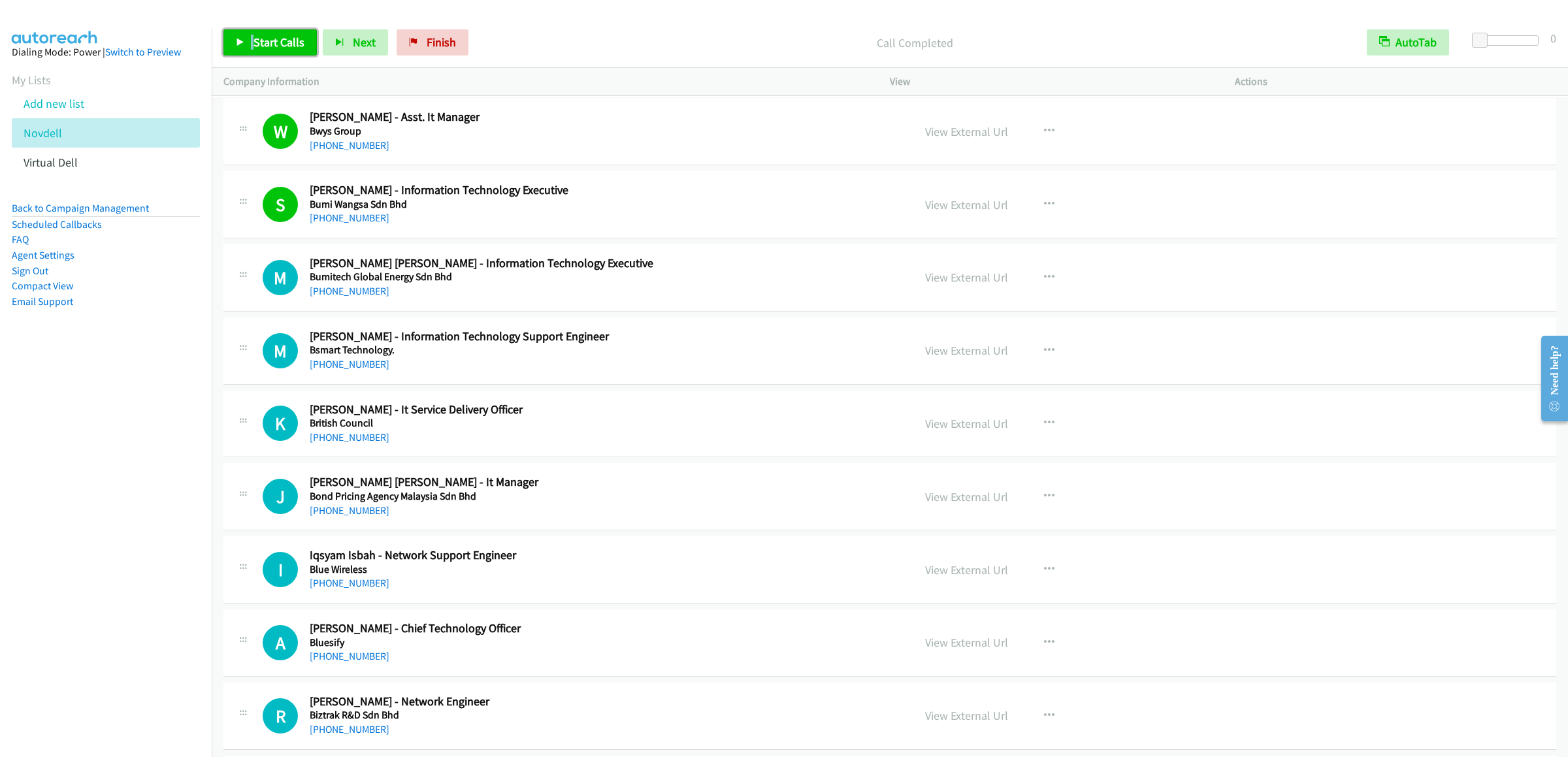
click at [257, 41] on span "Start Calls" at bounding box center [279, 42] width 51 height 15
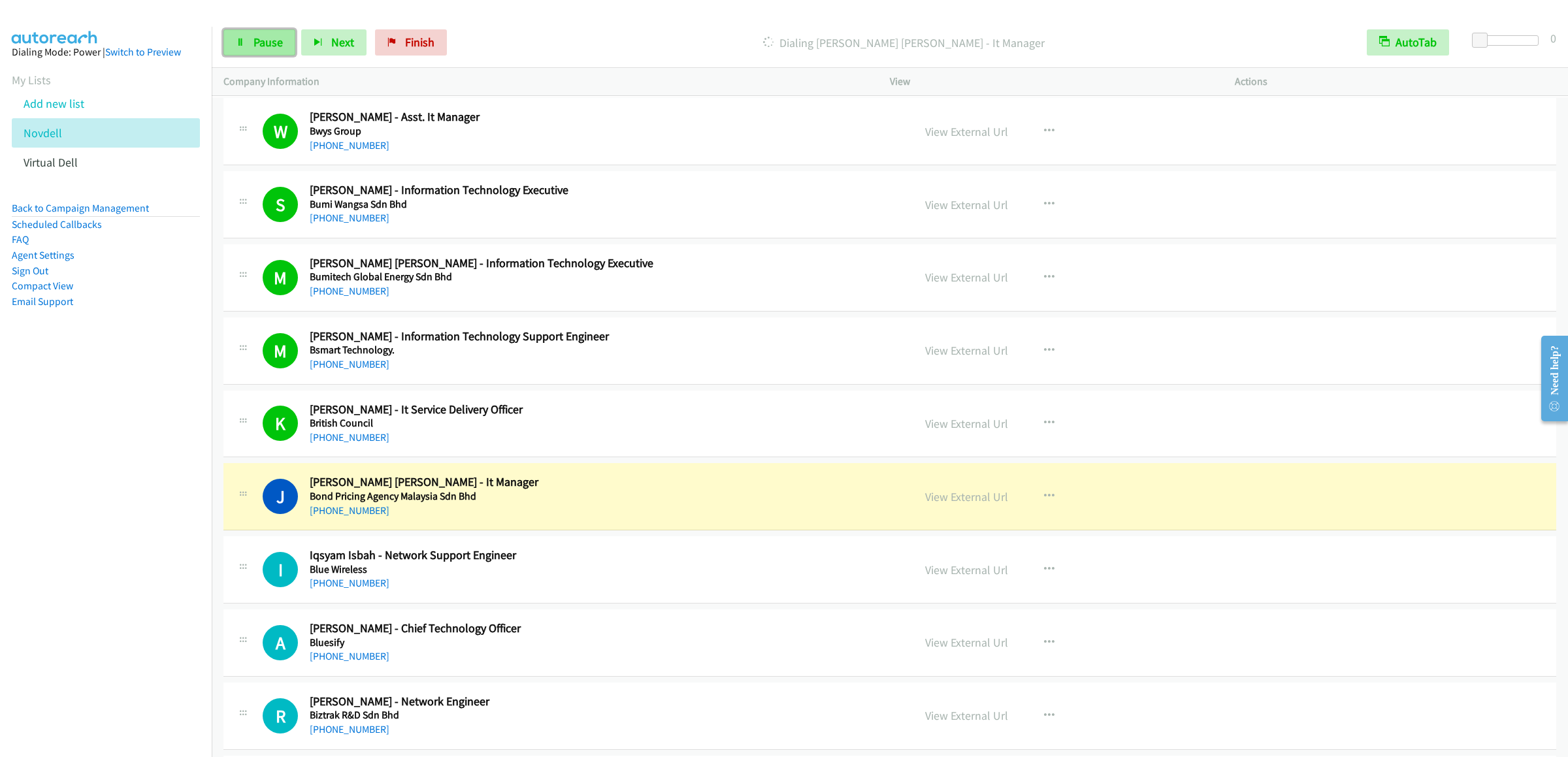
click at [248, 44] on link "Pause" at bounding box center [259, 42] width 72 height 26
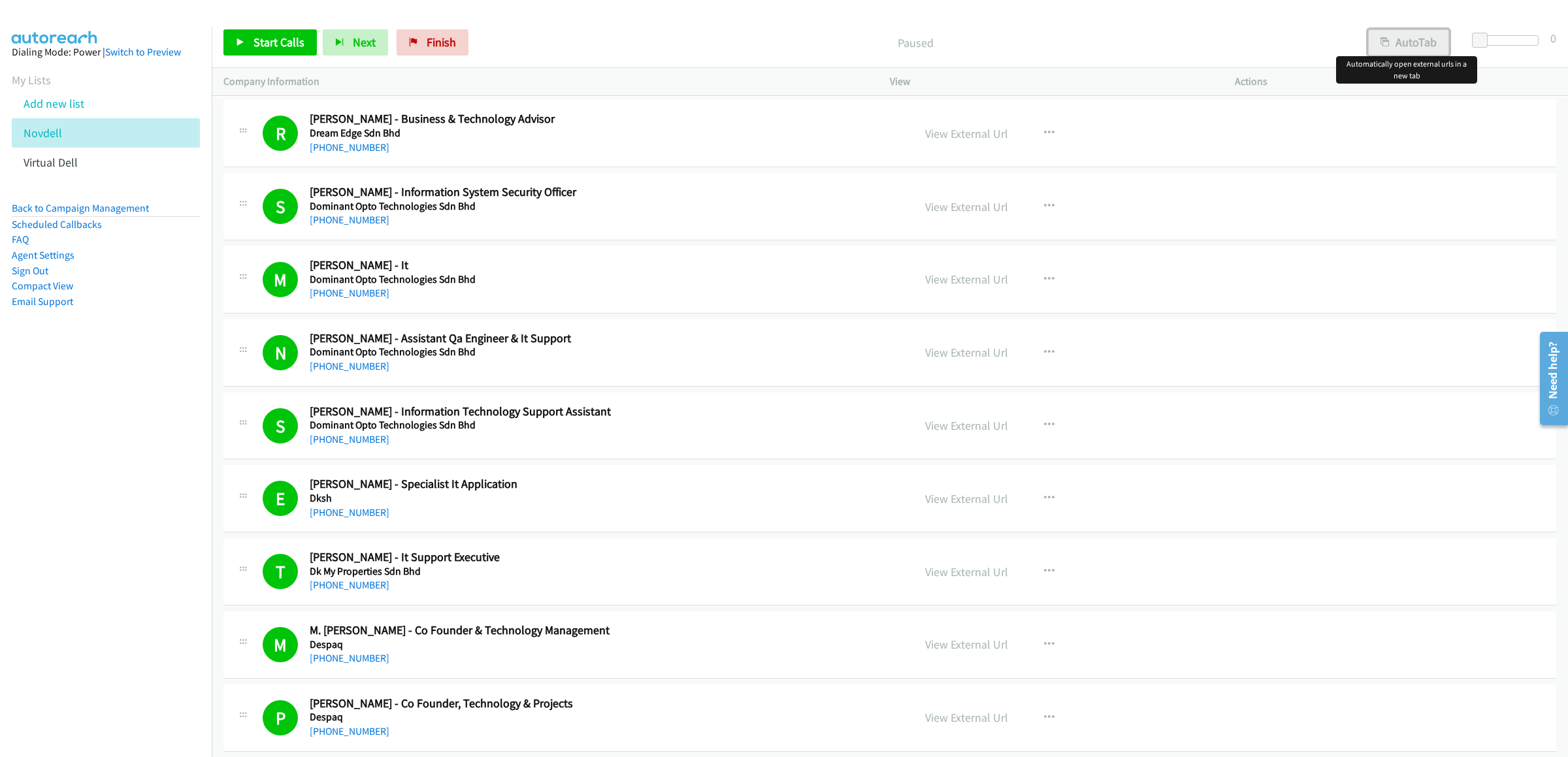
click at [1392, 43] on button "AutoTab" at bounding box center [1408, 42] width 81 height 26
click at [692, 40] on p "Paused" at bounding box center [914, 43] width 857 height 18
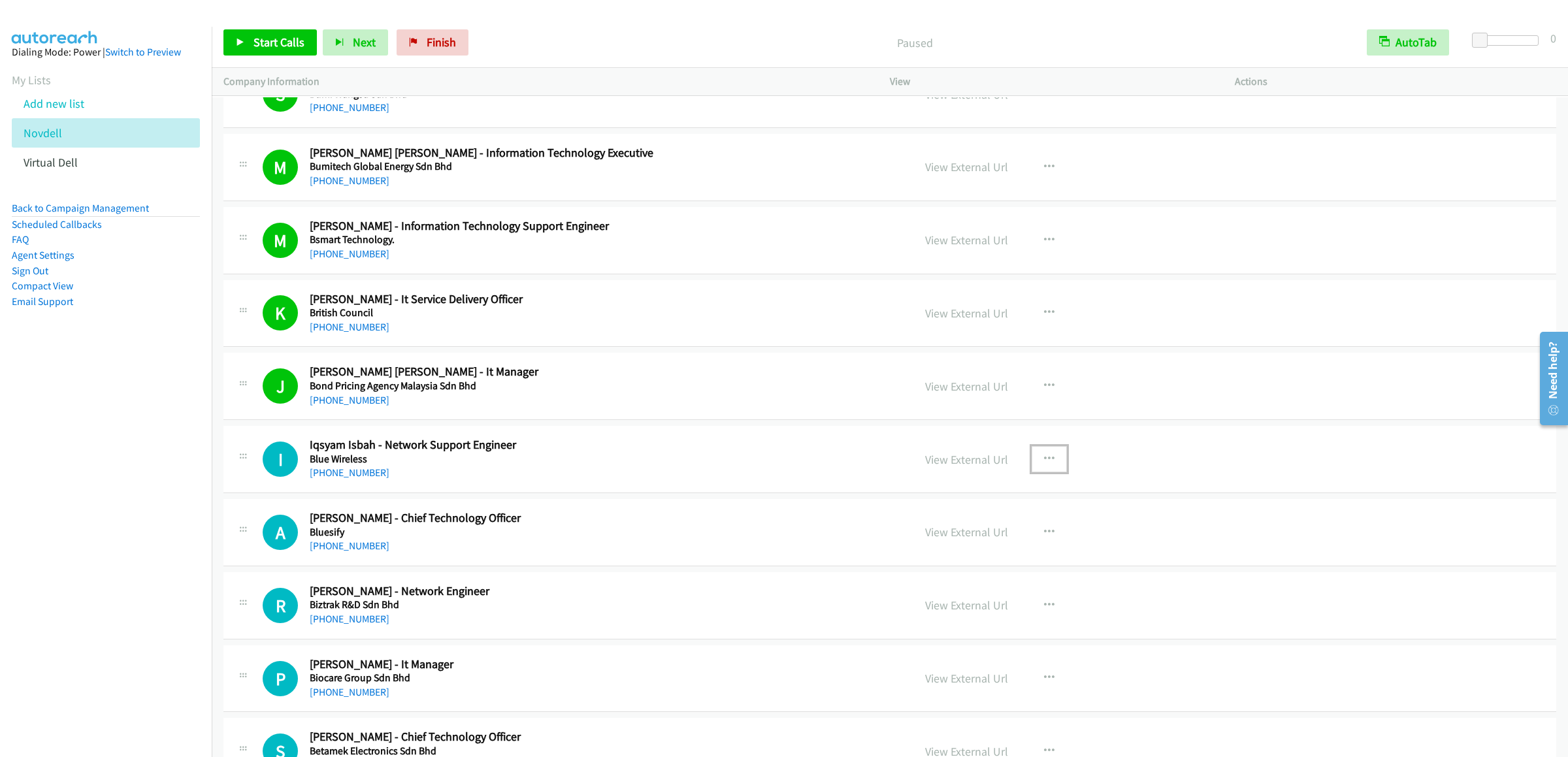
click at [1043, 472] on button "button" at bounding box center [1049, 459] width 35 height 26
click at [923, 558] on link "Start Calls Here" at bounding box center [979, 545] width 174 height 26
click at [264, 45] on span "Start Calls" at bounding box center [279, 42] width 51 height 15
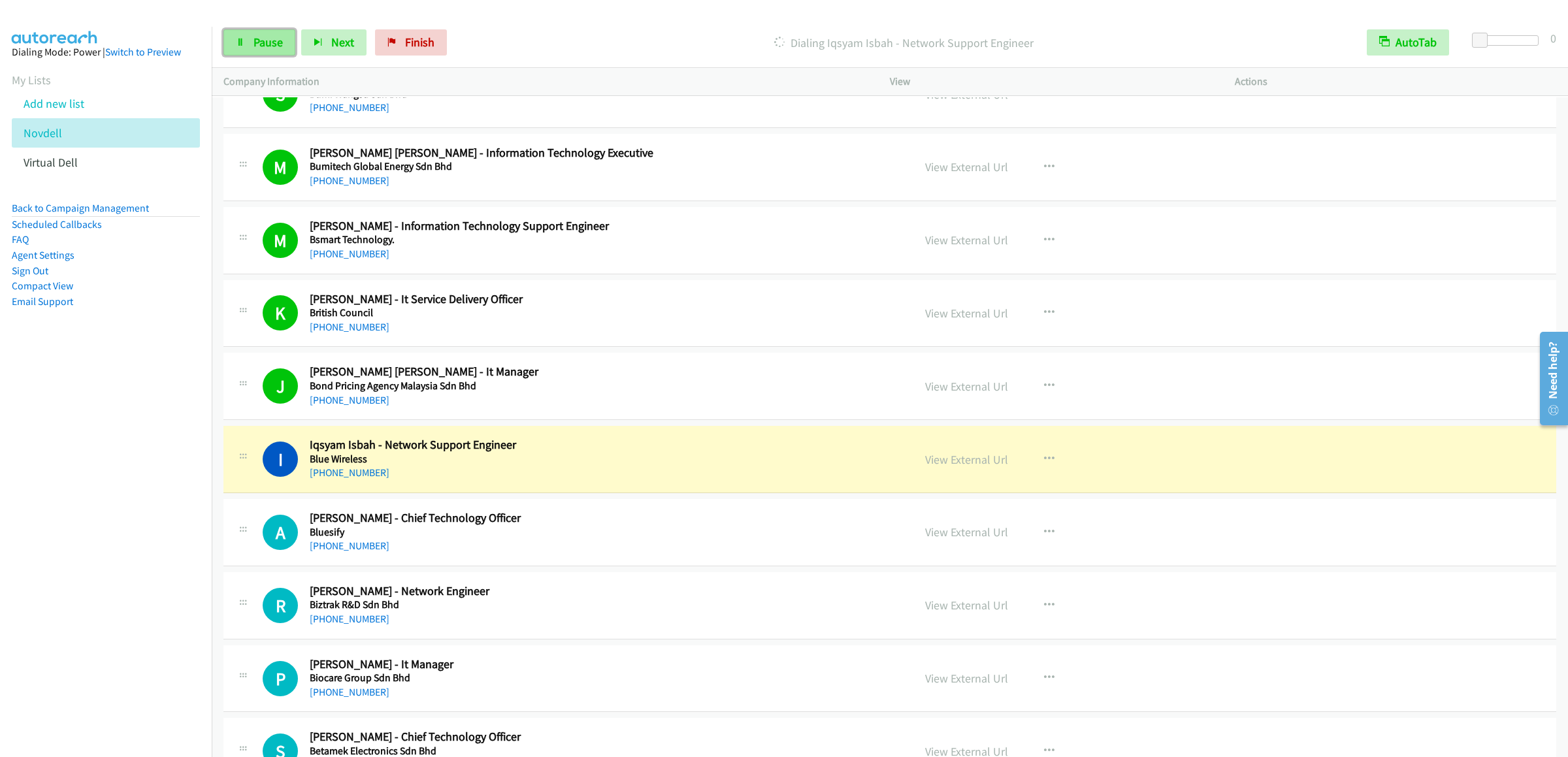
click at [269, 49] on link "Pause" at bounding box center [259, 42] width 72 height 26
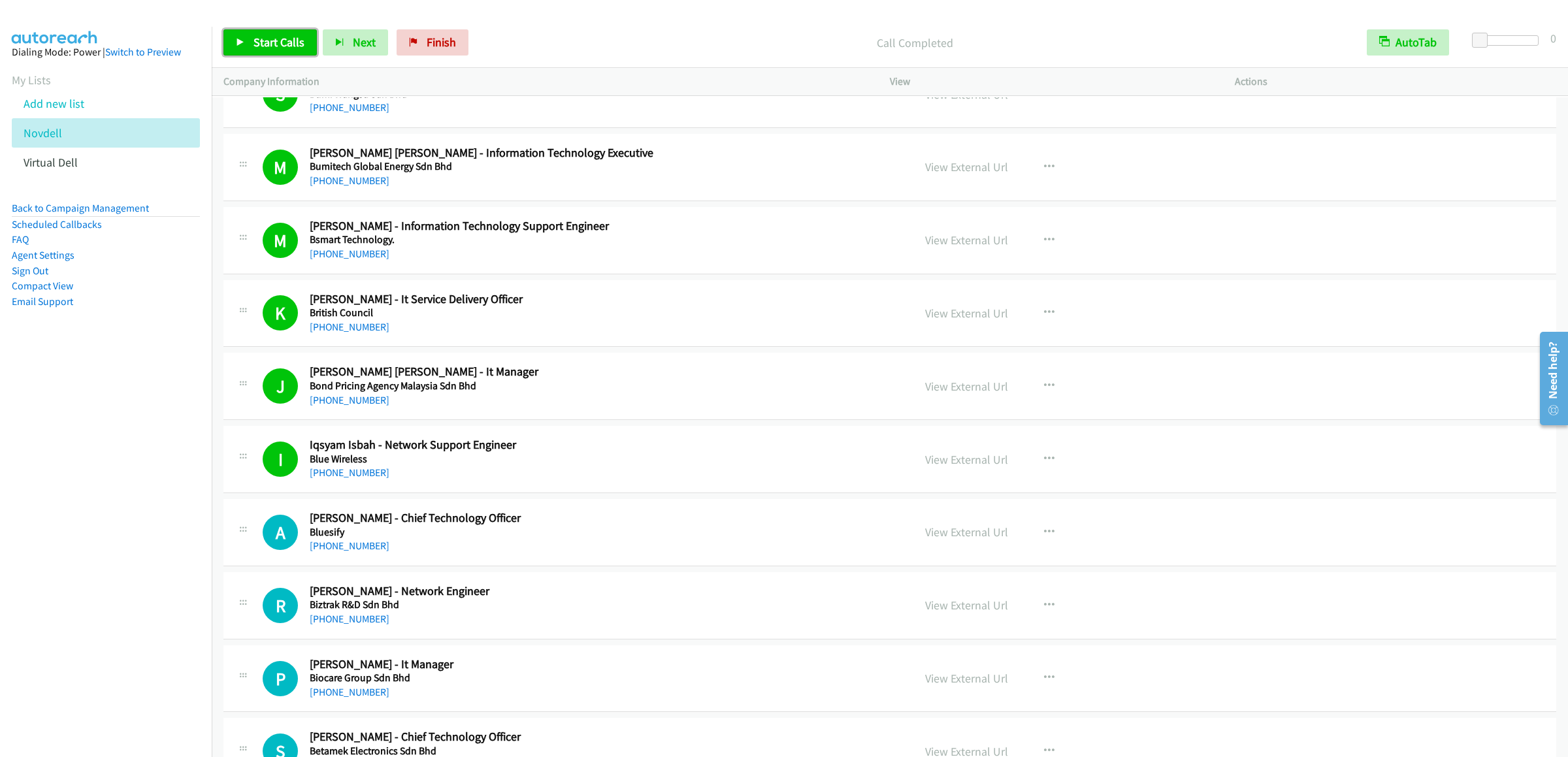
click at [239, 37] on link "Start Calls" at bounding box center [270, 42] width 93 height 26
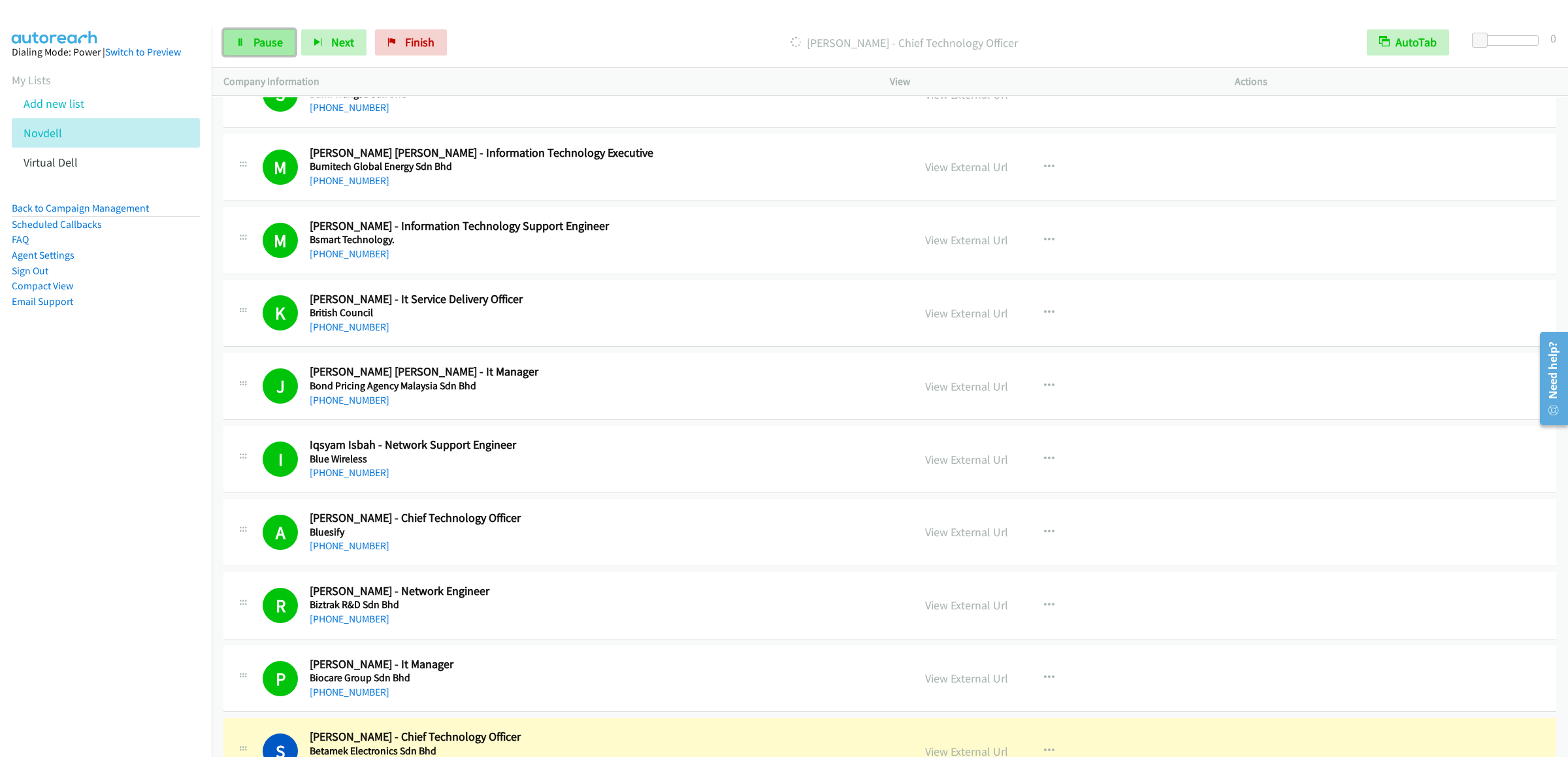
click at [273, 53] on link "Pause" at bounding box center [259, 42] width 72 height 26
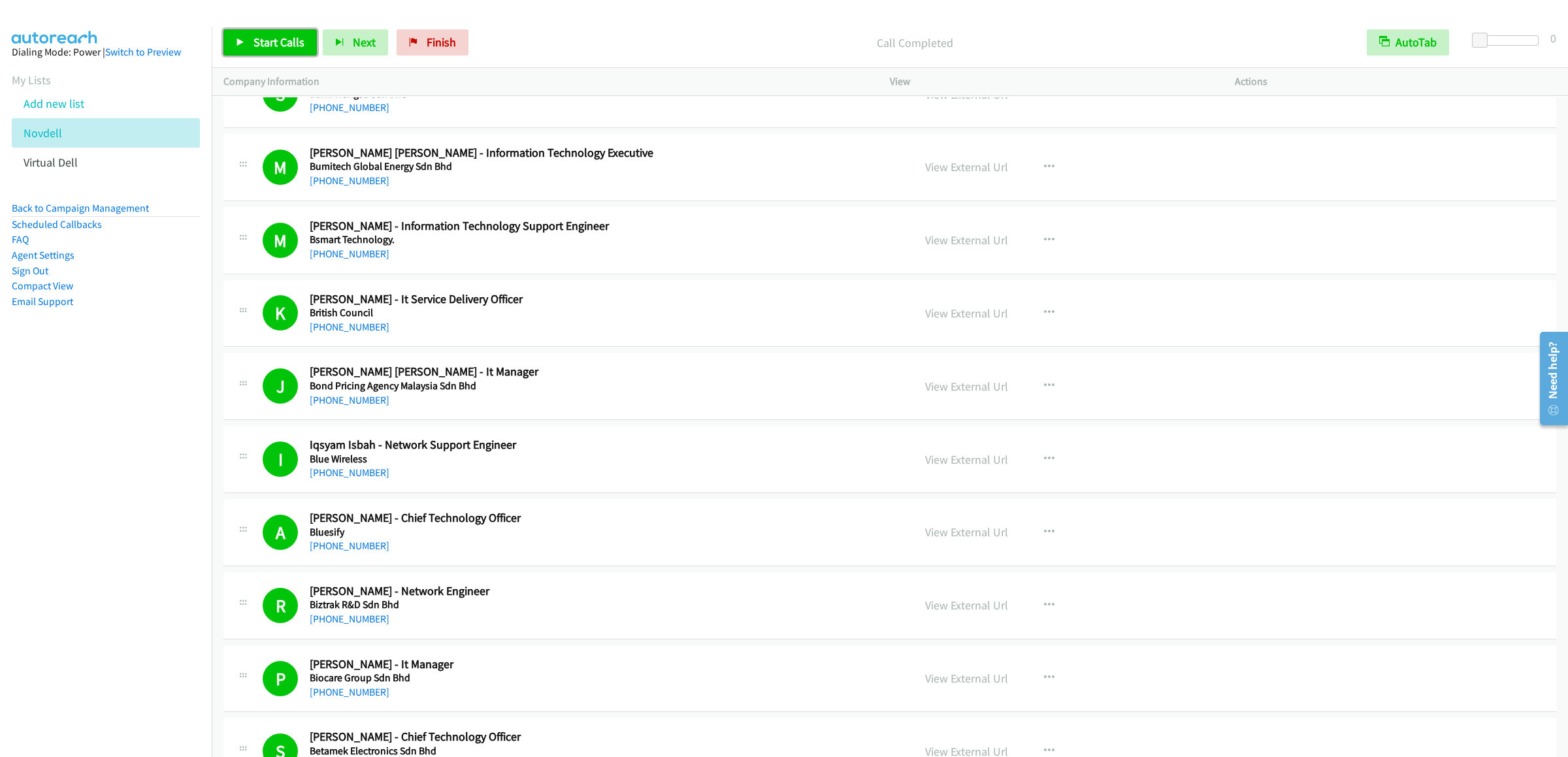
click at [263, 47] on span "Start Calls" at bounding box center [279, 42] width 51 height 15
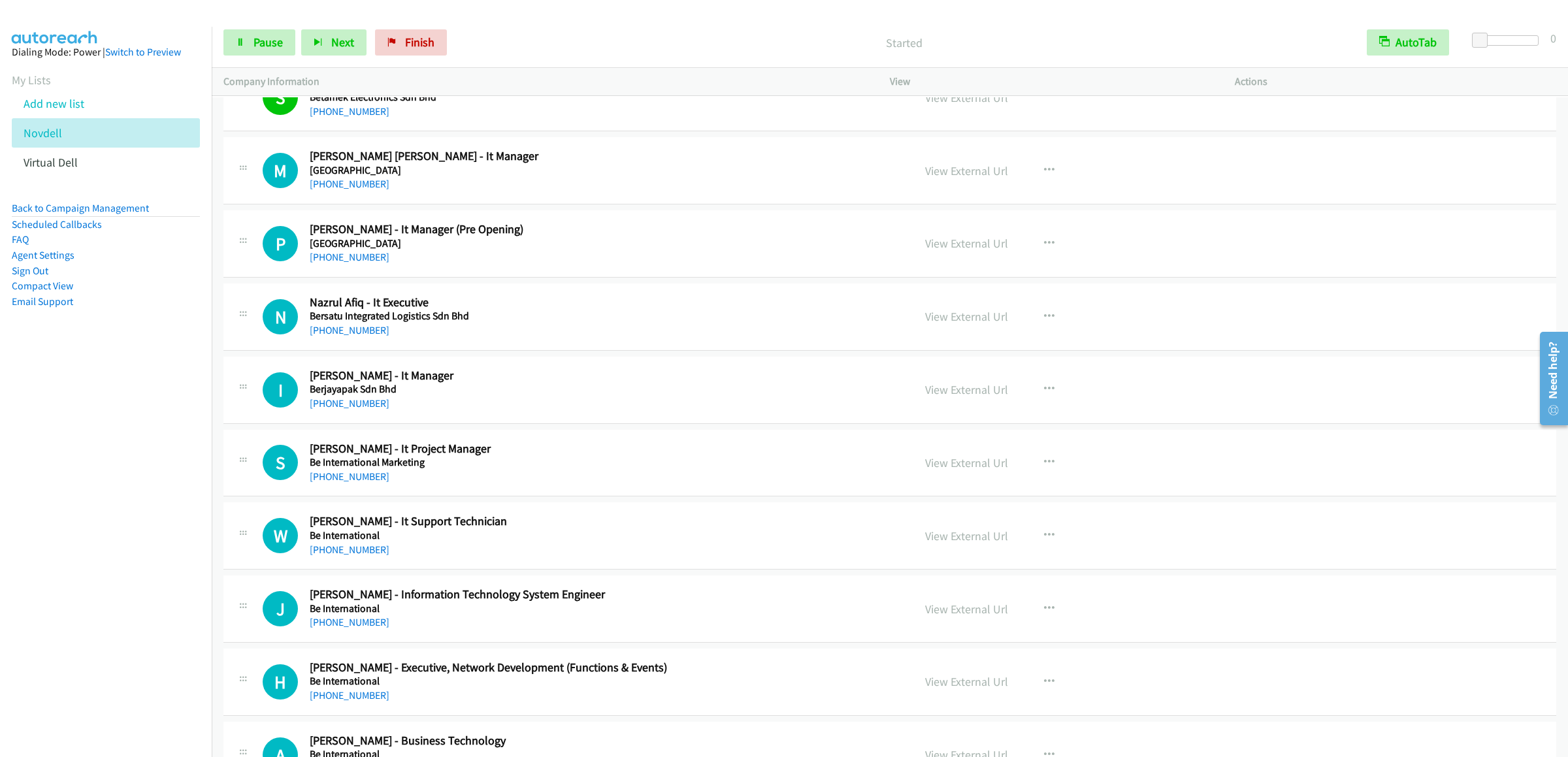
scroll to position [4945, 0]
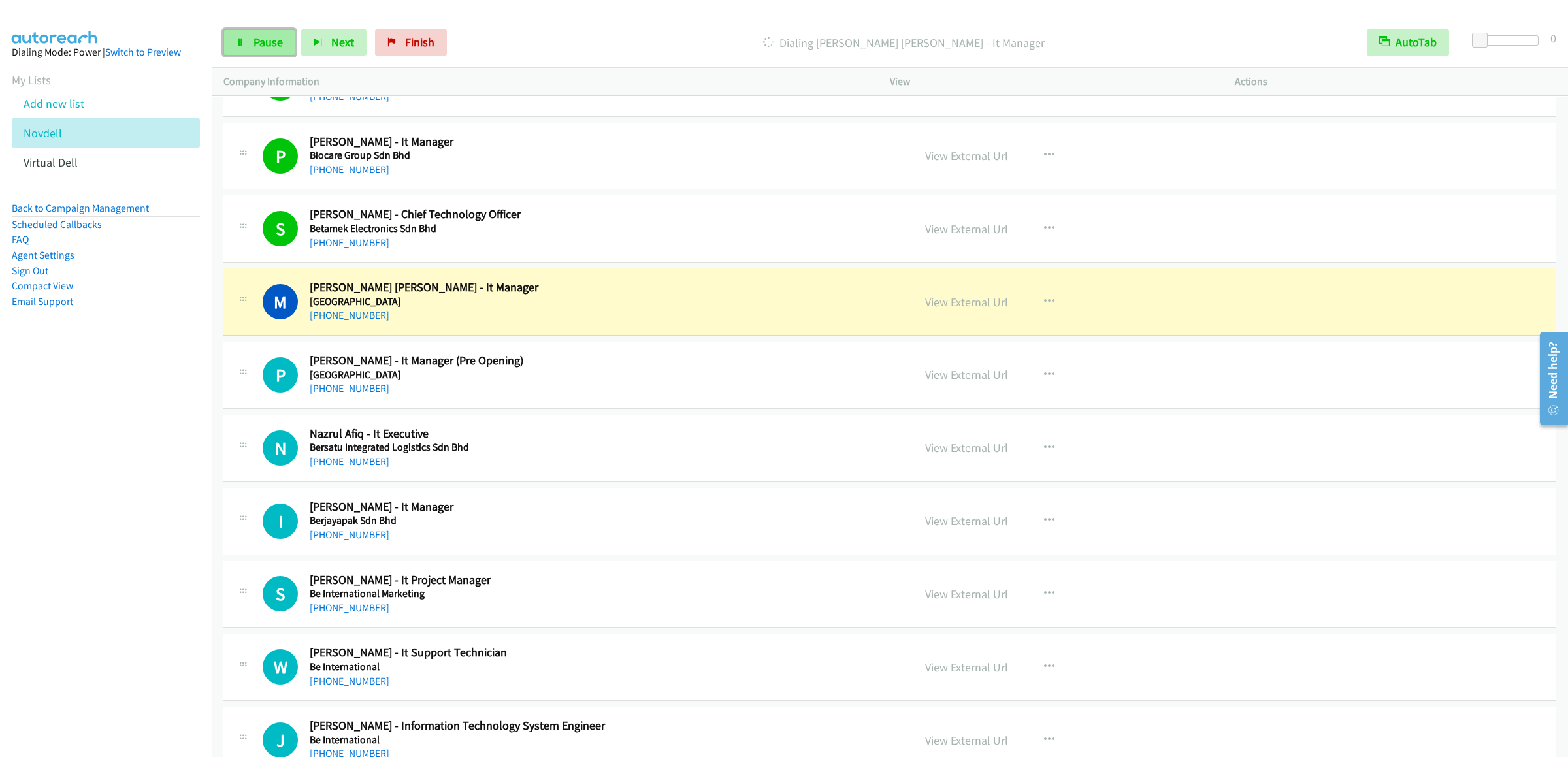
click at [261, 39] on span "Pause" at bounding box center [268, 42] width 29 height 15
